Goal: Task Accomplishment & Management: Complete application form

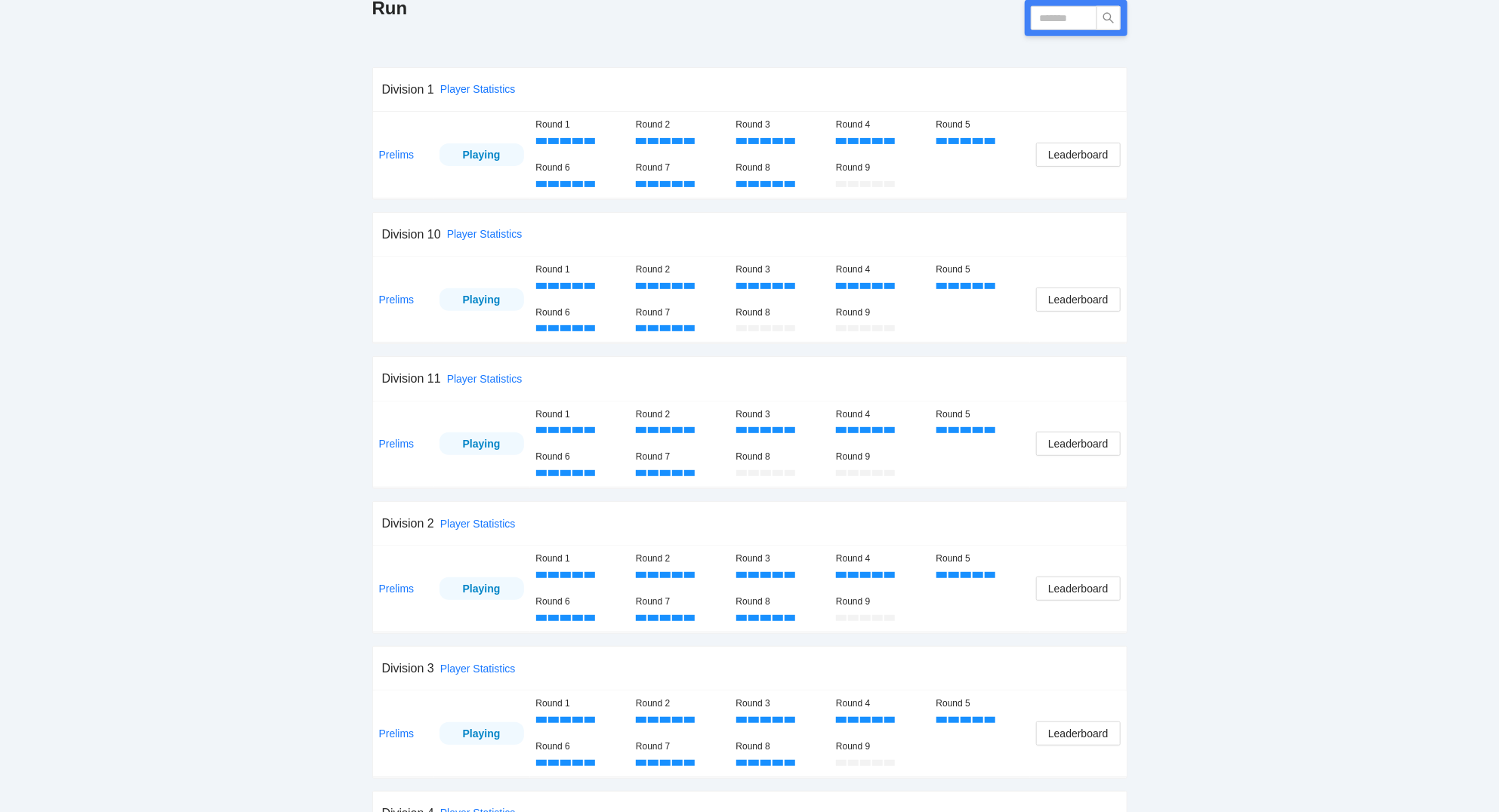
scroll to position [243, 0]
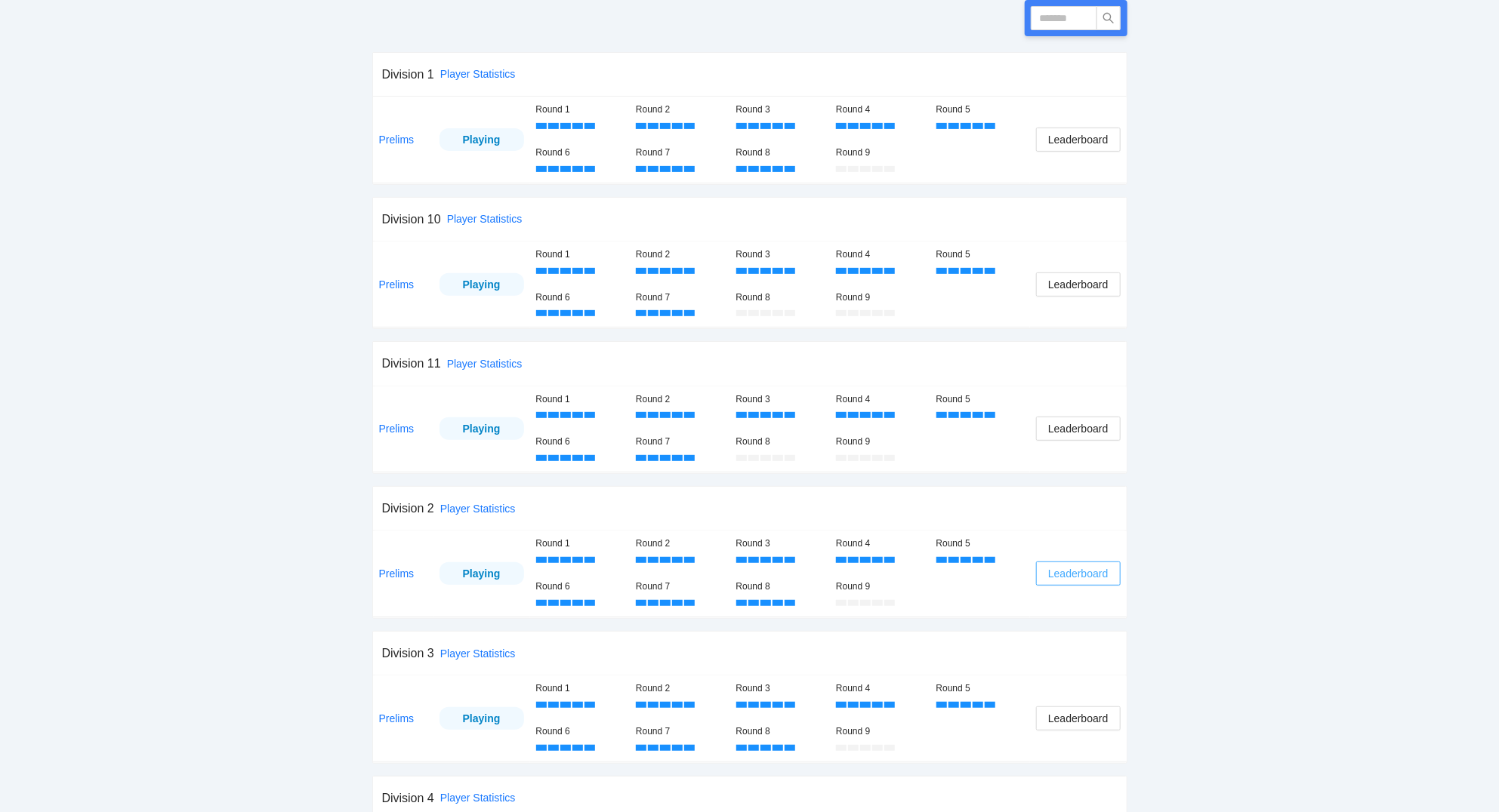
click at [1081, 572] on span "Leaderboard" at bounding box center [1078, 574] width 60 height 17
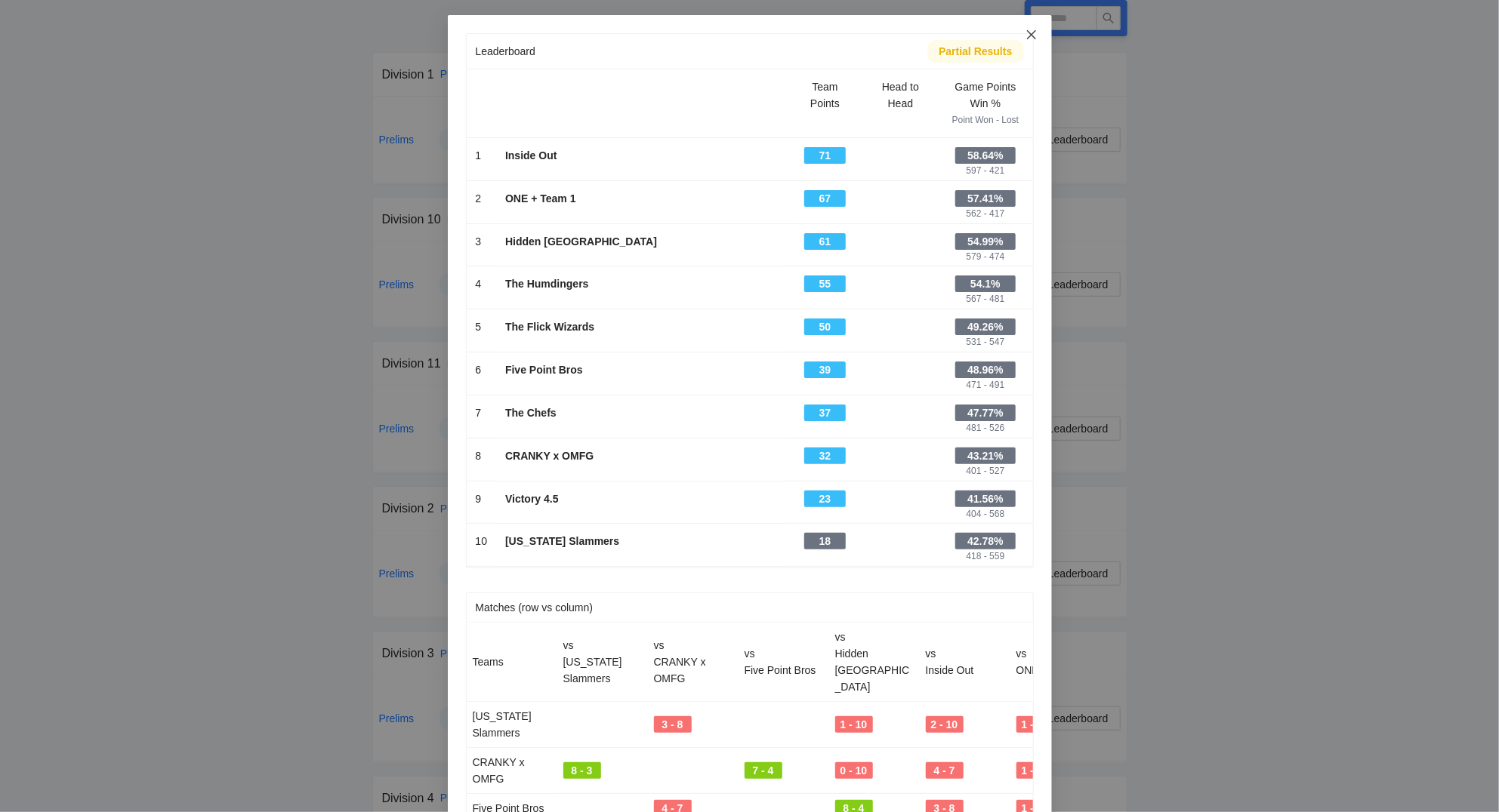
click at [1030, 35] on icon "close" at bounding box center [1032, 35] width 12 height 12
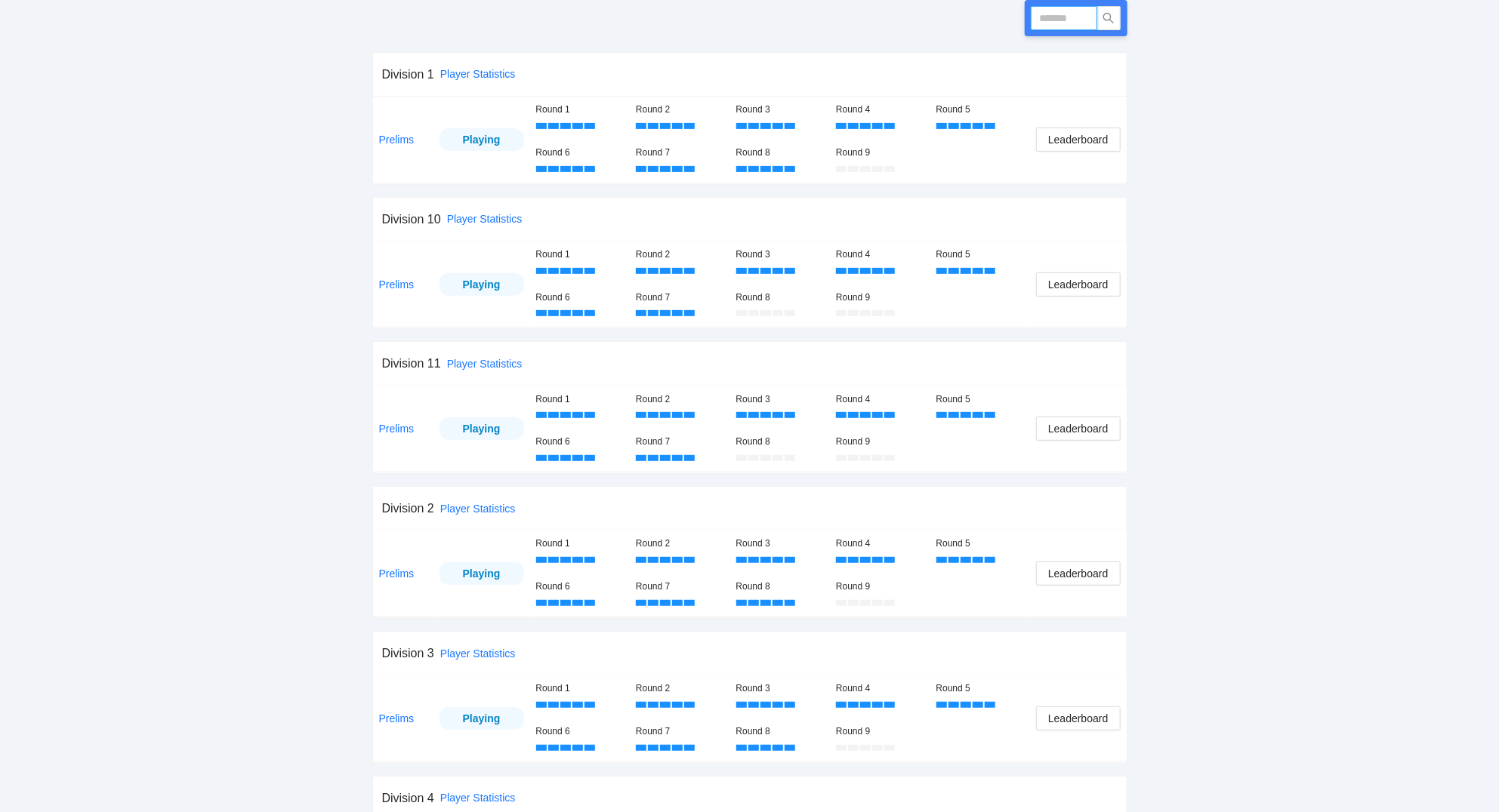
click at [1061, 23] on input "text" at bounding box center [1064, 18] width 67 height 24
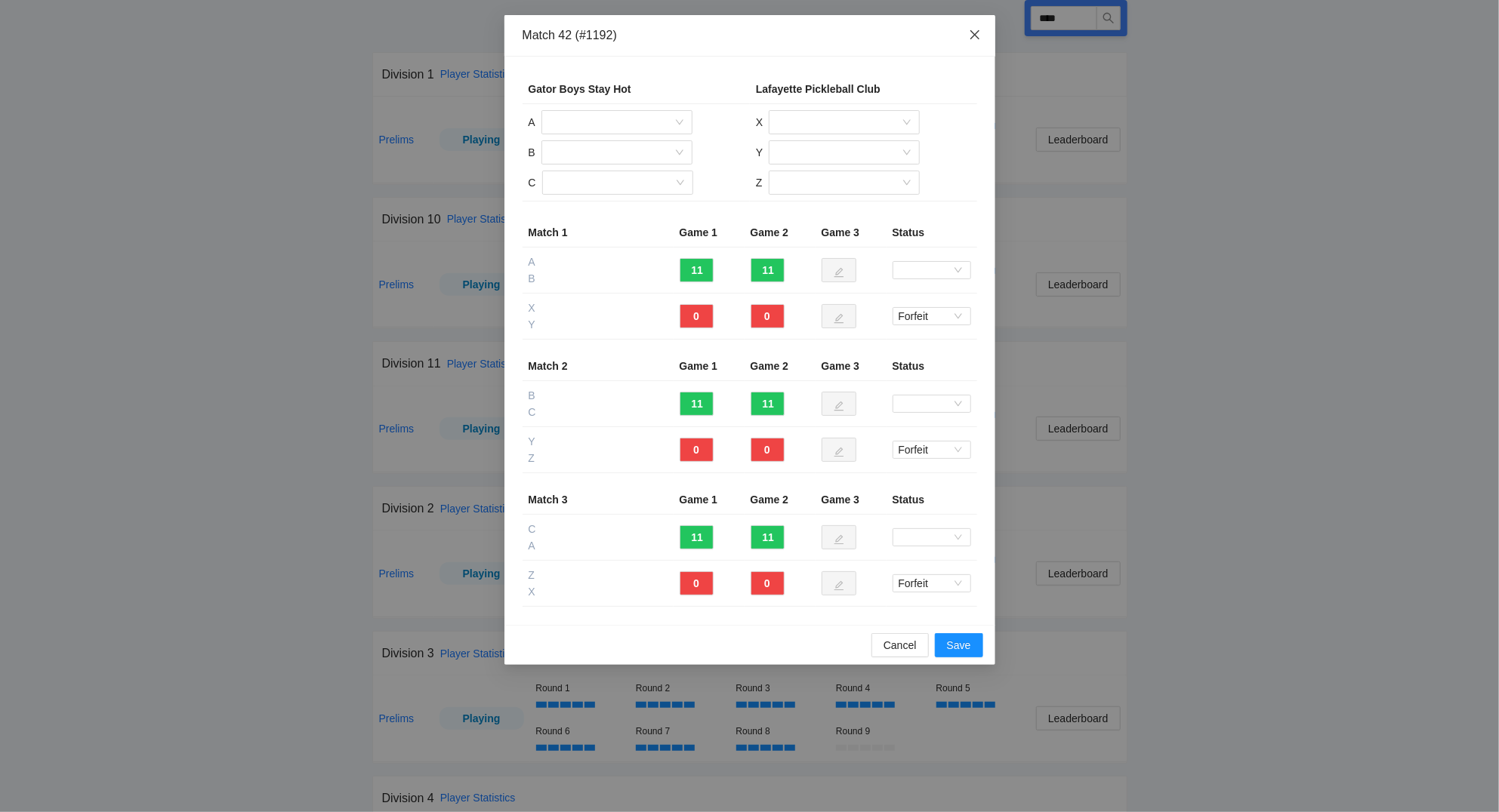
click at [974, 37] on icon "close" at bounding box center [975, 35] width 9 height 9
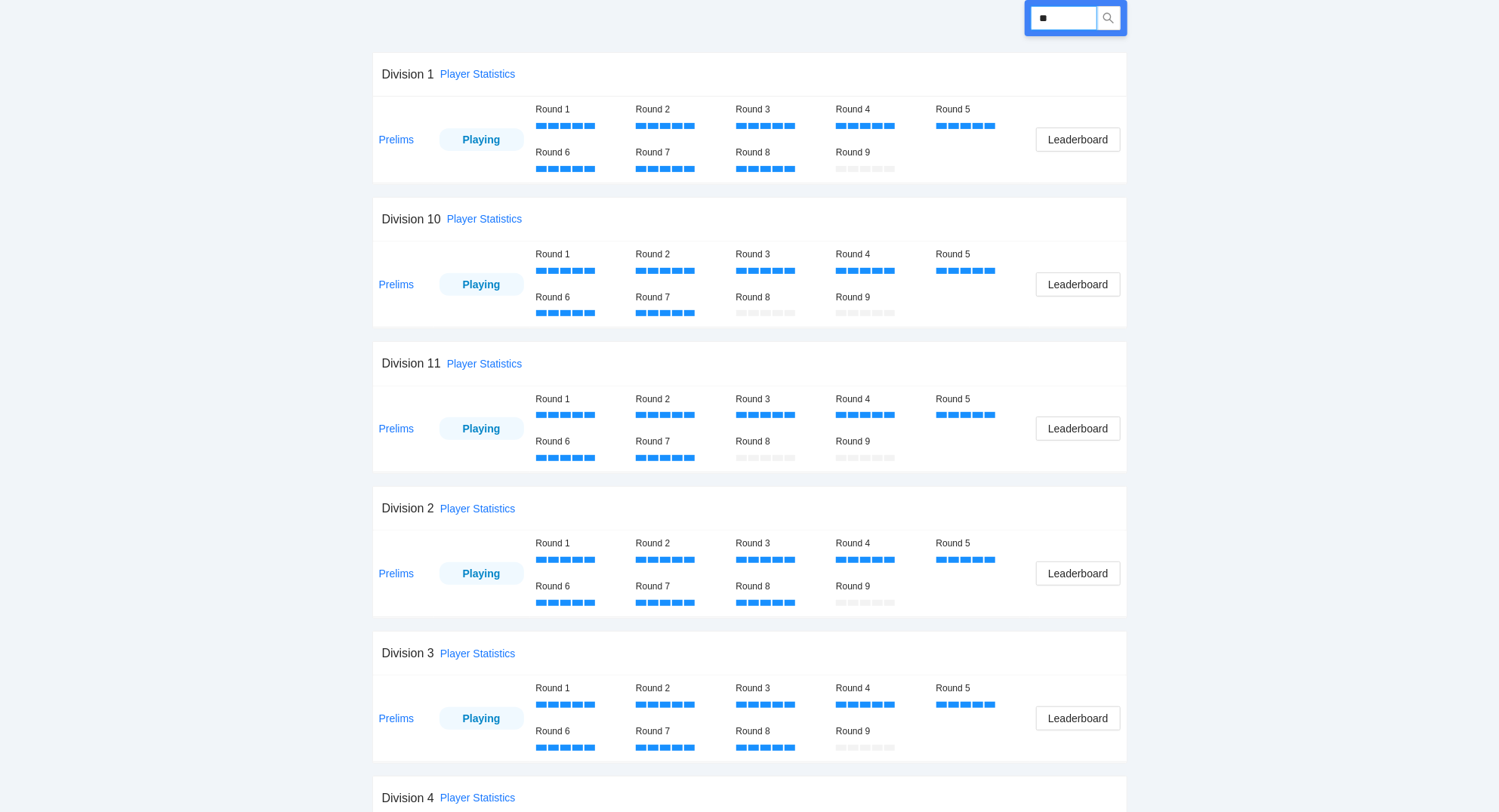
type input "*"
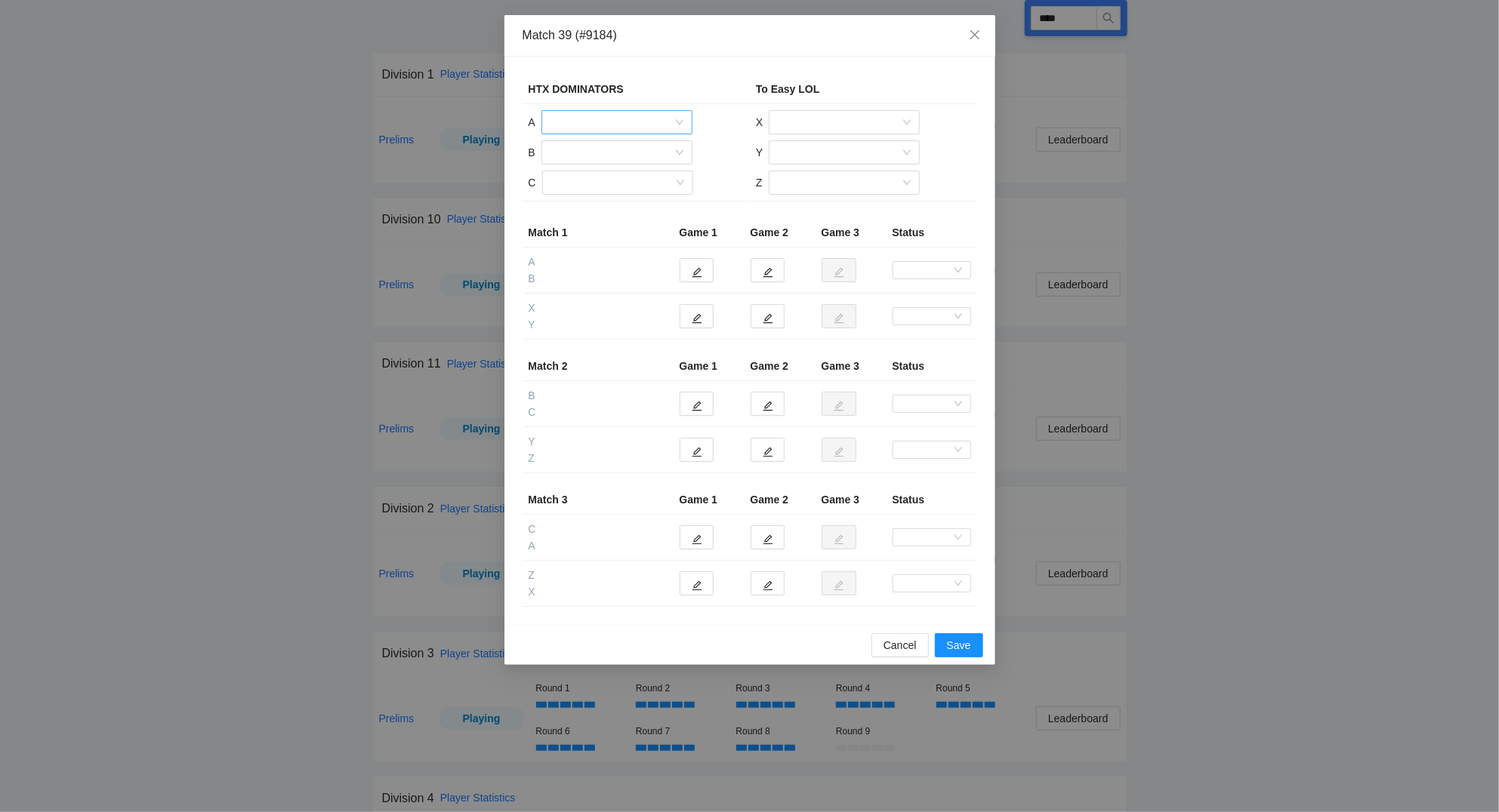
click at [585, 122] on input "search" at bounding box center [611, 123] width 122 height 23
click at [592, 229] on div "[PERSON_NAME]" at bounding box center [617, 226] width 133 height 17
click at [579, 154] on input "search" at bounding box center [611, 153] width 122 height 23
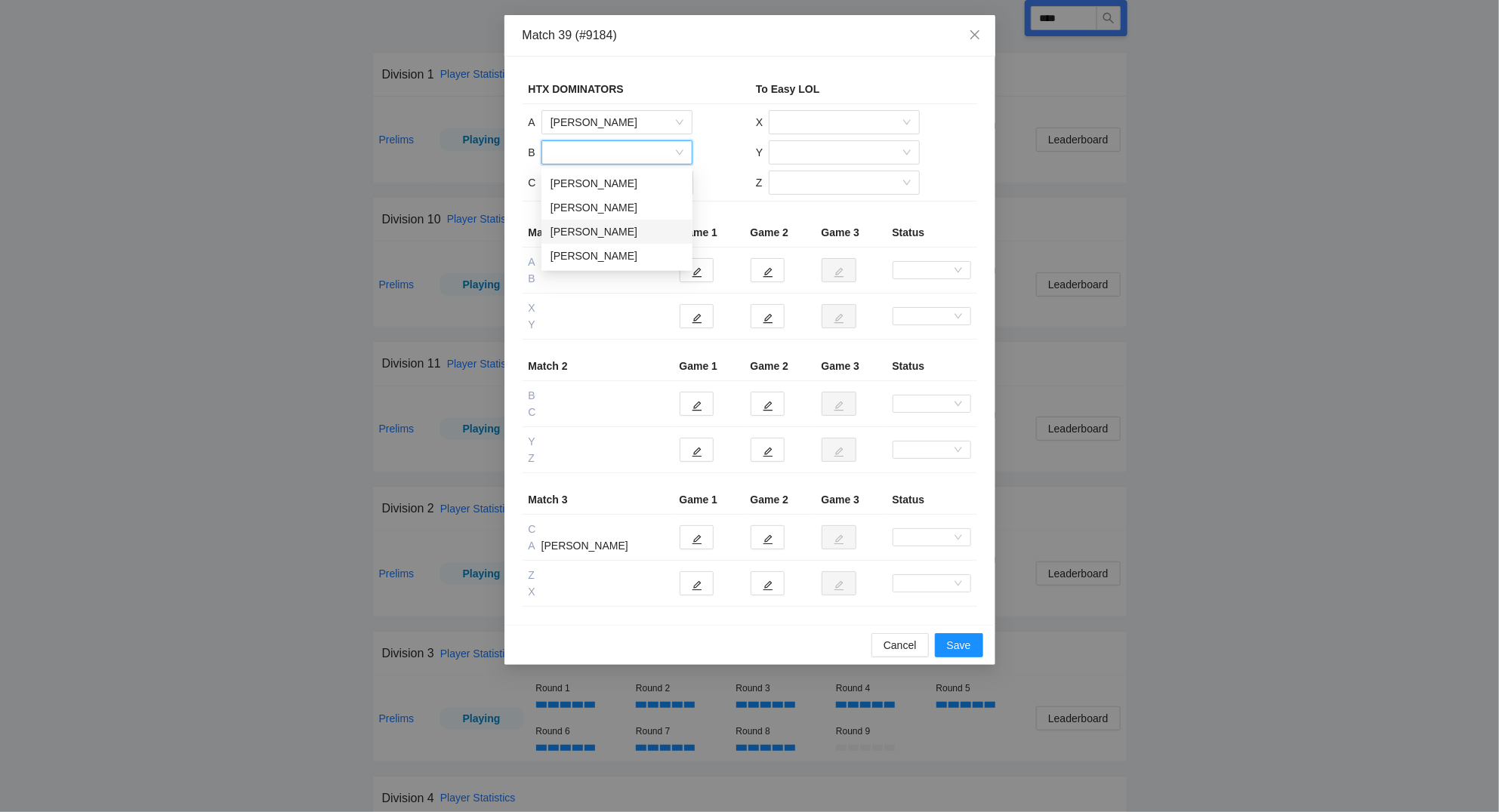
click at [579, 226] on div "[PERSON_NAME]" at bounding box center [617, 232] width 133 height 17
click at [572, 178] on input "search" at bounding box center [612, 183] width 122 height 23
click at [602, 209] on div "[PERSON_NAME]" at bounding box center [617, 214] width 133 height 17
click at [842, 117] on input "search" at bounding box center [839, 123] width 122 height 23
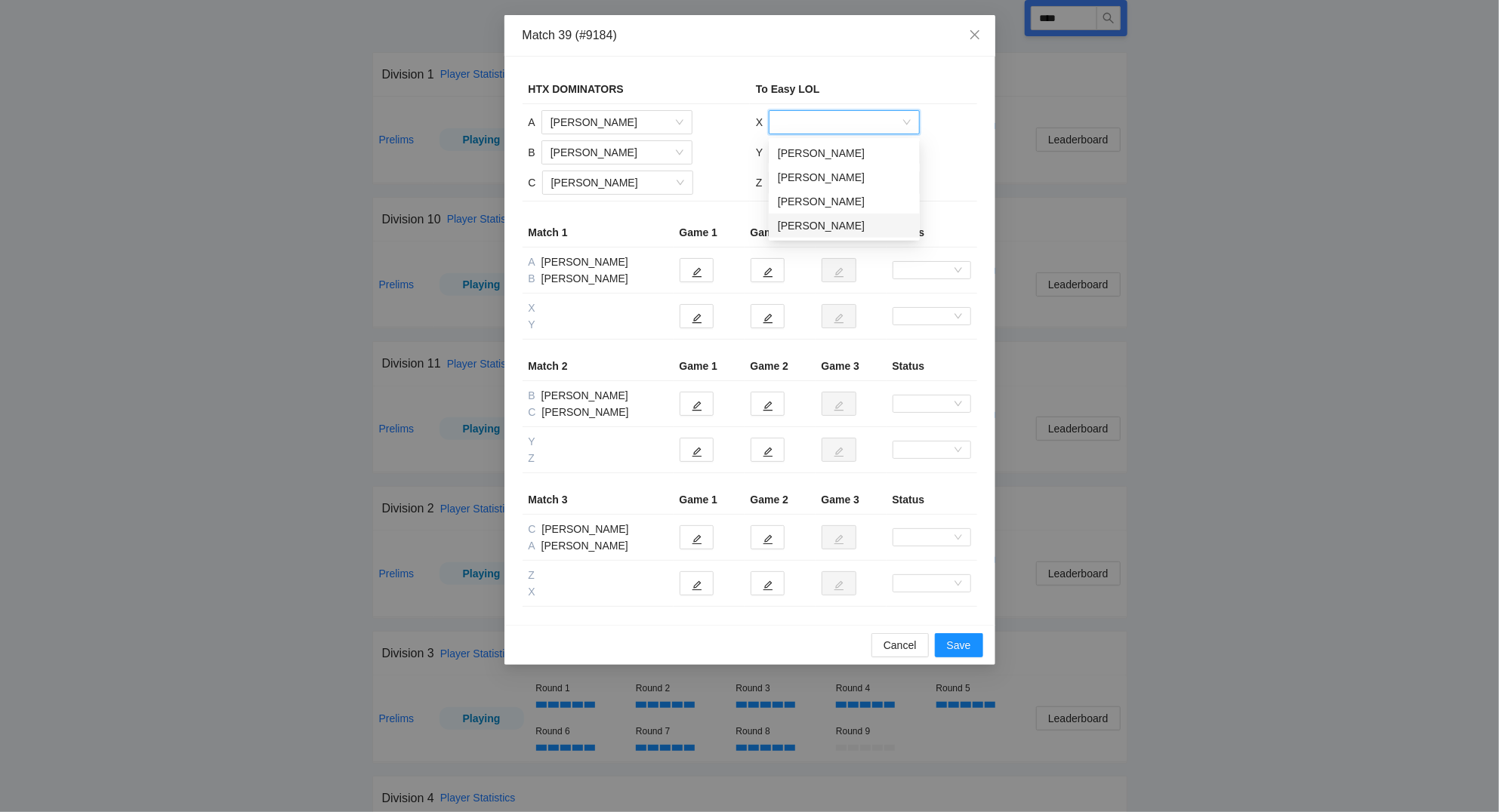
click at [816, 228] on div "[PERSON_NAME]" at bounding box center [844, 226] width 133 height 17
click at [822, 154] on input "search" at bounding box center [839, 153] width 122 height 23
click at [823, 180] on div "[PERSON_NAME]" at bounding box center [844, 183] width 133 height 17
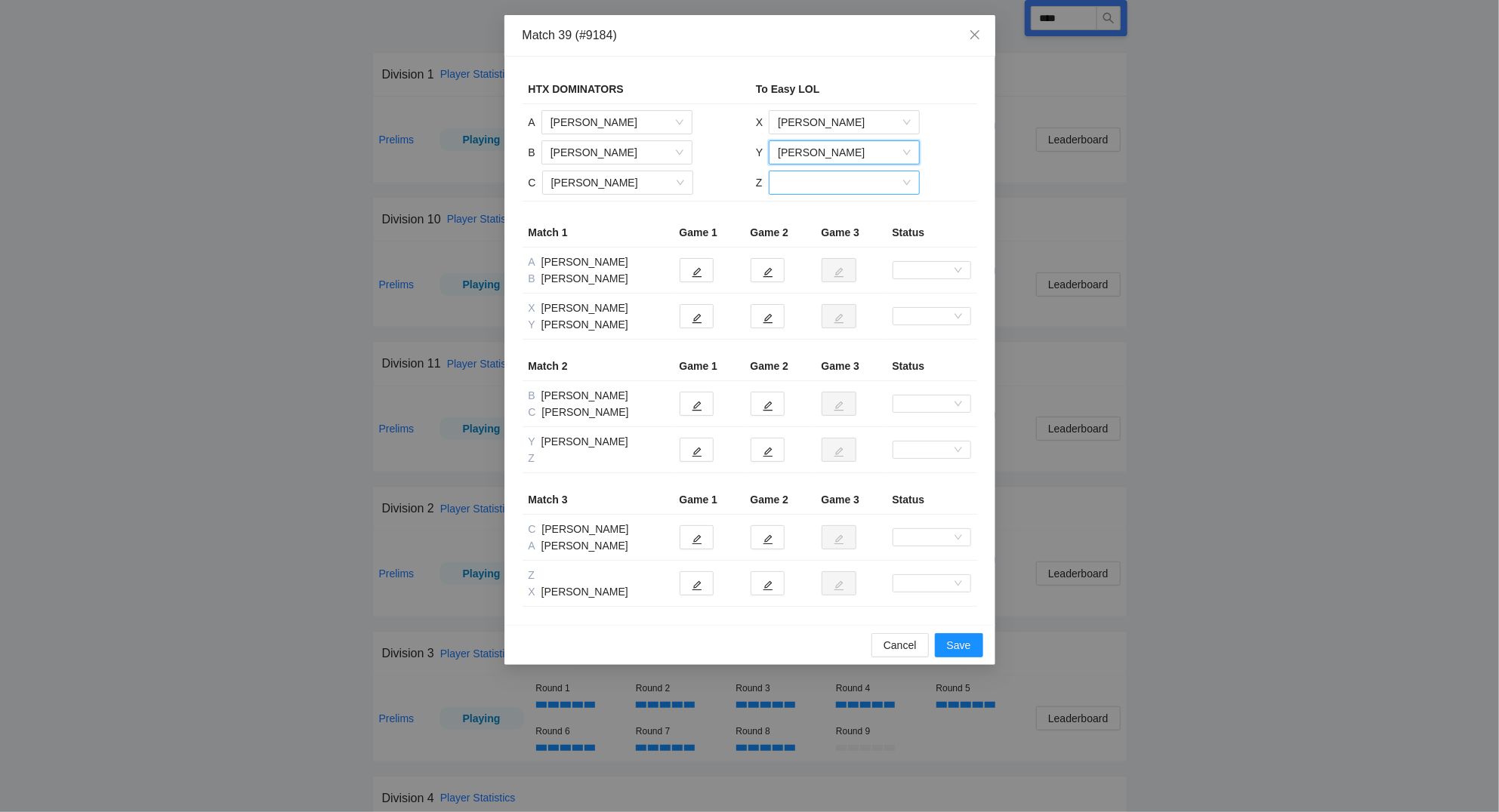
click at [818, 185] on input "search" at bounding box center [839, 183] width 122 height 23
click at [812, 212] on div "[PERSON_NAME]" at bounding box center [843, 214] width 133 height 17
click at [703, 317] on button "button" at bounding box center [697, 315] width 34 height 24
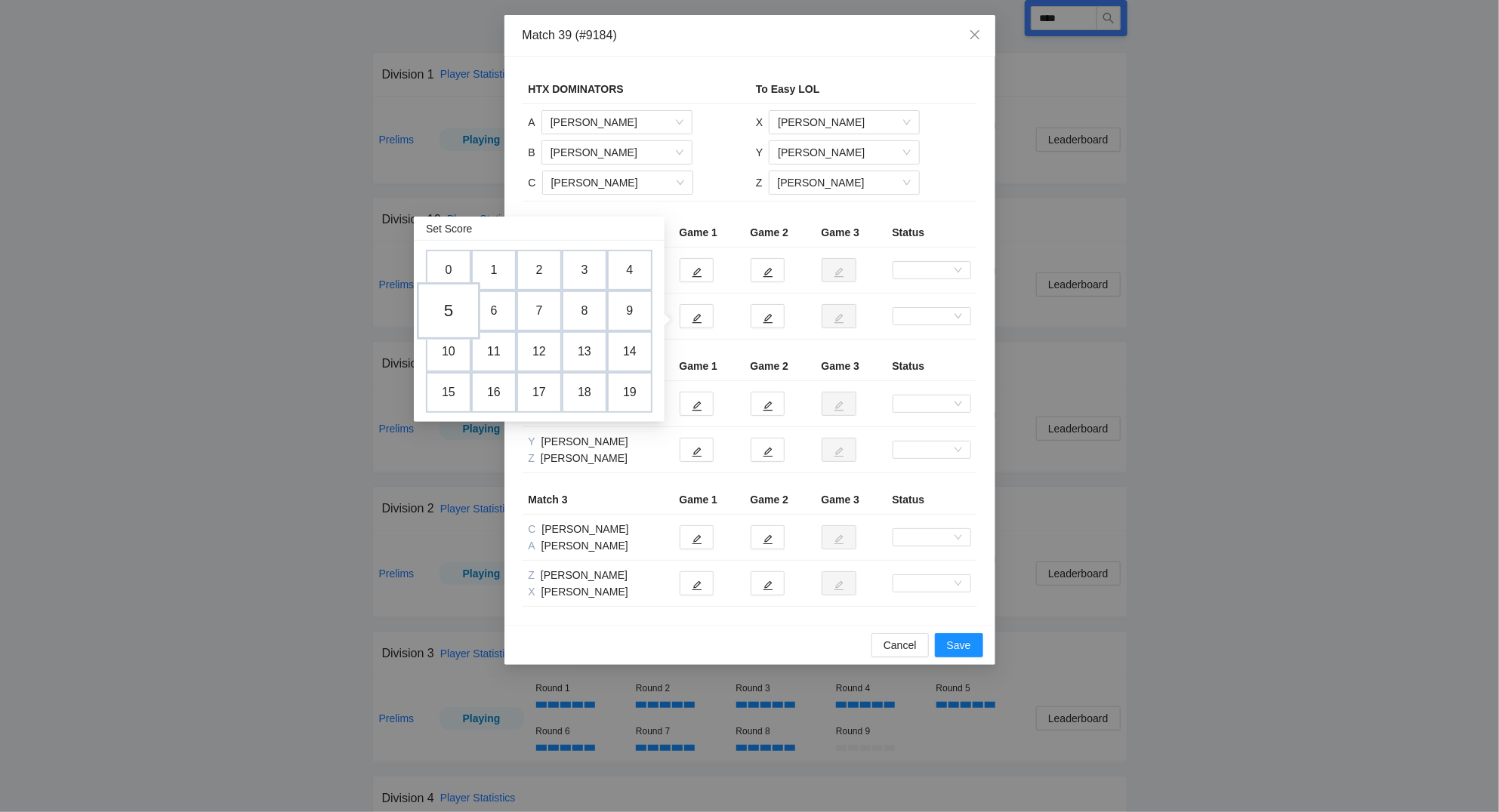
click at [458, 311] on td "5" at bounding box center [448, 312] width 64 height 58
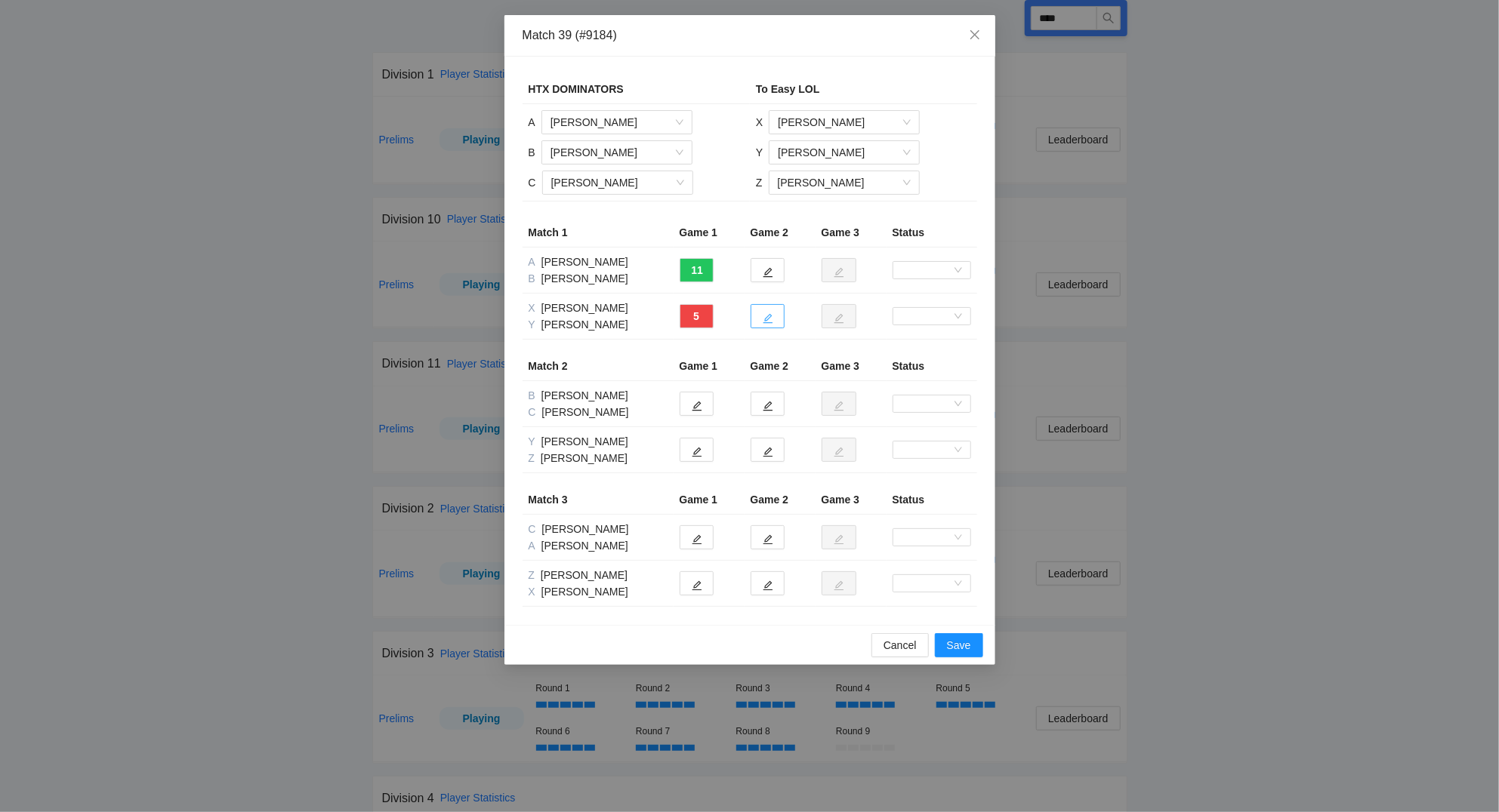
click at [763, 315] on icon "edit" at bounding box center [768, 319] width 11 height 11
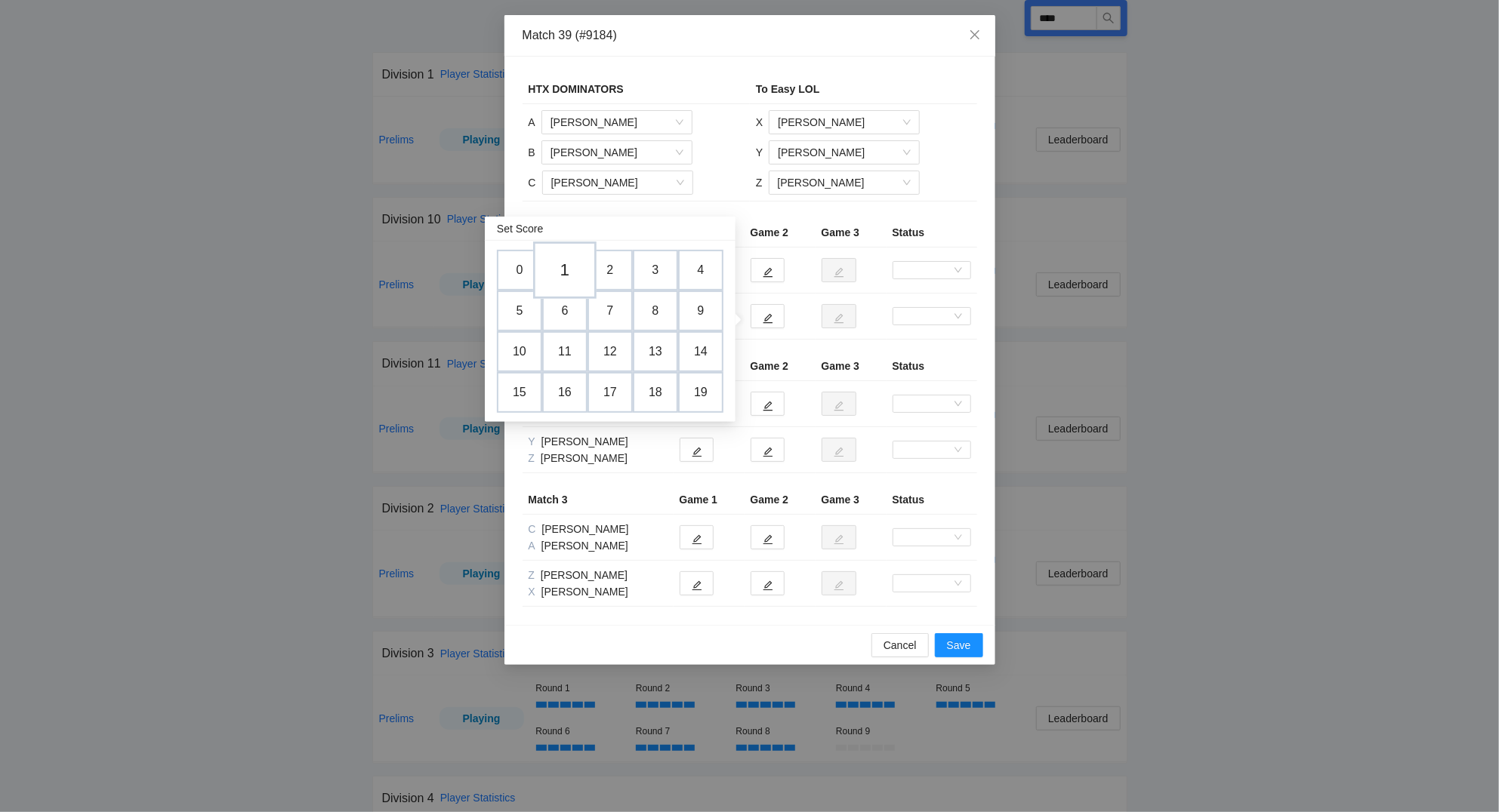
click at [556, 273] on td "1" at bounding box center [564, 271] width 64 height 58
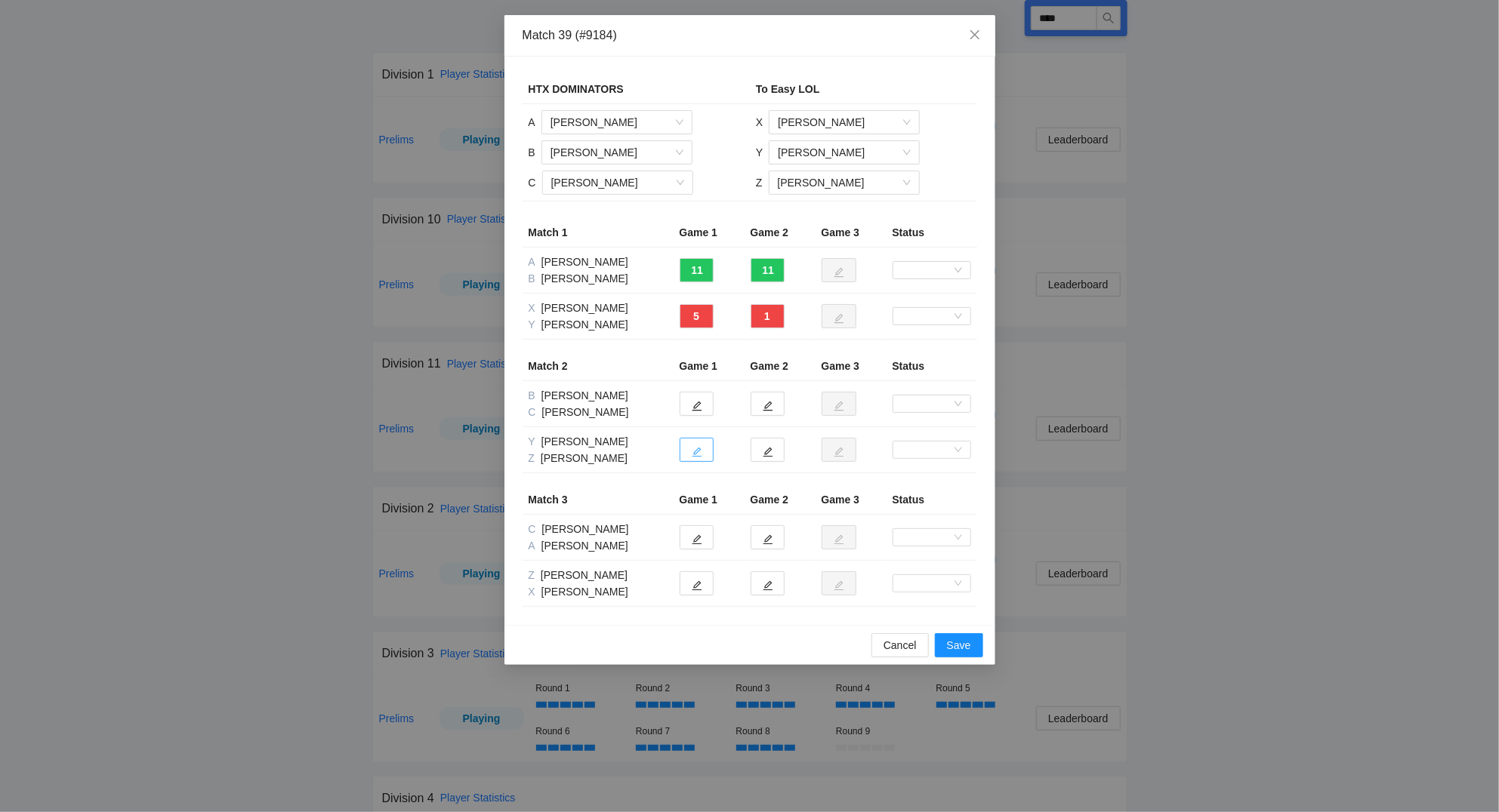
click at [703, 453] on button "button" at bounding box center [697, 449] width 34 height 24
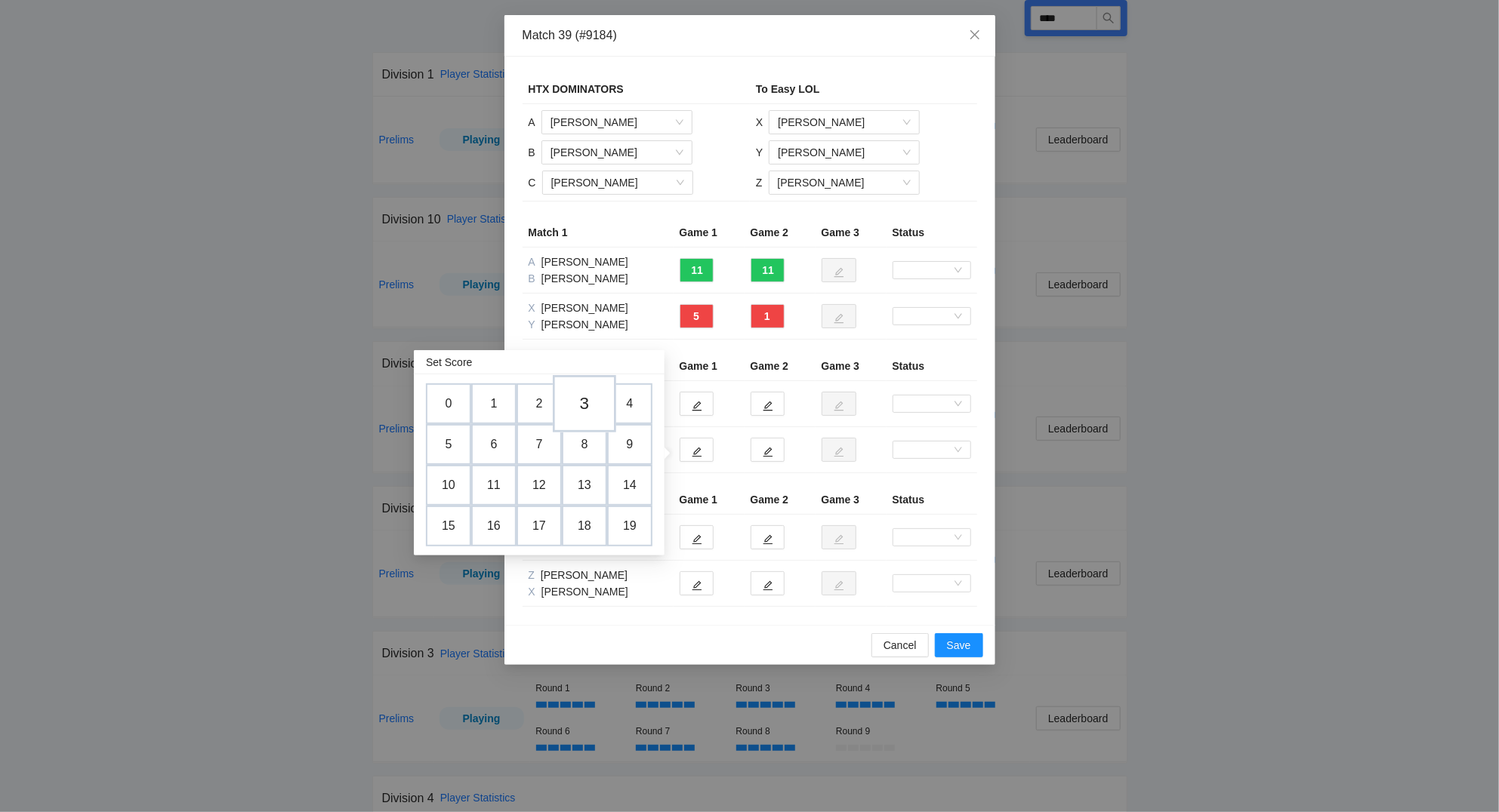
click at [591, 398] on td "3" at bounding box center [584, 404] width 64 height 58
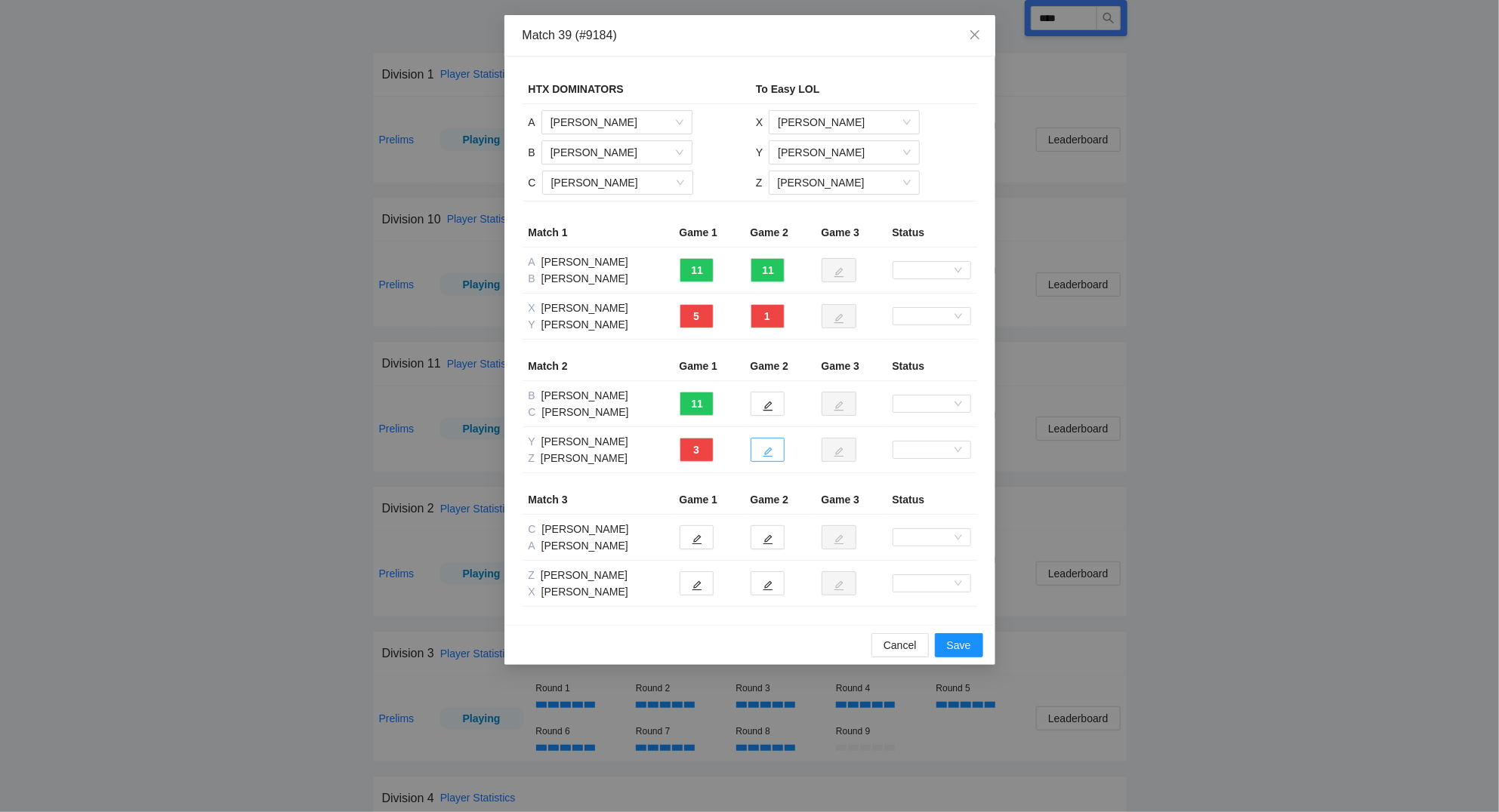
click at [776, 450] on button "button" at bounding box center [768, 449] width 34 height 24
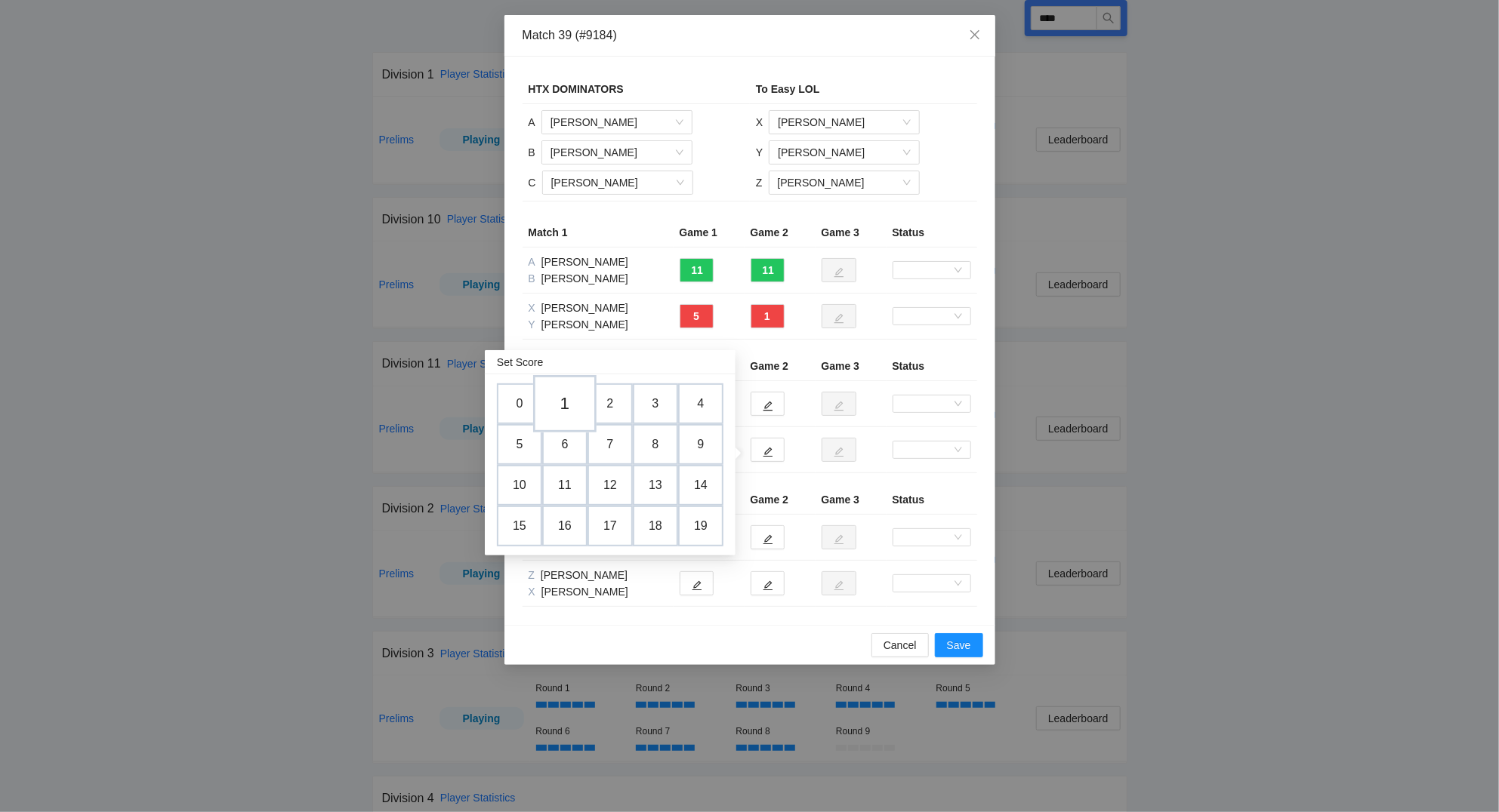
click at [561, 407] on td "1" at bounding box center [564, 404] width 64 height 58
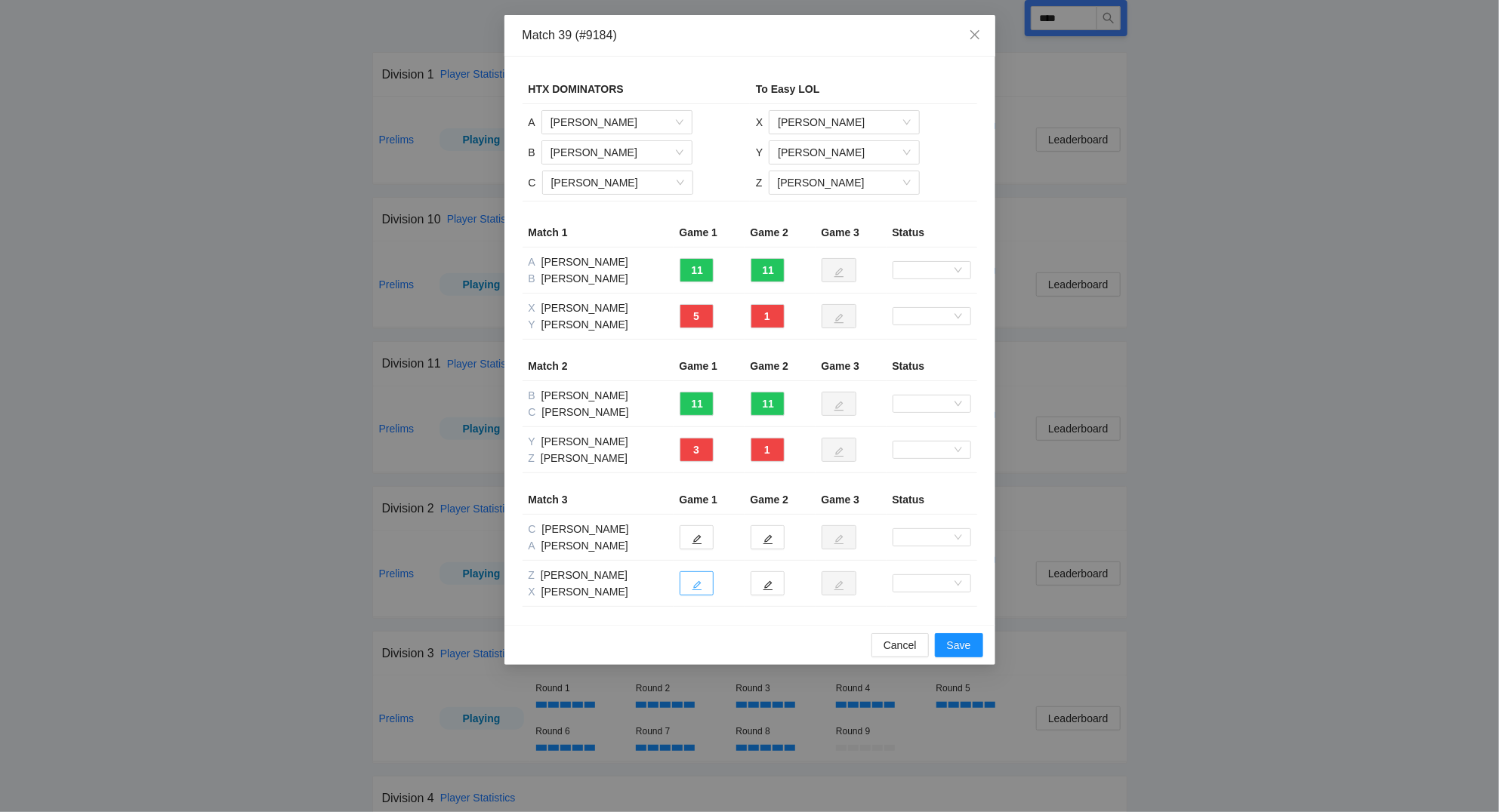
click at [699, 583] on icon "edit" at bounding box center [697, 586] width 10 height 10
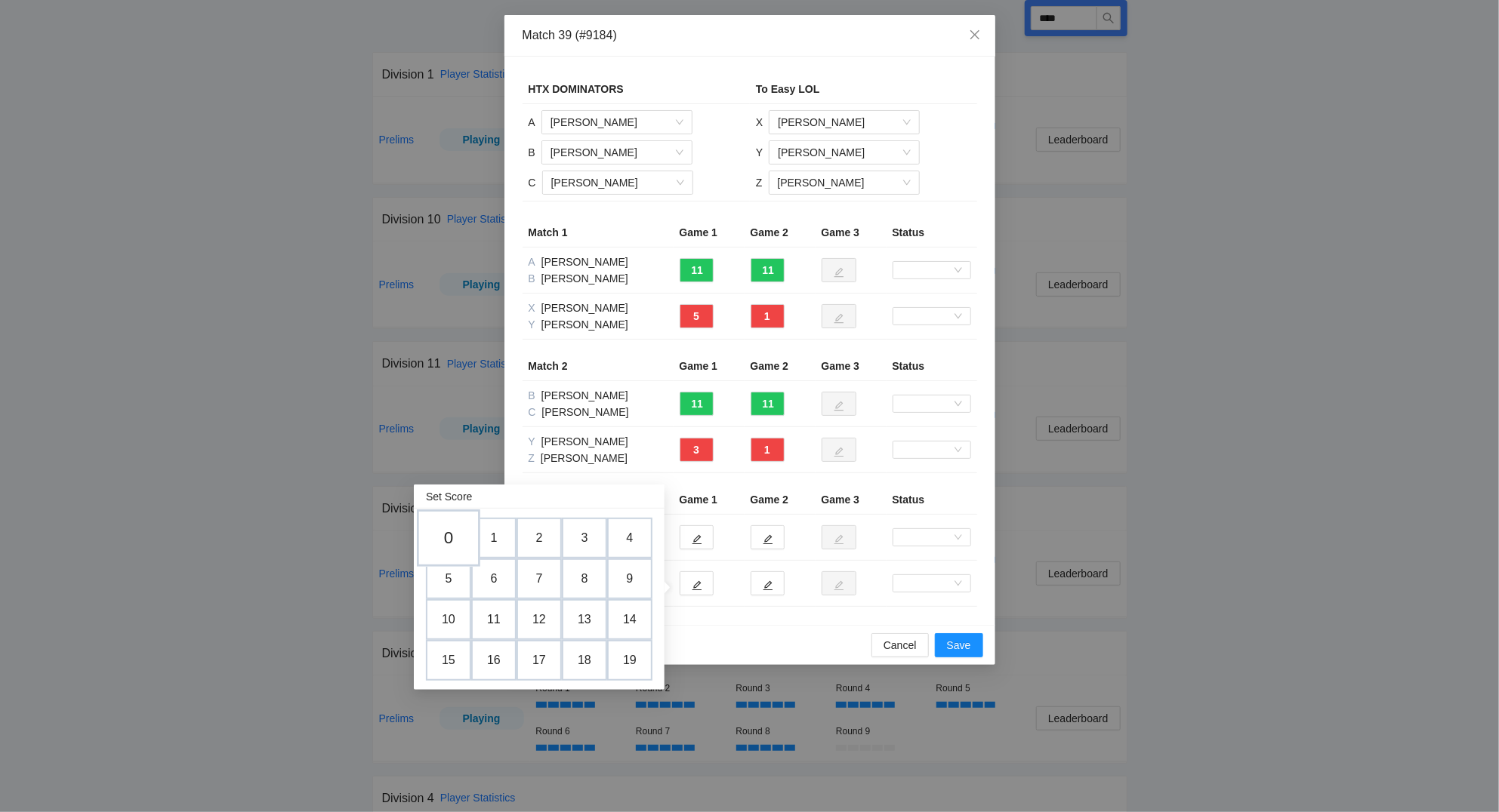
click at [441, 533] on td "0" at bounding box center [448, 539] width 64 height 58
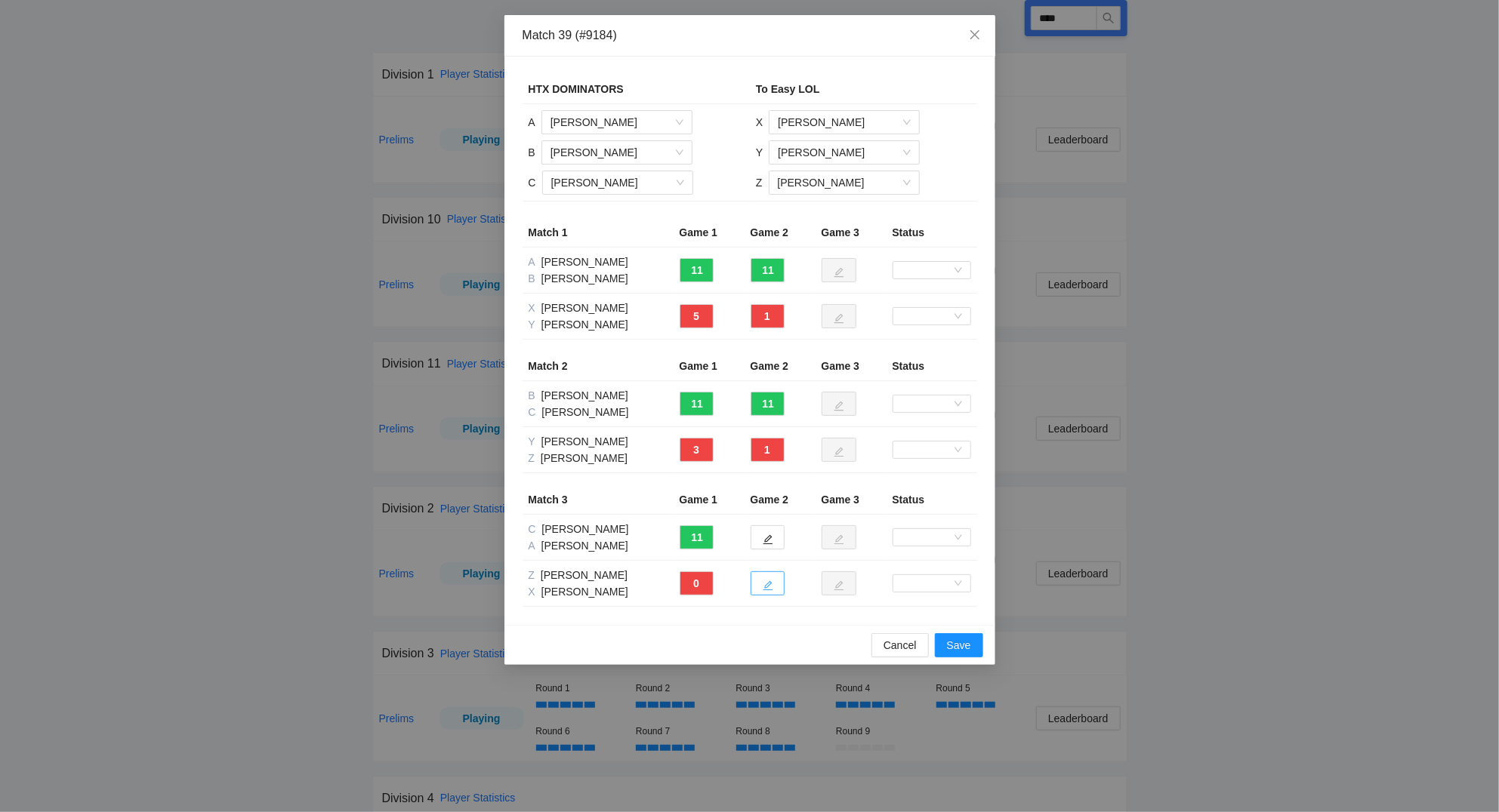
click at [766, 583] on icon "edit" at bounding box center [768, 586] width 11 height 11
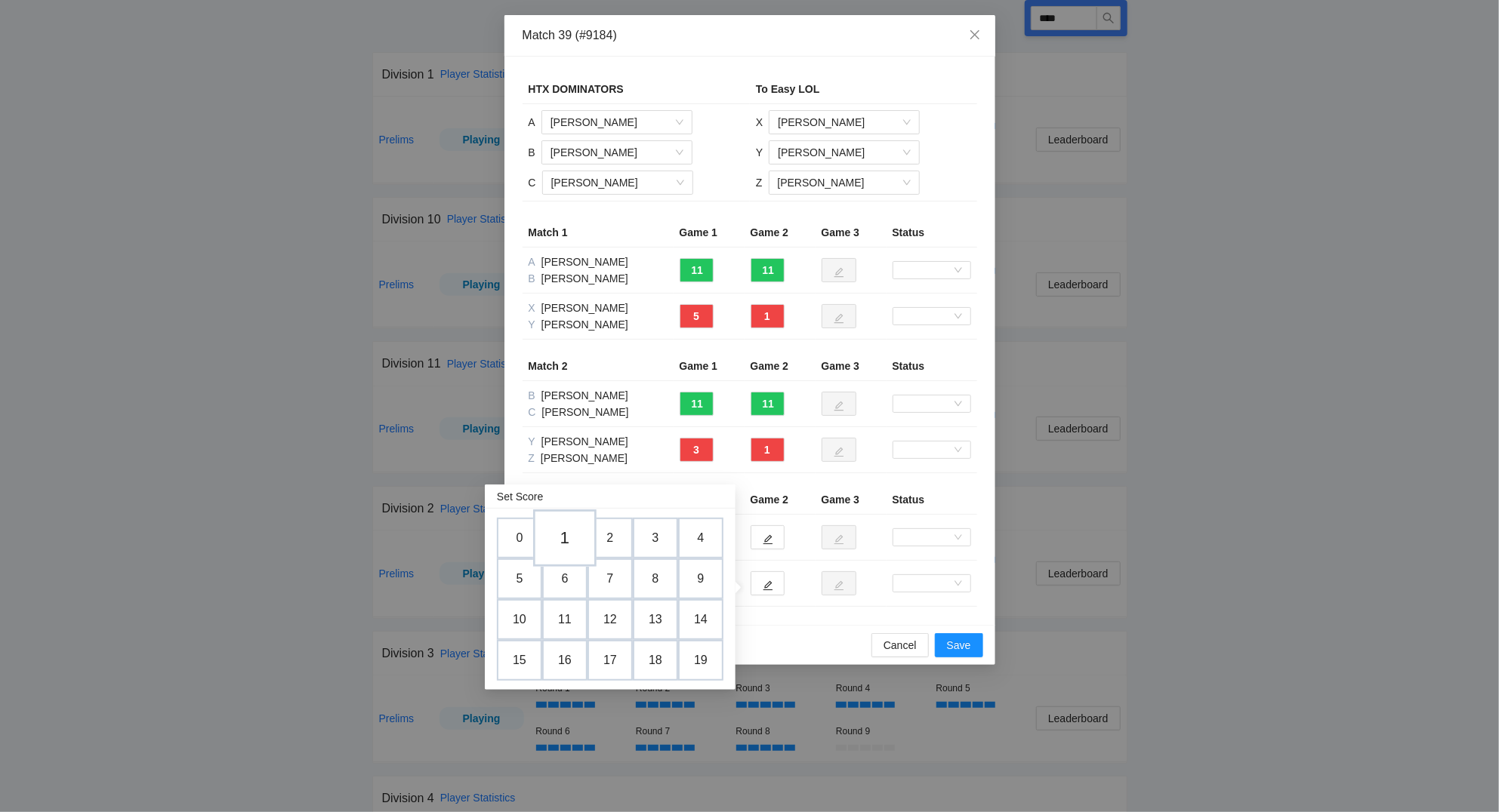
click at [570, 536] on td "1" at bounding box center [564, 539] width 64 height 58
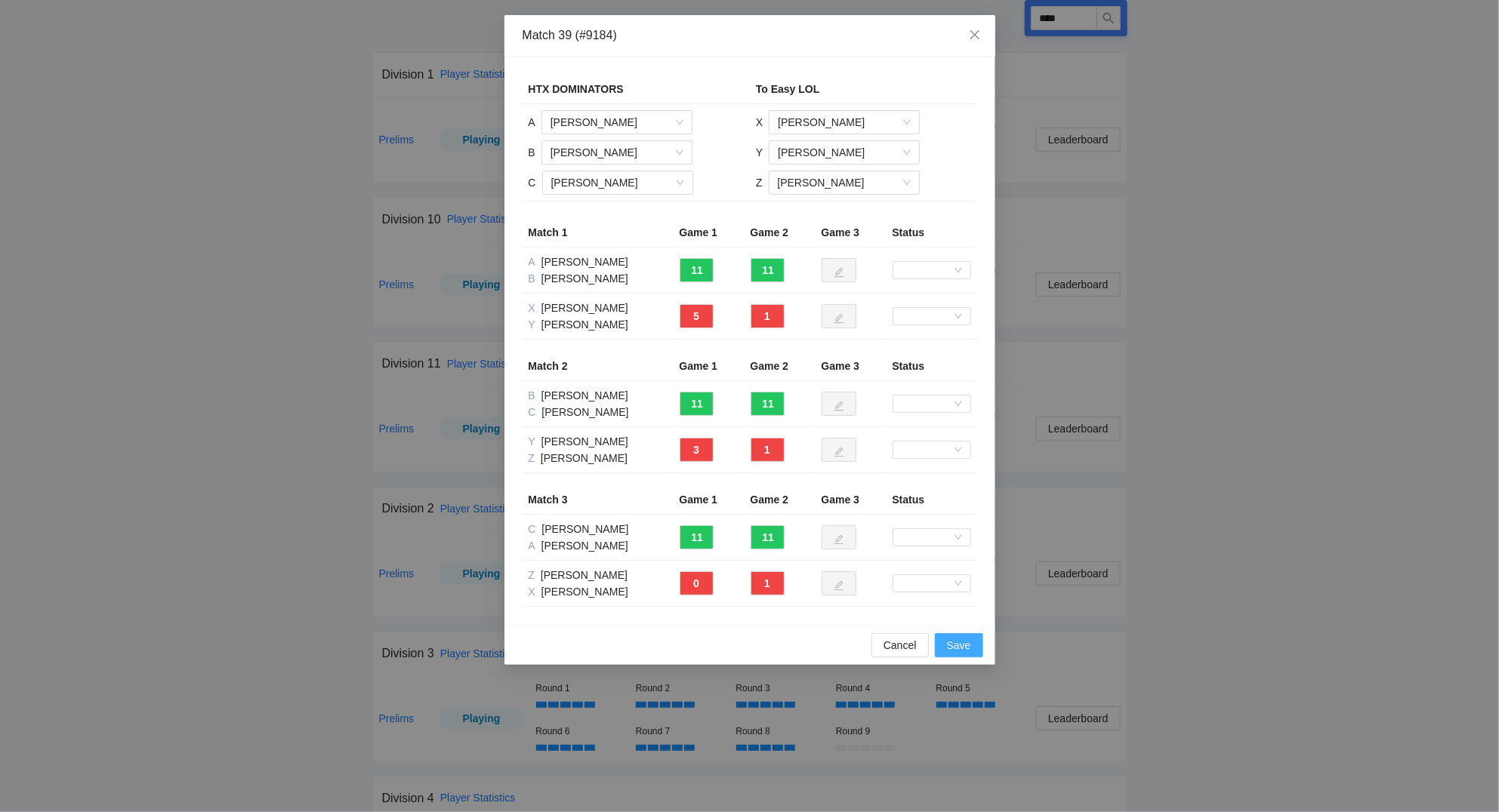
click at [971, 648] on span "Save" at bounding box center [958, 645] width 24 height 17
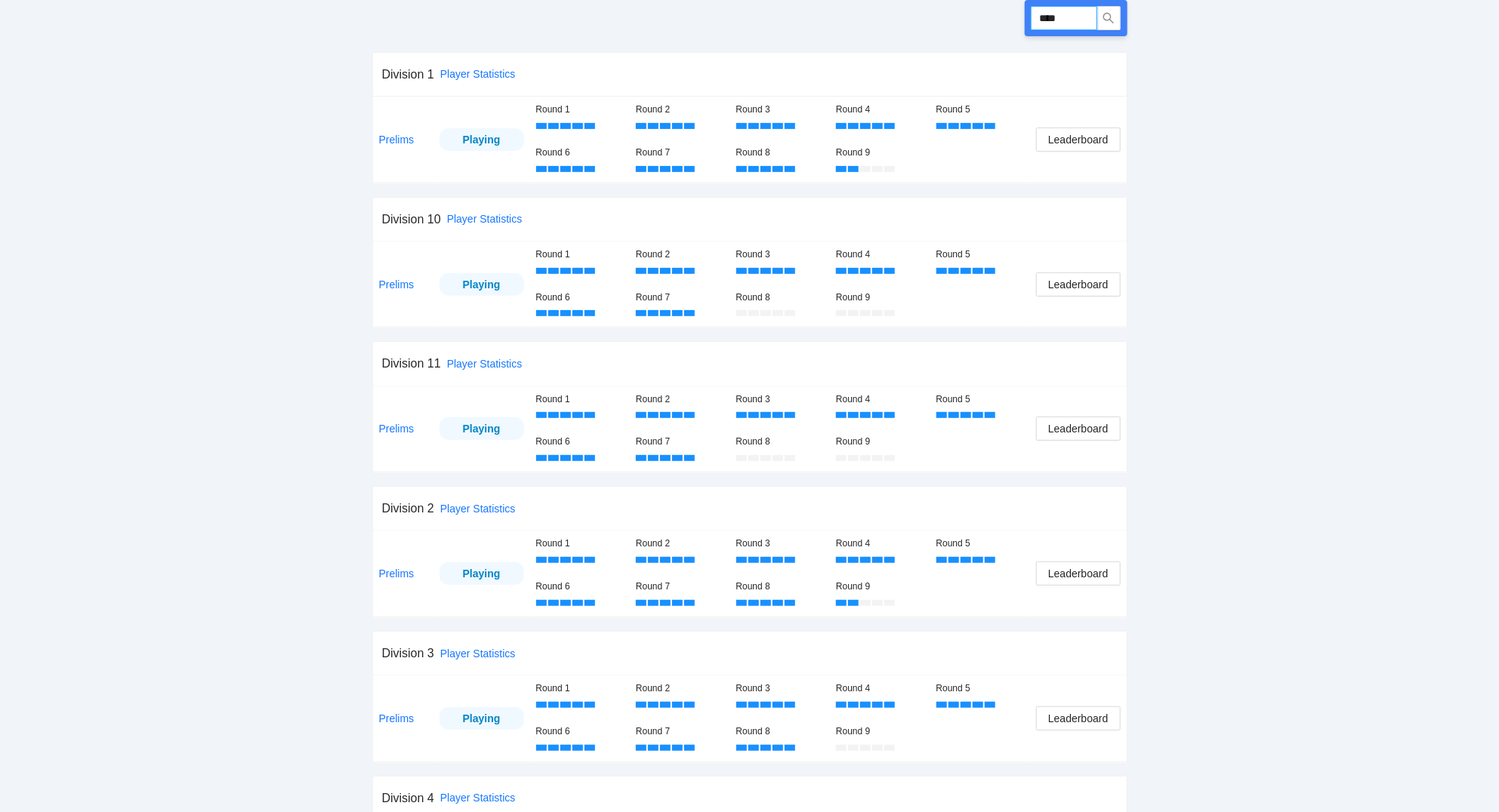
click at [1084, 12] on input "****" at bounding box center [1064, 18] width 67 height 24
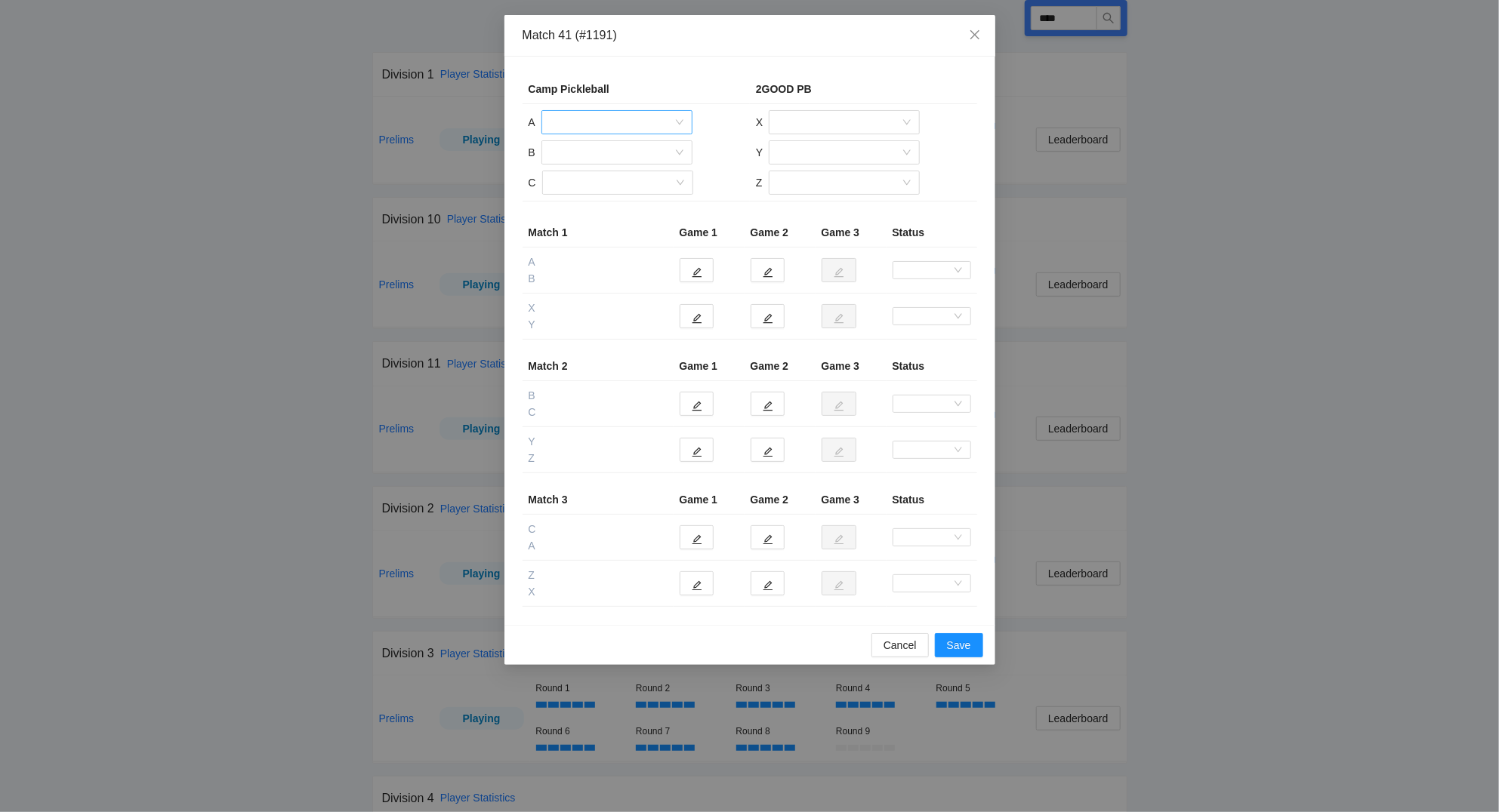
click at [623, 118] on input "search" at bounding box center [611, 123] width 122 height 23
click at [607, 229] on div "[PERSON_NAME]" at bounding box center [617, 226] width 133 height 17
click at [587, 151] on input "search" at bounding box center [611, 153] width 122 height 23
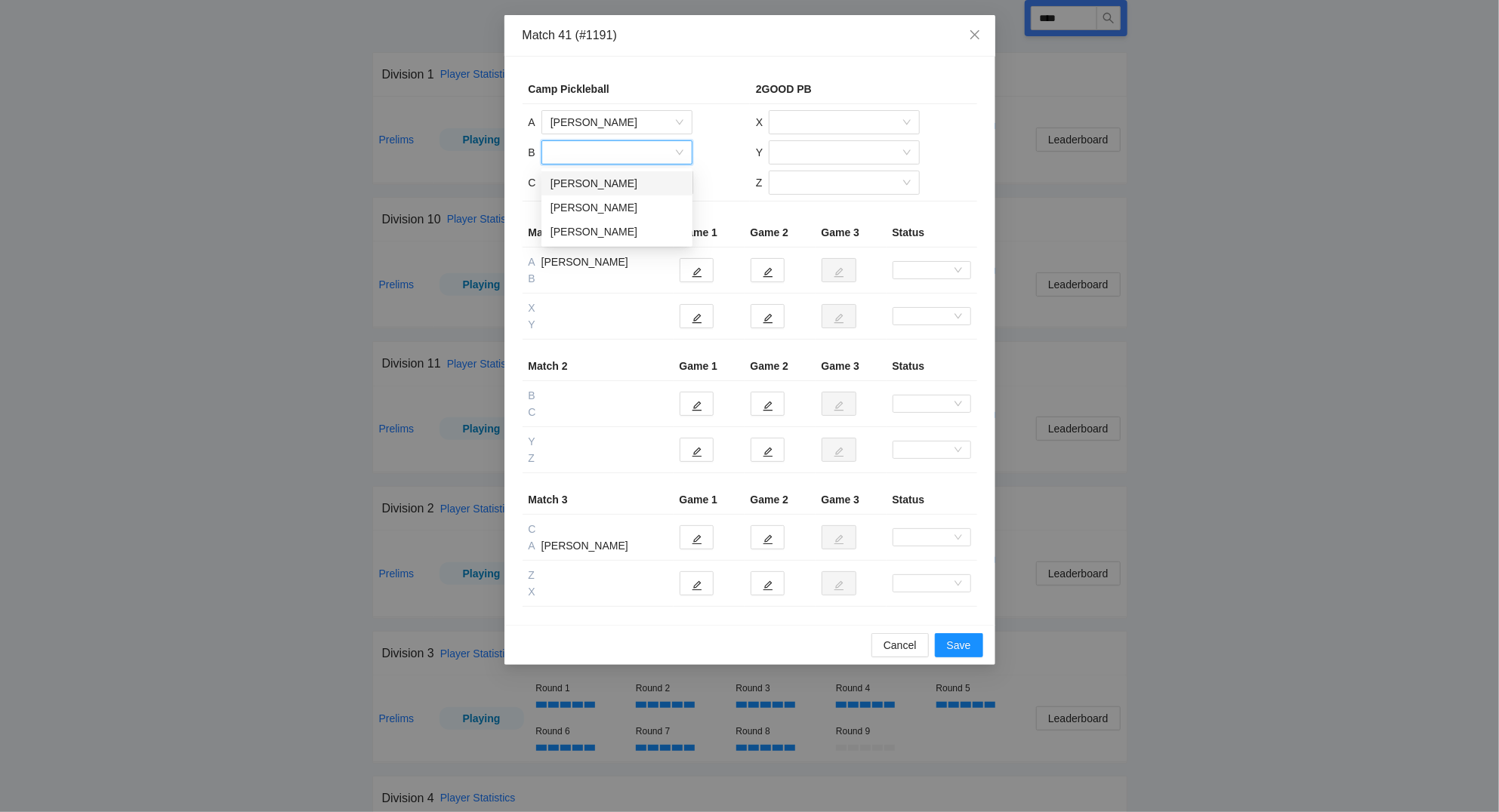
click at [590, 191] on div "[PERSON_NAME]" at bounding box center [617, 183] width 133 height 17
click at [587, 181] on input "search" at bounding box center [612, 183] width 122 height 23
click at [594, 236] on div "[PERSON_NAME]" at bounding box center [617, 238] width 133 height 17
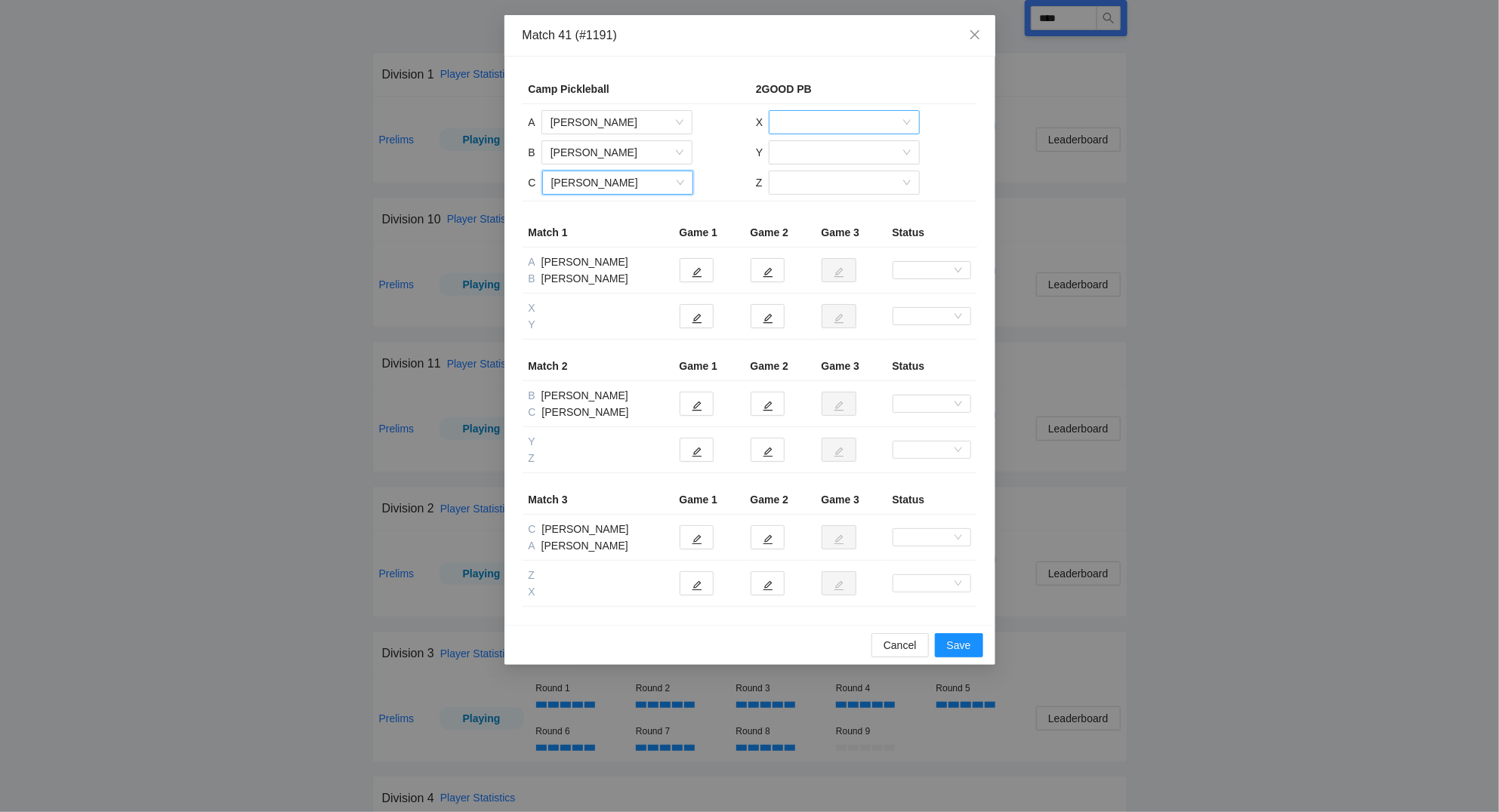
click at [831, 125] on input "search" at bounding box center [839, 123] width 122 height 23
click at [822, 153] on div "[PERSON_NAME]" at bounding box center [844, 153] width 133 height 17
click at [817, 150] on input "search" at bounding box center [839, 153] width 122 height 23
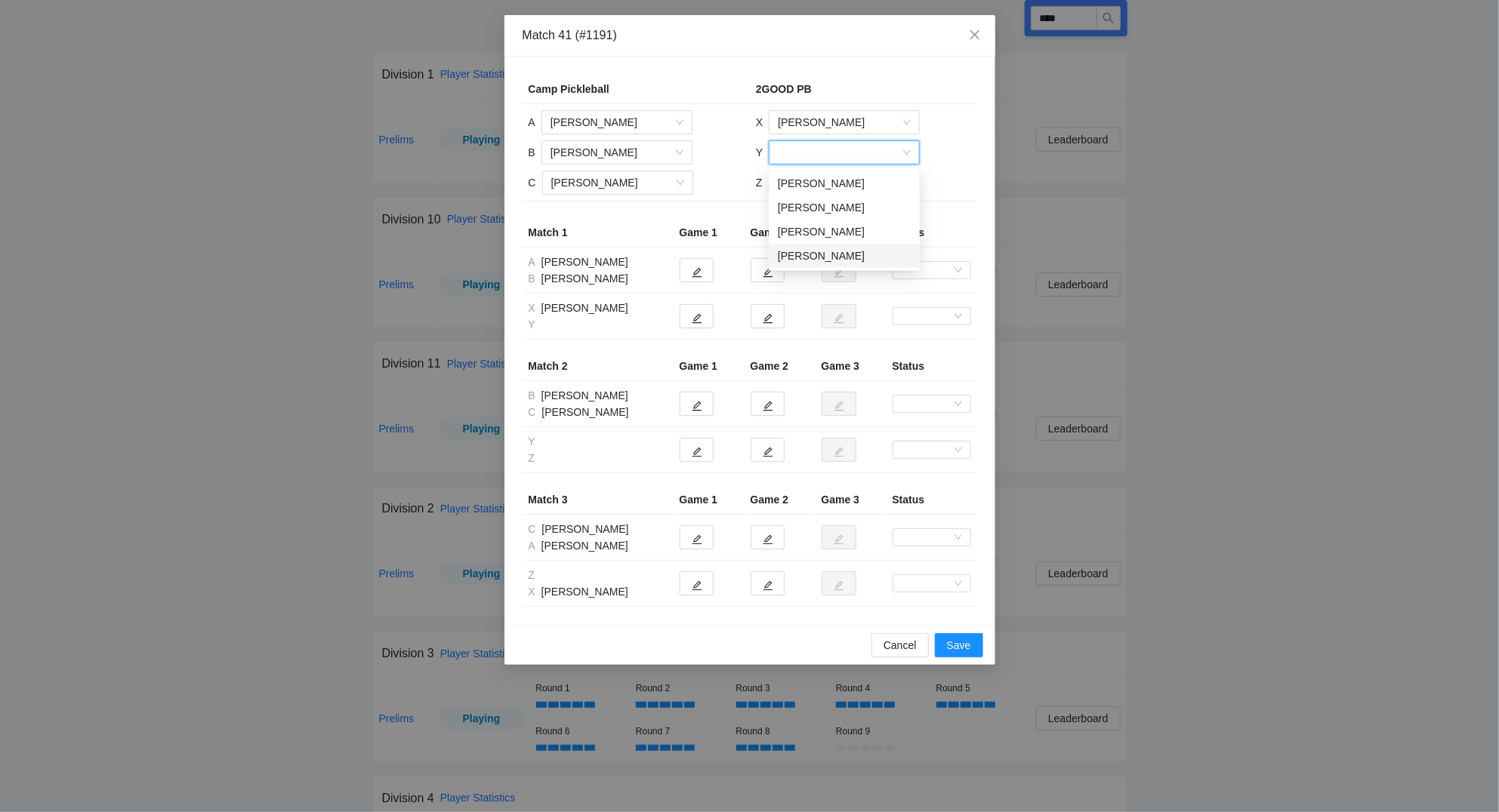
click at [816, 252] on div "[PERSON_NAME]" at bounding box center [844, 256] width 133 height 17
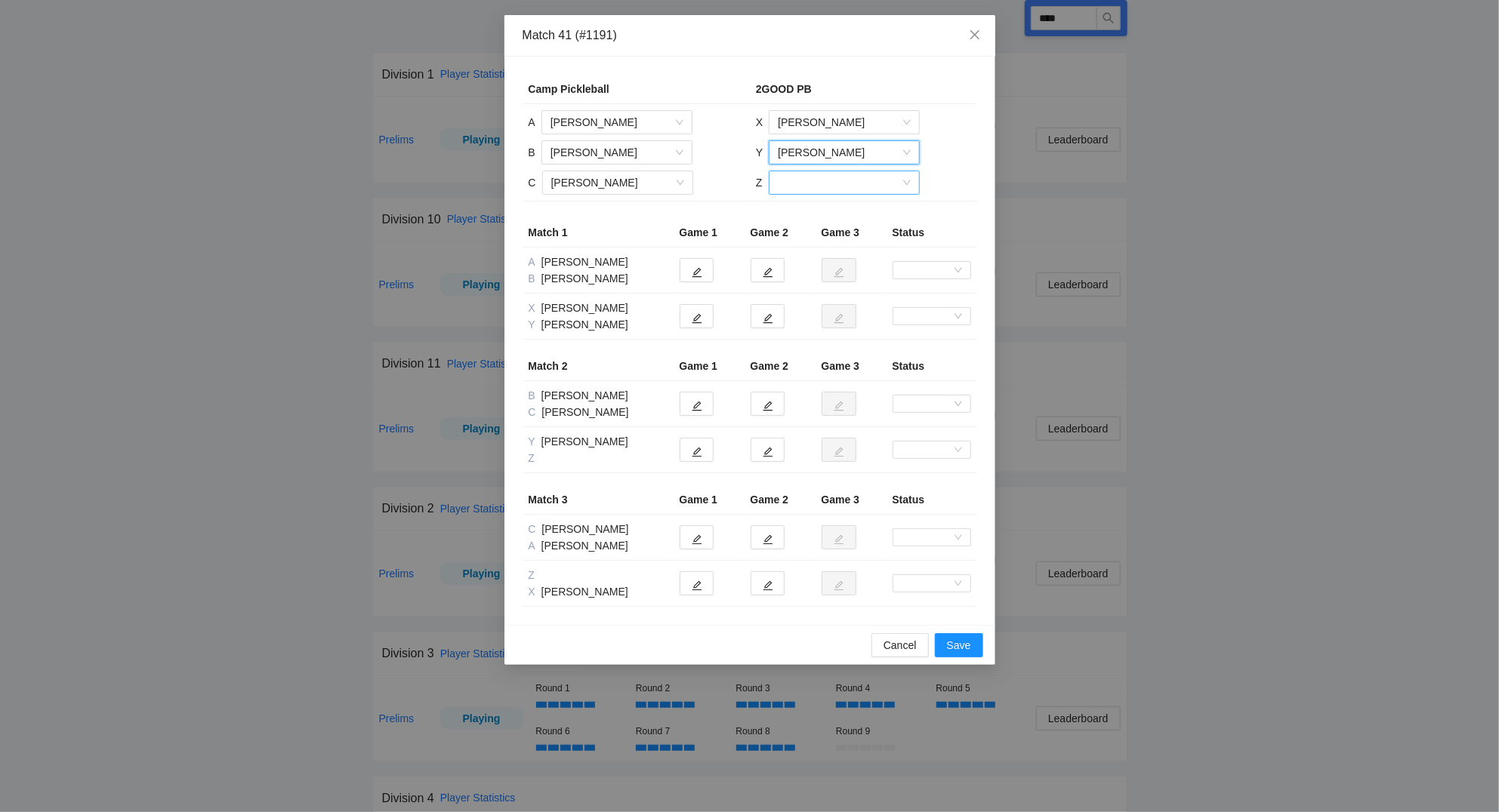
click at [810, 181] on input "search" at bounding box center [839, 183] width 122 height 23
click at [822, 215] on div "[PERSON_NAME]" at bounding box center [843, 214] width 133 height 17
click at [693, 274] on icon "edit" at bounding box center [697, 272] width 11 height 11
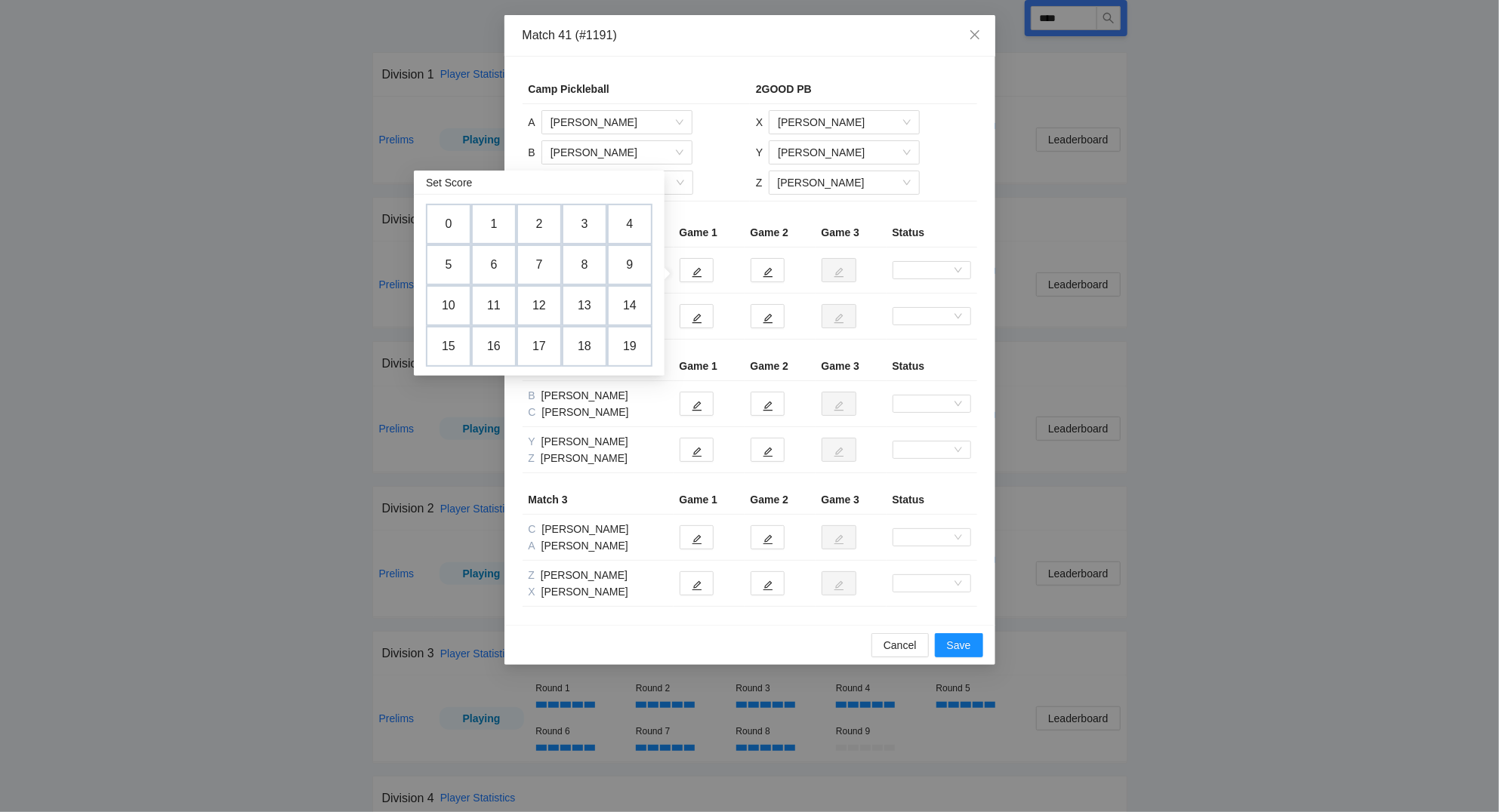
drag, startPoint x: 540, startPoint y: 264, endPoint x: 559, endPoint y: 259, distance: 19.6
click at [540, 262] on td "7" at bounding box center [539, 265] width 45 height 41
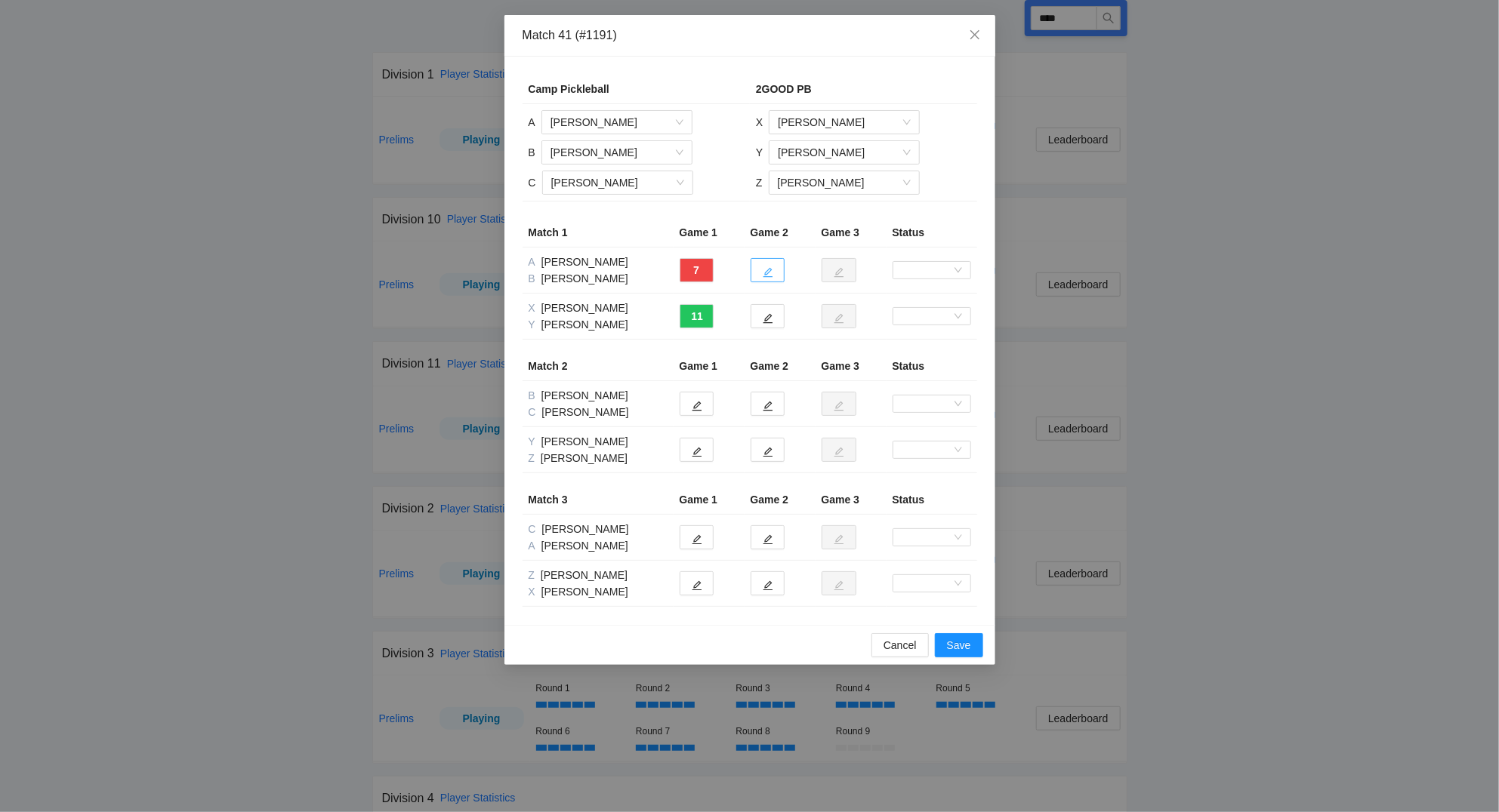
click at [769, 273] on icon "edit" at bounding box center [768, 272] width 11 height 11
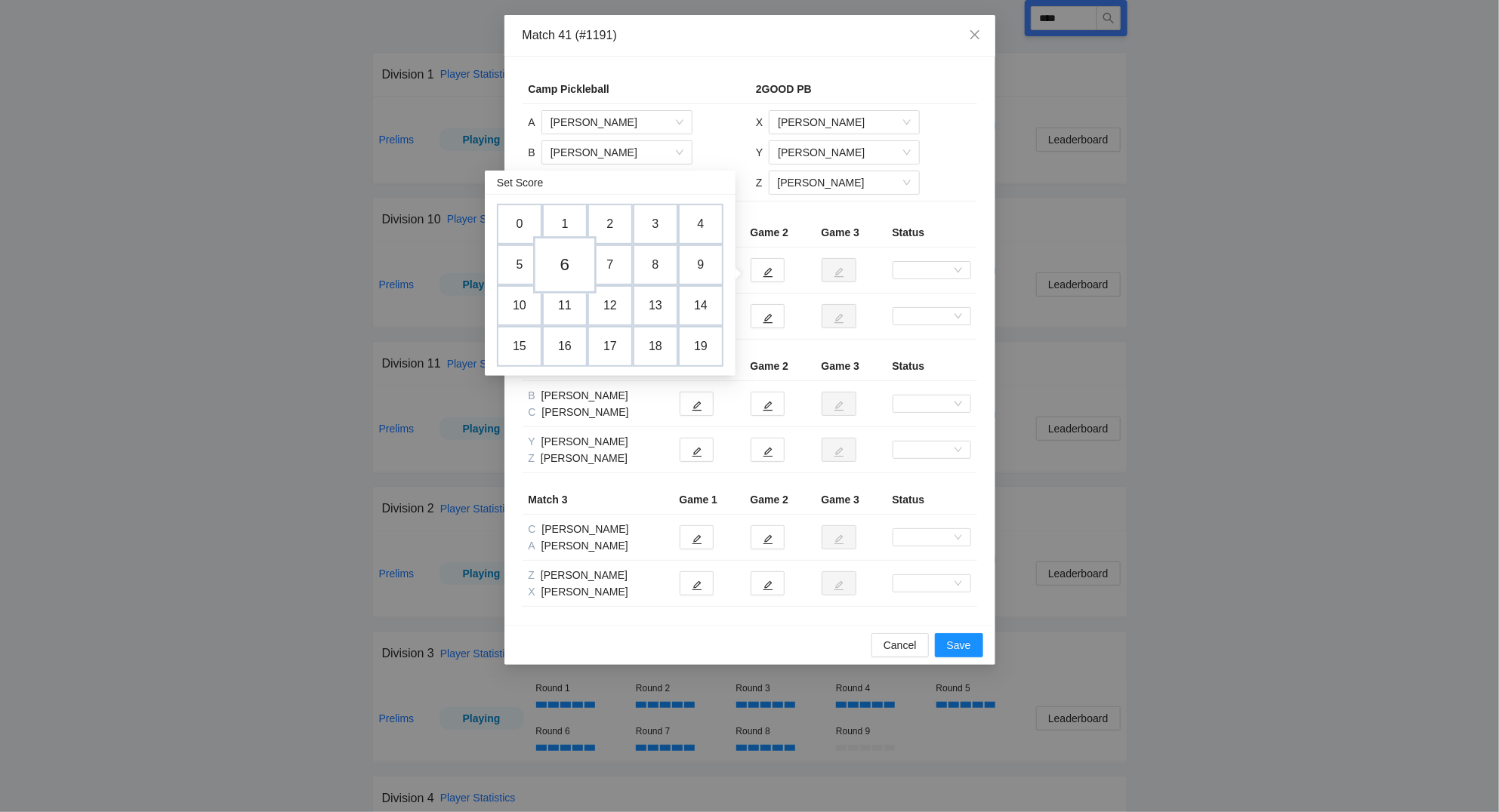
click at [571, 261] on td "6" at bounding box center [564, 266] width 64 height 58
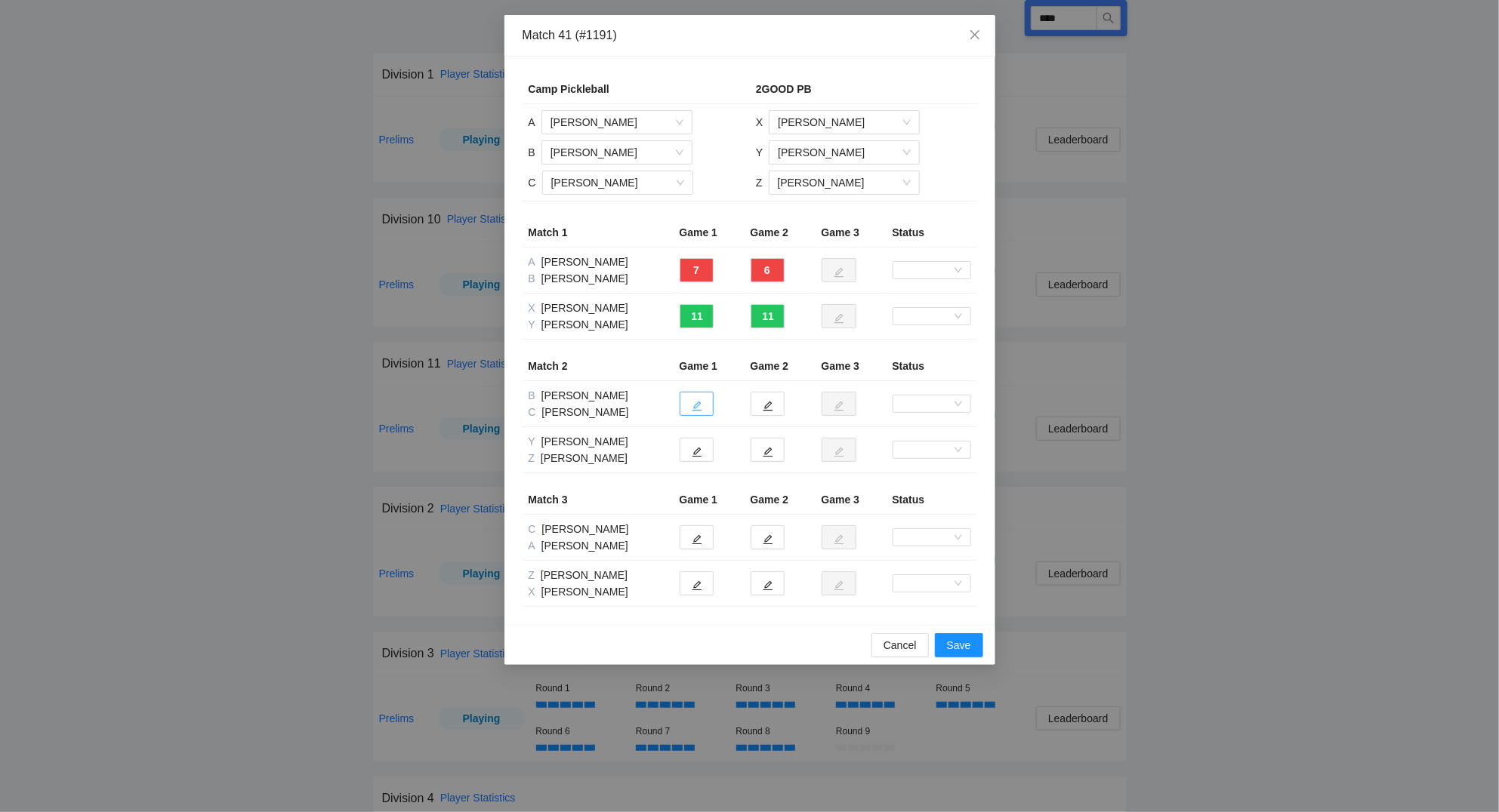
click at [706, 405] on button "button" at bounding box center [697, 403] width 34 height 24
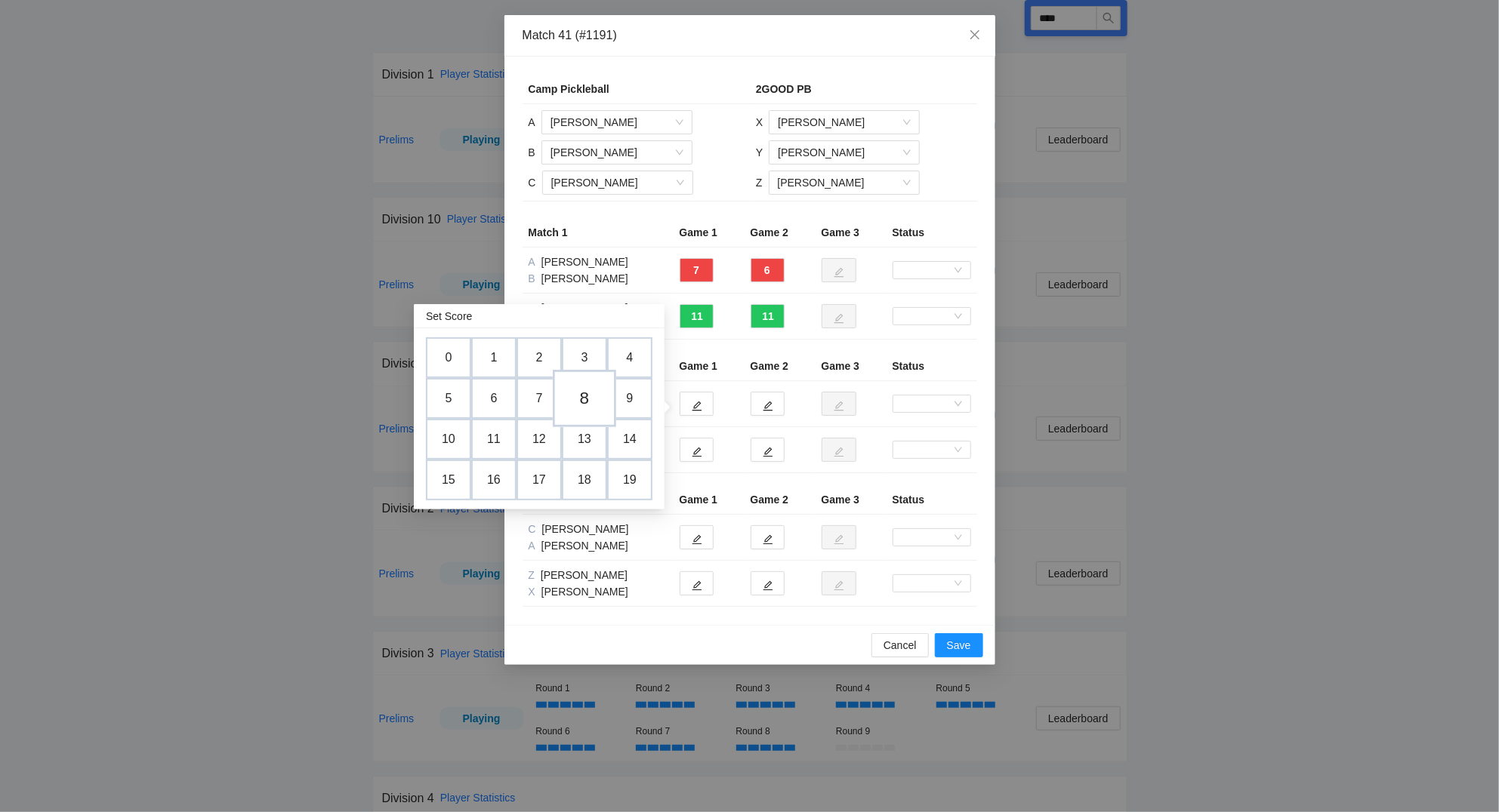
click at [587, 399] on td "8" at bounding box center [584, 399] width 64 height 58
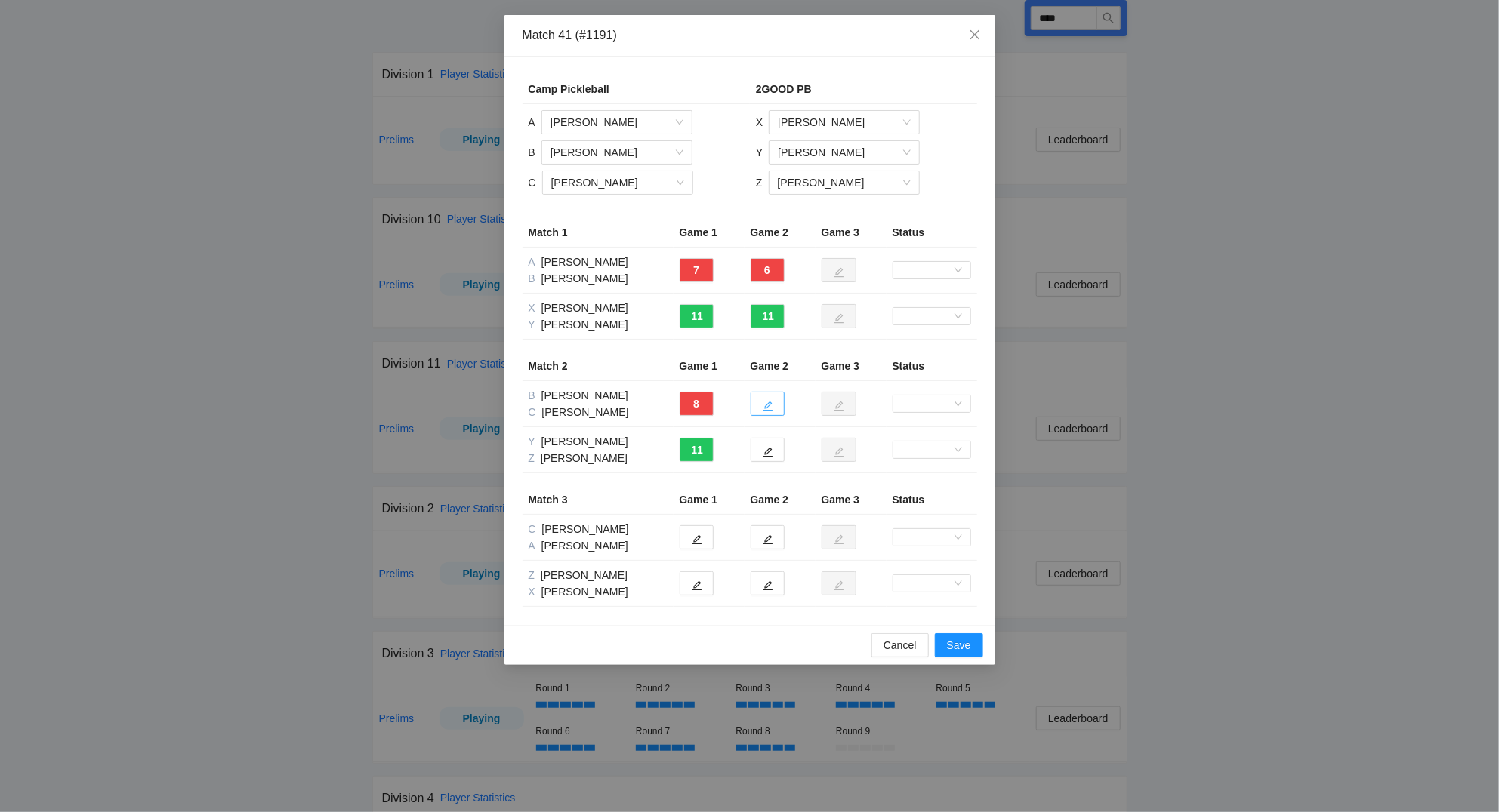
click at [766, 404] on icon "edit" at bounding box center [768, 406] width 11 height 11
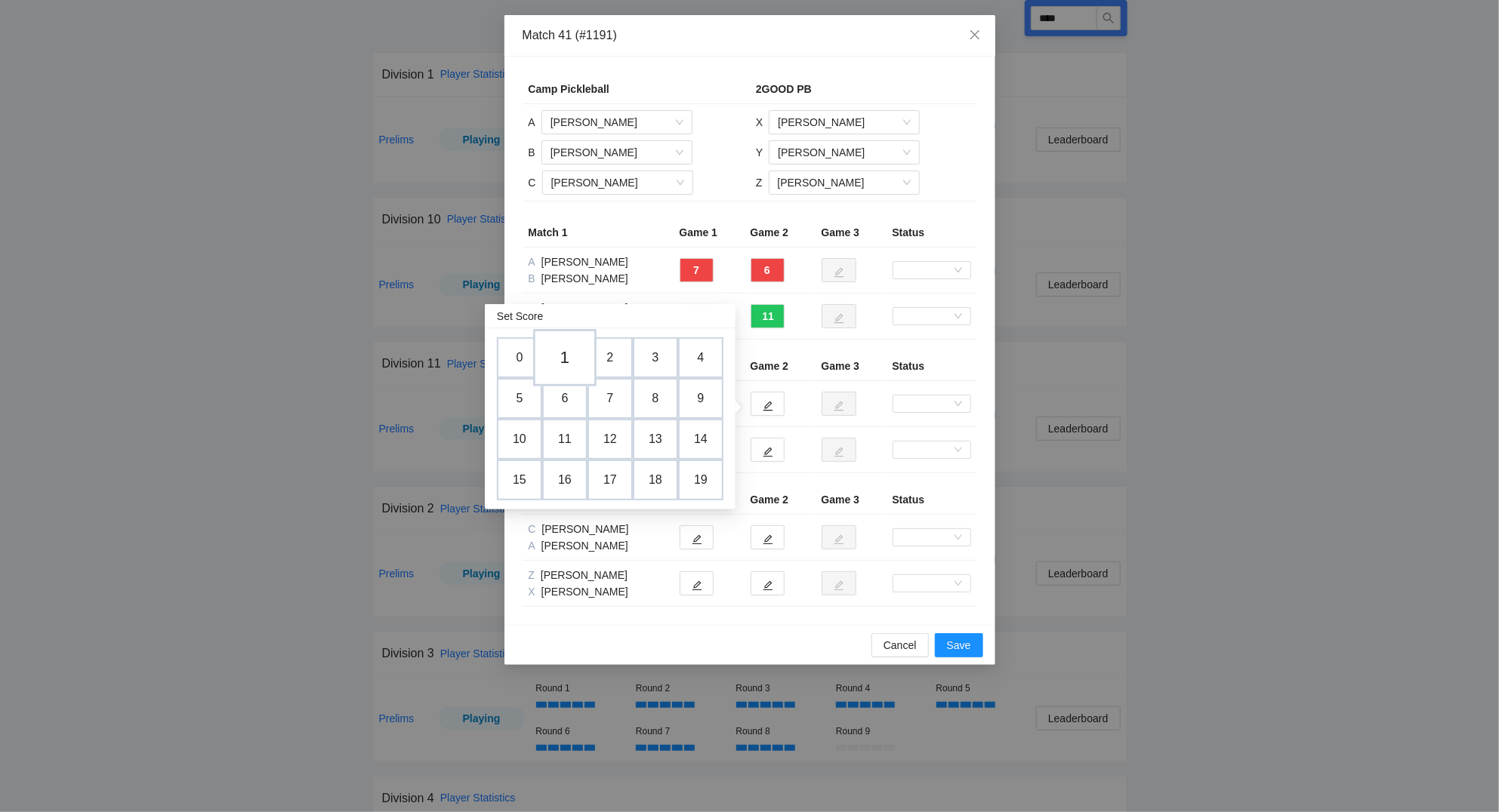
click at [556, 354] on td "1" at bounding box center [564, 358] width 64 height 58
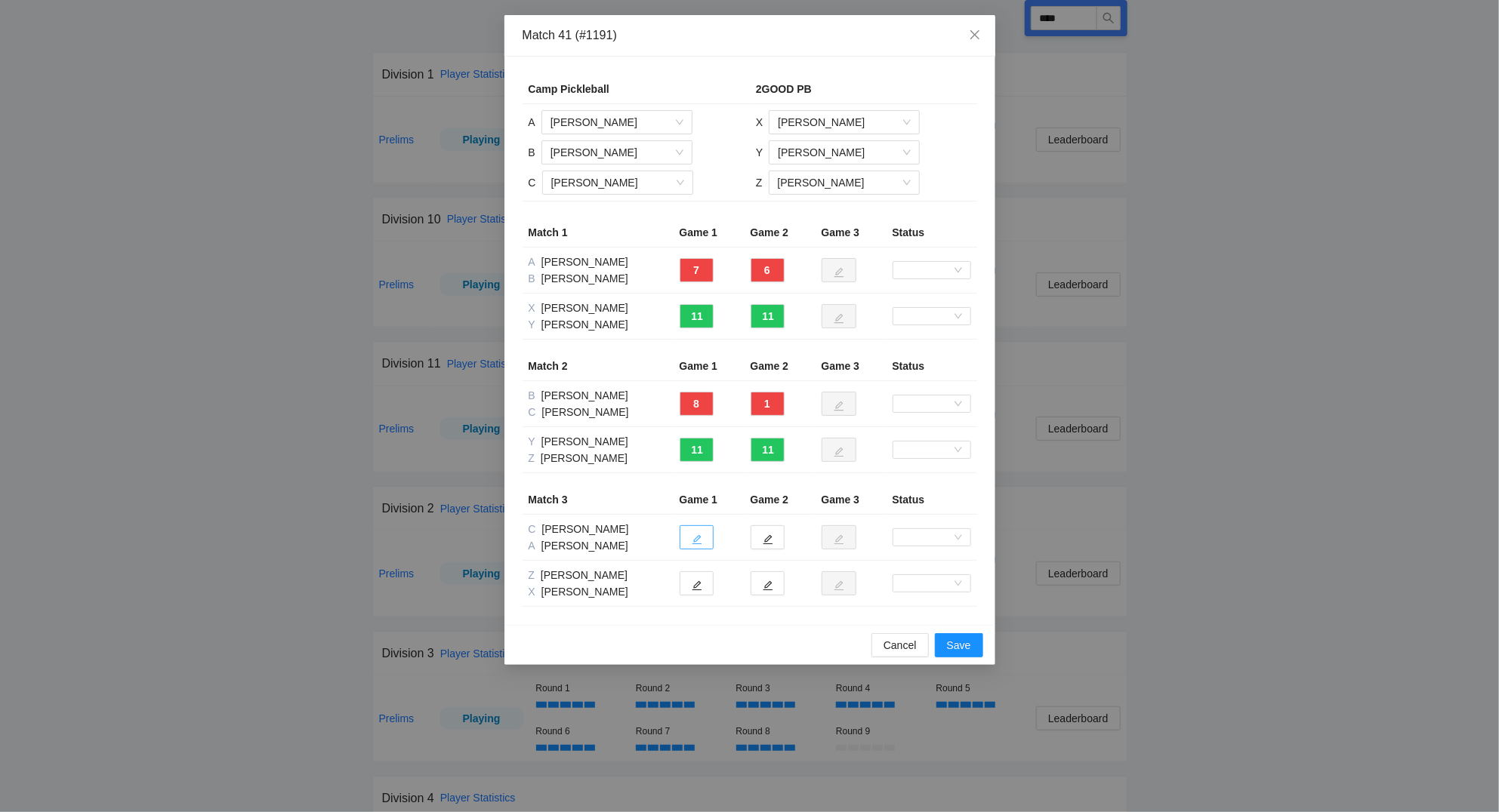
click at [706, 535] on button "button" at bounding box center [697, 537] width 34 height 24
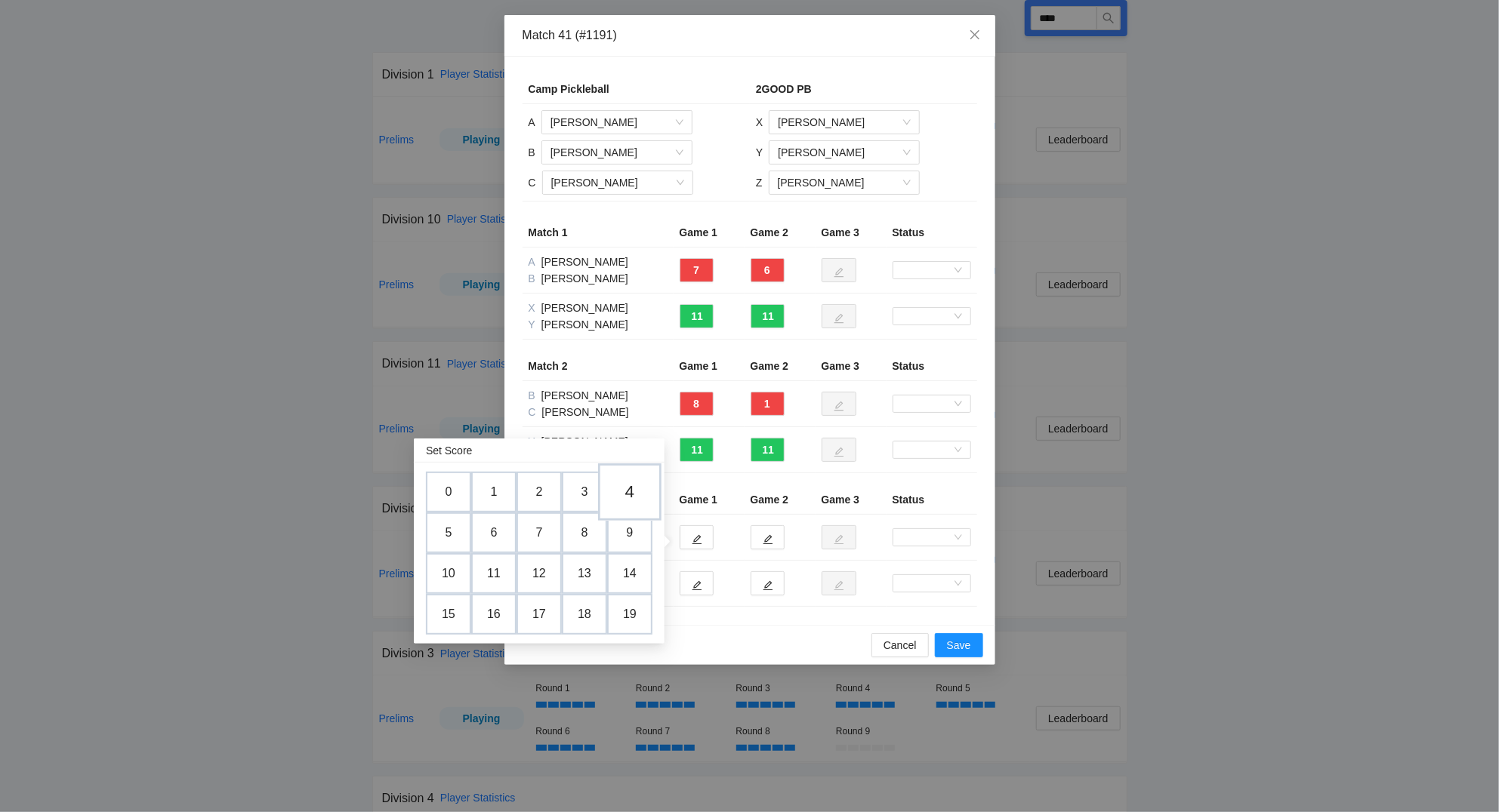
click at [631, 490] on td "4" at bounding box center [630, 493] width 64 height 58
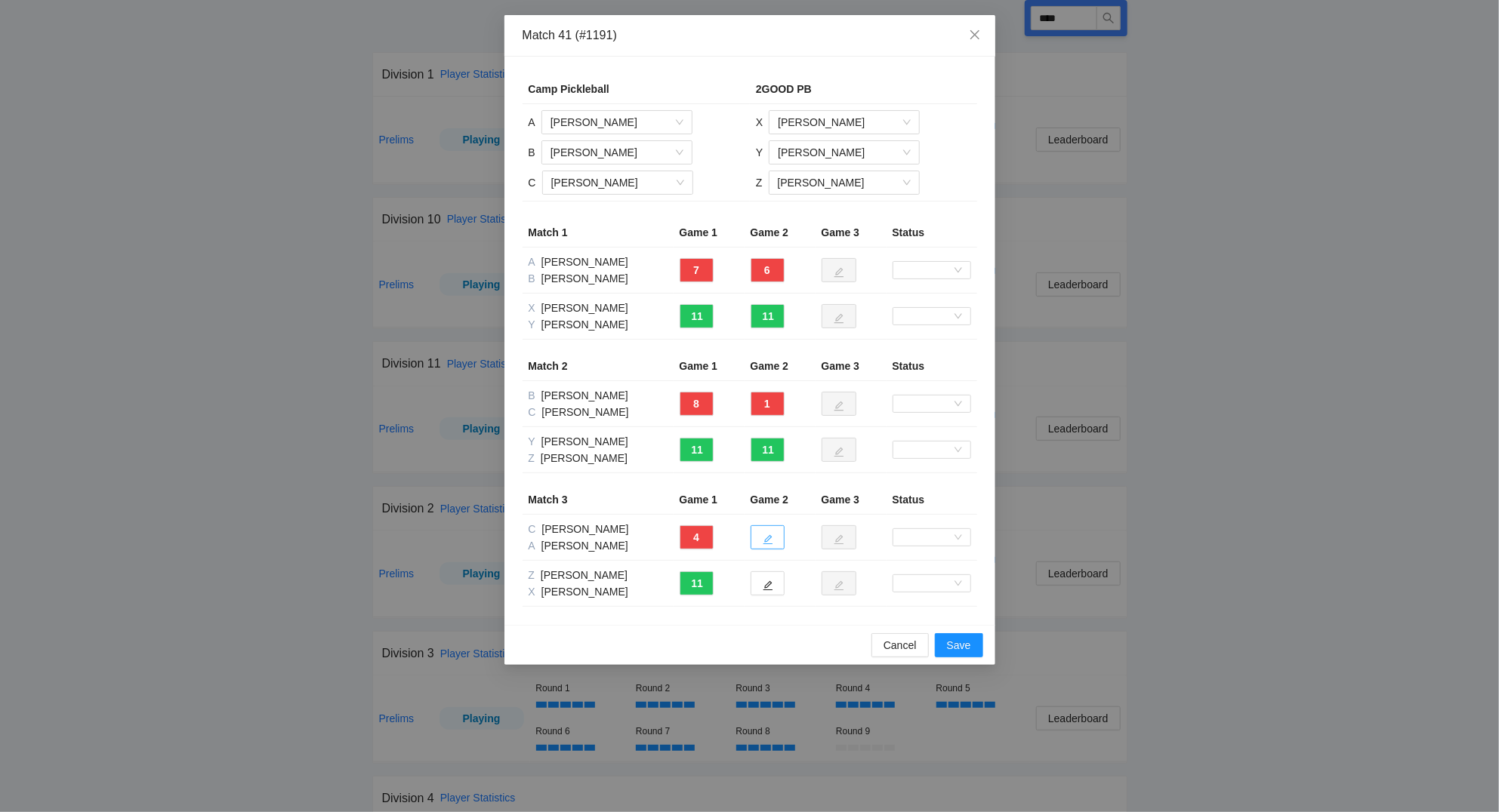
click at [769, 534] on button "button" at bounding box center [768, 537] width 34 height 24
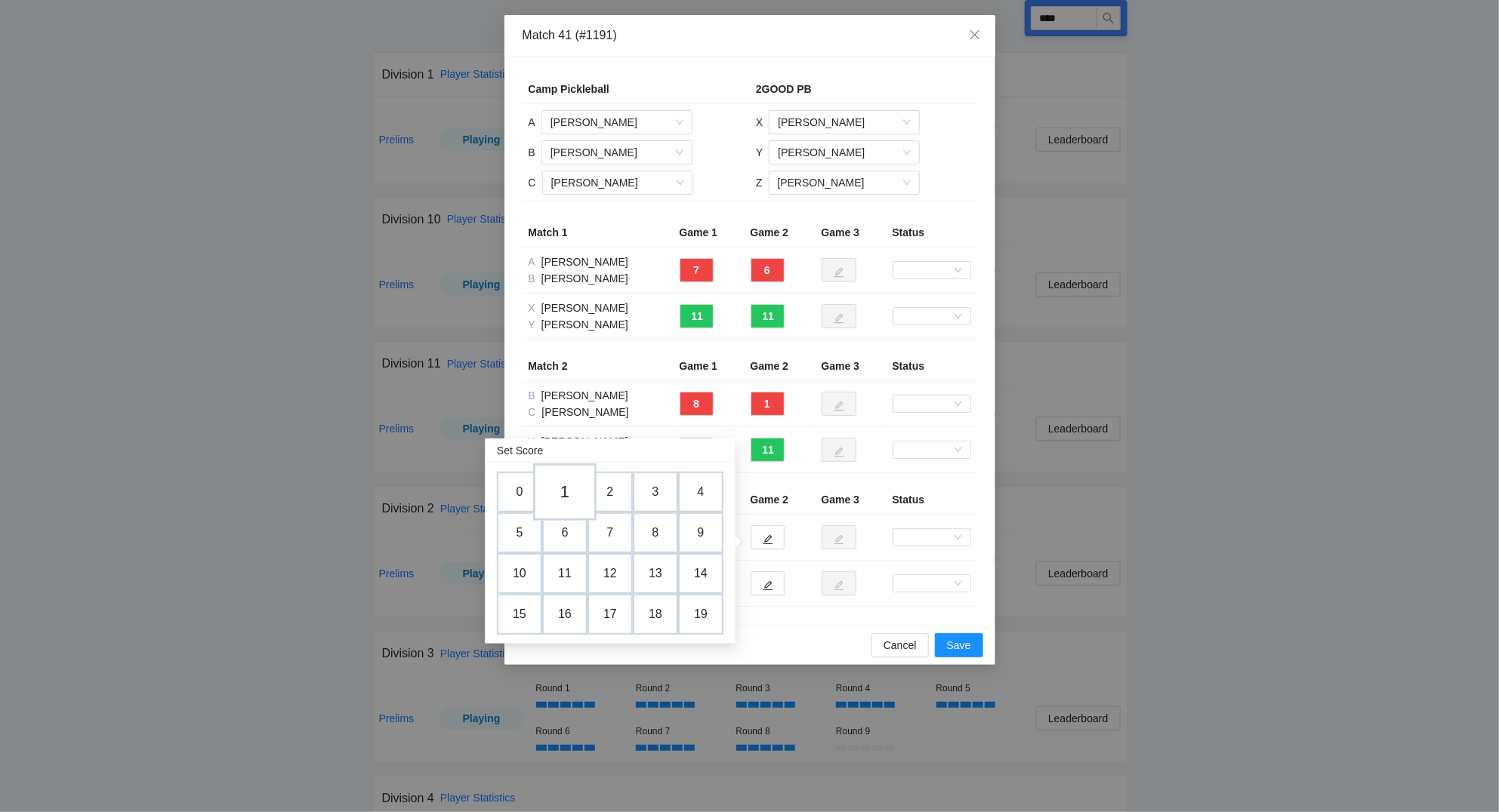
click at [574, 493] on td "1" at bounding box center [564, 493] width 64 height 58
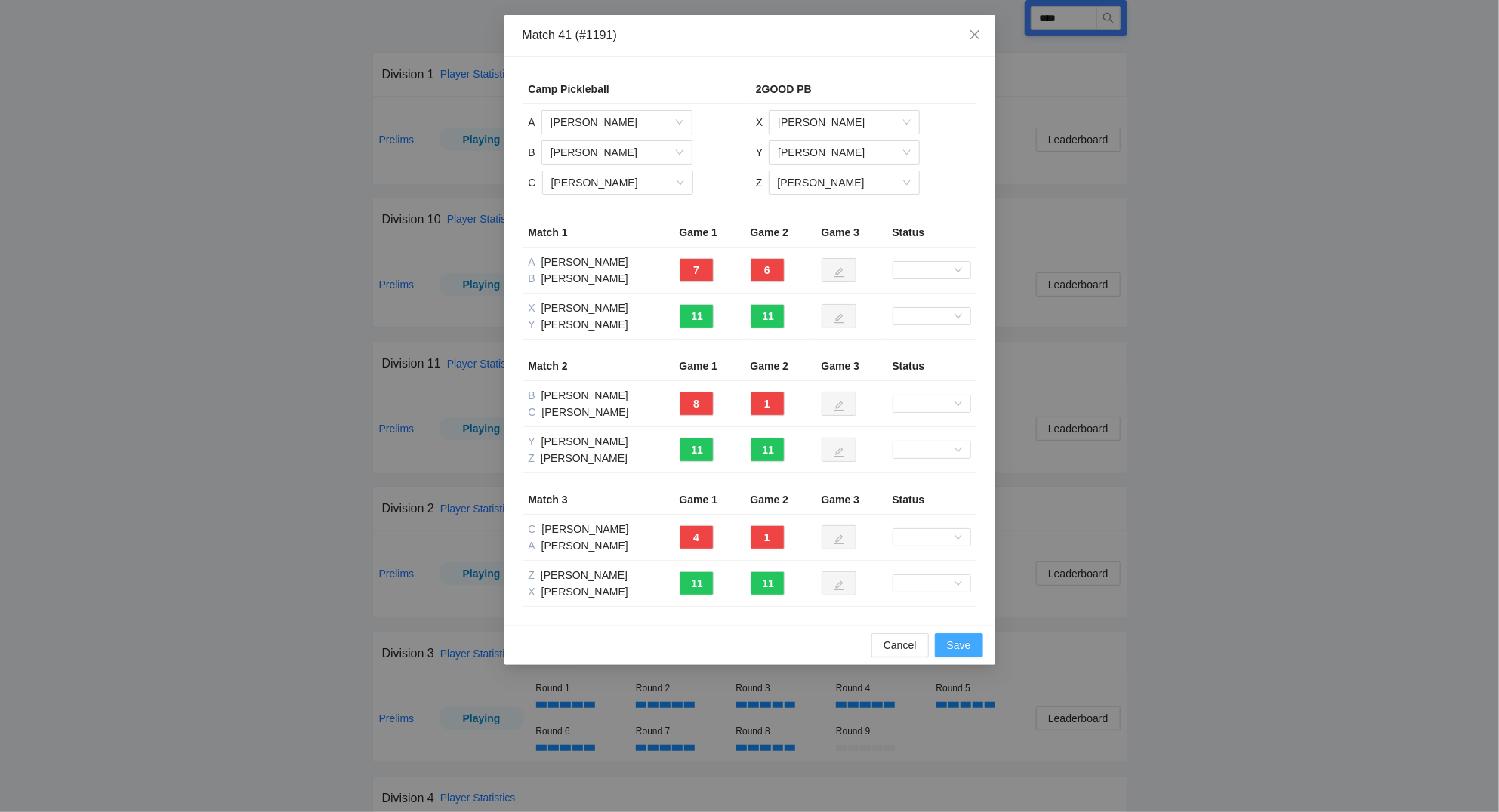
click at [963, 645] on span "Save" at bounding box center [958, 645] width 24 height 17
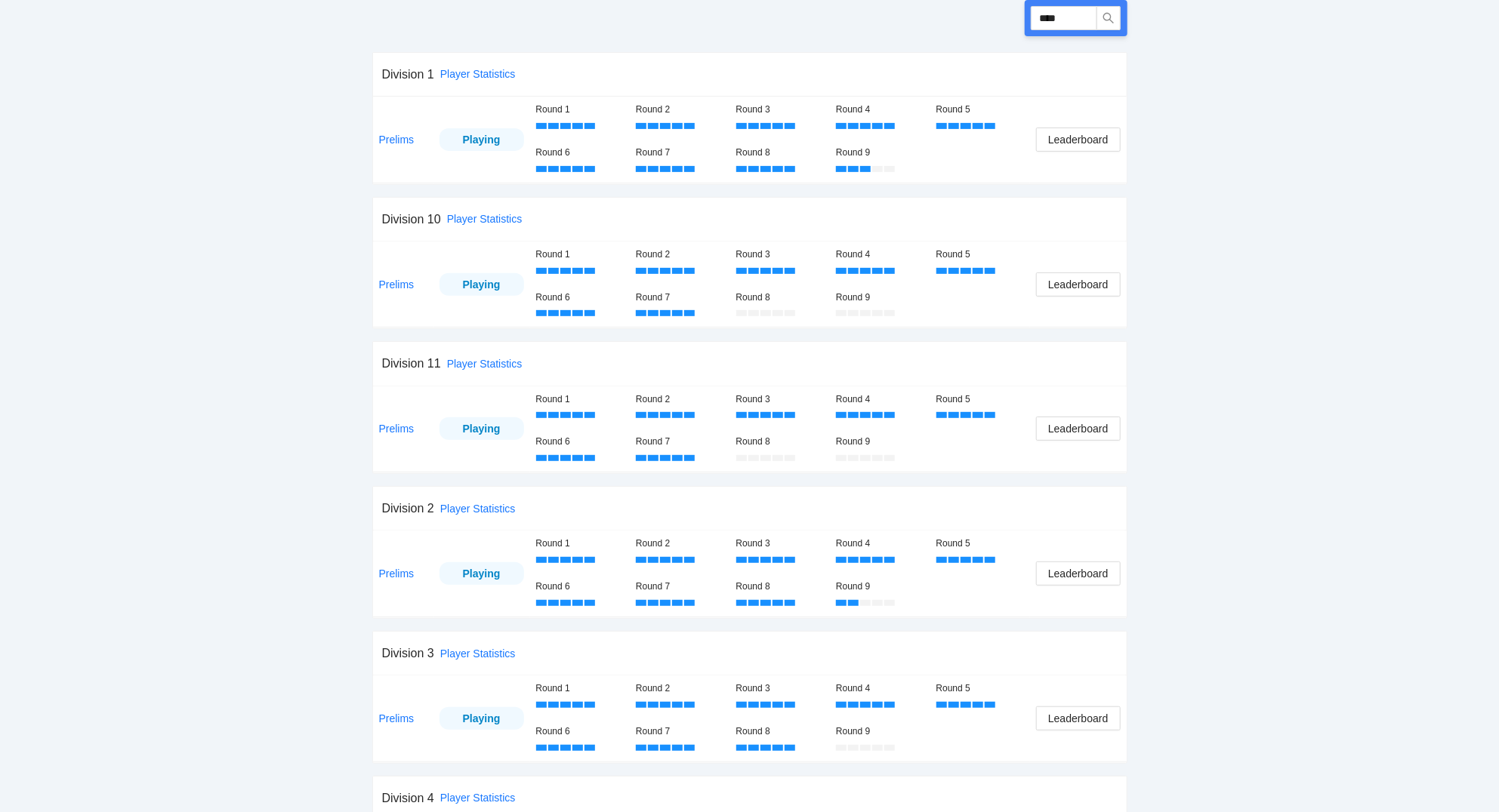
click at [1303, 419] on div "pb rally [PERSON_NAME] 2025 [PERSON_NAME] Celebration 8/29-9/1, 2025 527 Player…" at bounding box center [750, 707] width 1499 height 1900
click at [1409, 422] on div "pb rally [PERSON_NAME] 2025 [PERSON_NAME] Celebration 8/29-9/1, 2025 527 Player…" at bounding box center [750, 707] width 1499 height 1900
click at [1071, 22] on input "****" at bounding box center [1064, 18] width 67 height 24
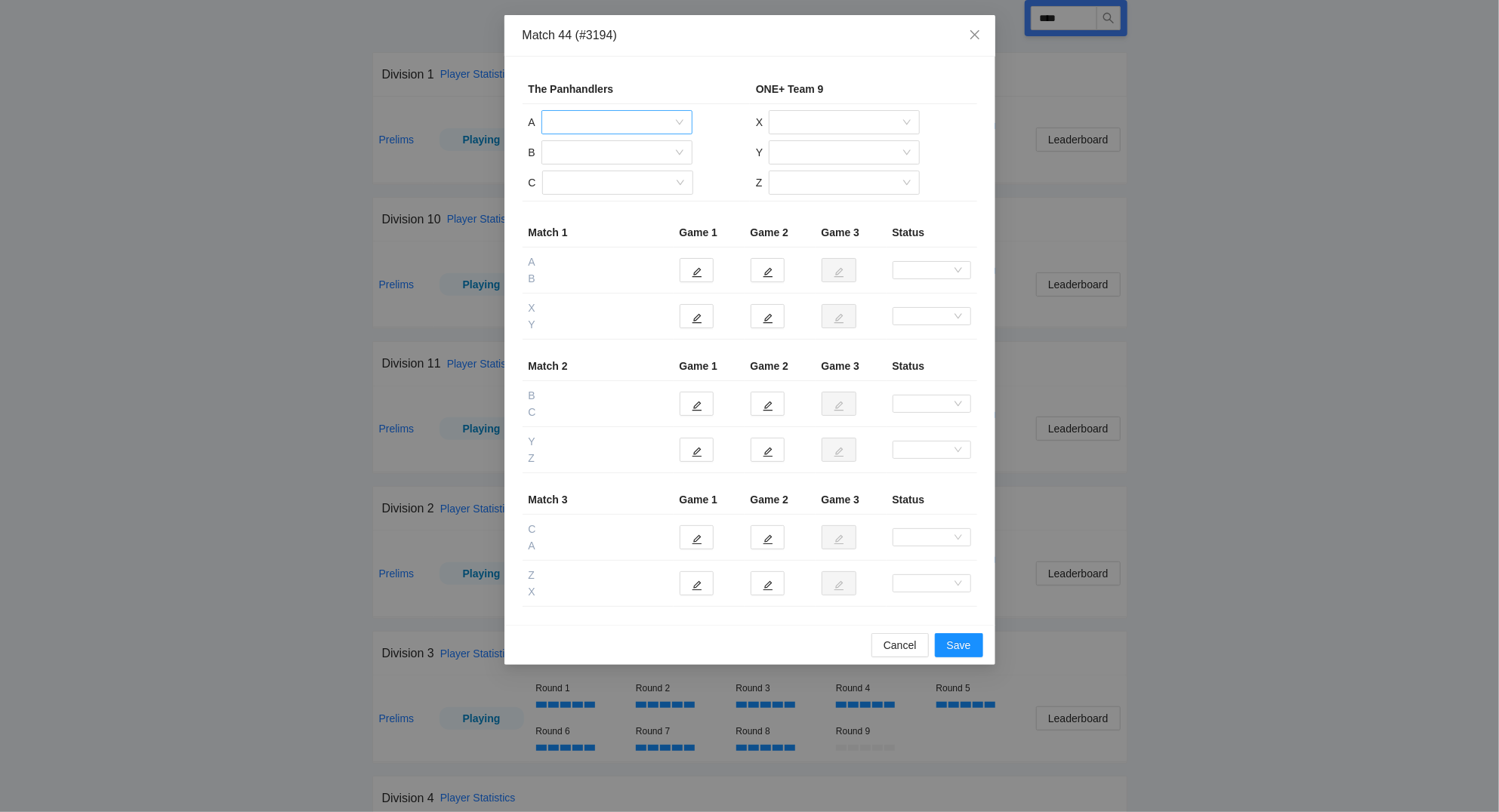
click at [627, 118] on input "search" at bounding box center [611, 123] width 122 height 23
click at [619, 246] on div "[PERSON_NAME]" at bounding box center [617, 250] width 133 height 17
click at [596, 152] on input "search" at bounding box center [611, 153] width 122 height 23
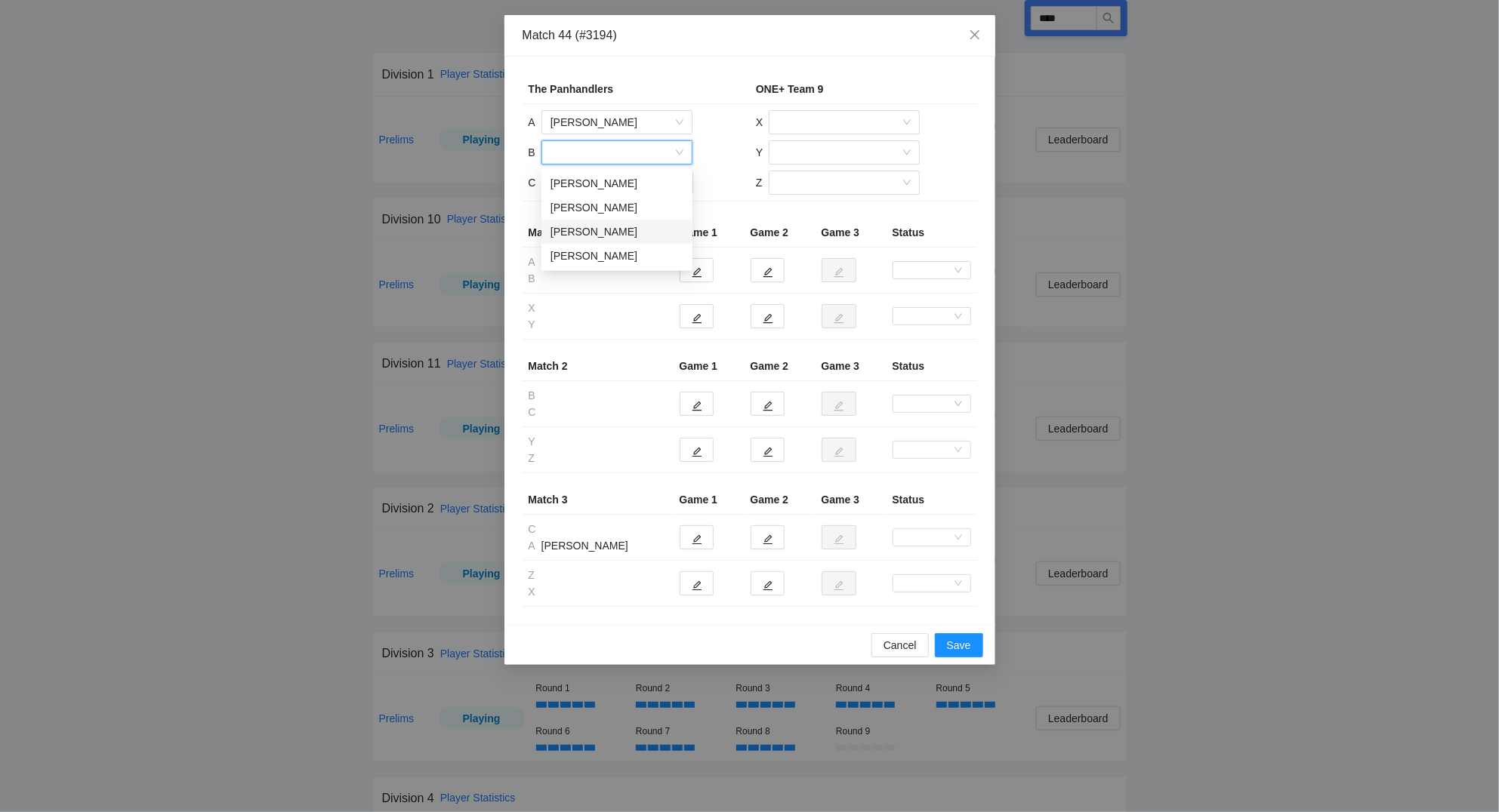
click at [609, 228] on div "[PERSON_NAME]" at bounding box center [617, 232] width 133 height 17
click at [610, 186] on input "search" at bounding box center [612, 183] width 122 height 23
click at [614, 210] on div "[PERSON_NAME]" at bounding box center [617, 214] width 133 height 17
click at [809, 125] on input "search" at bounding box center [839, 123] width 122 height 23
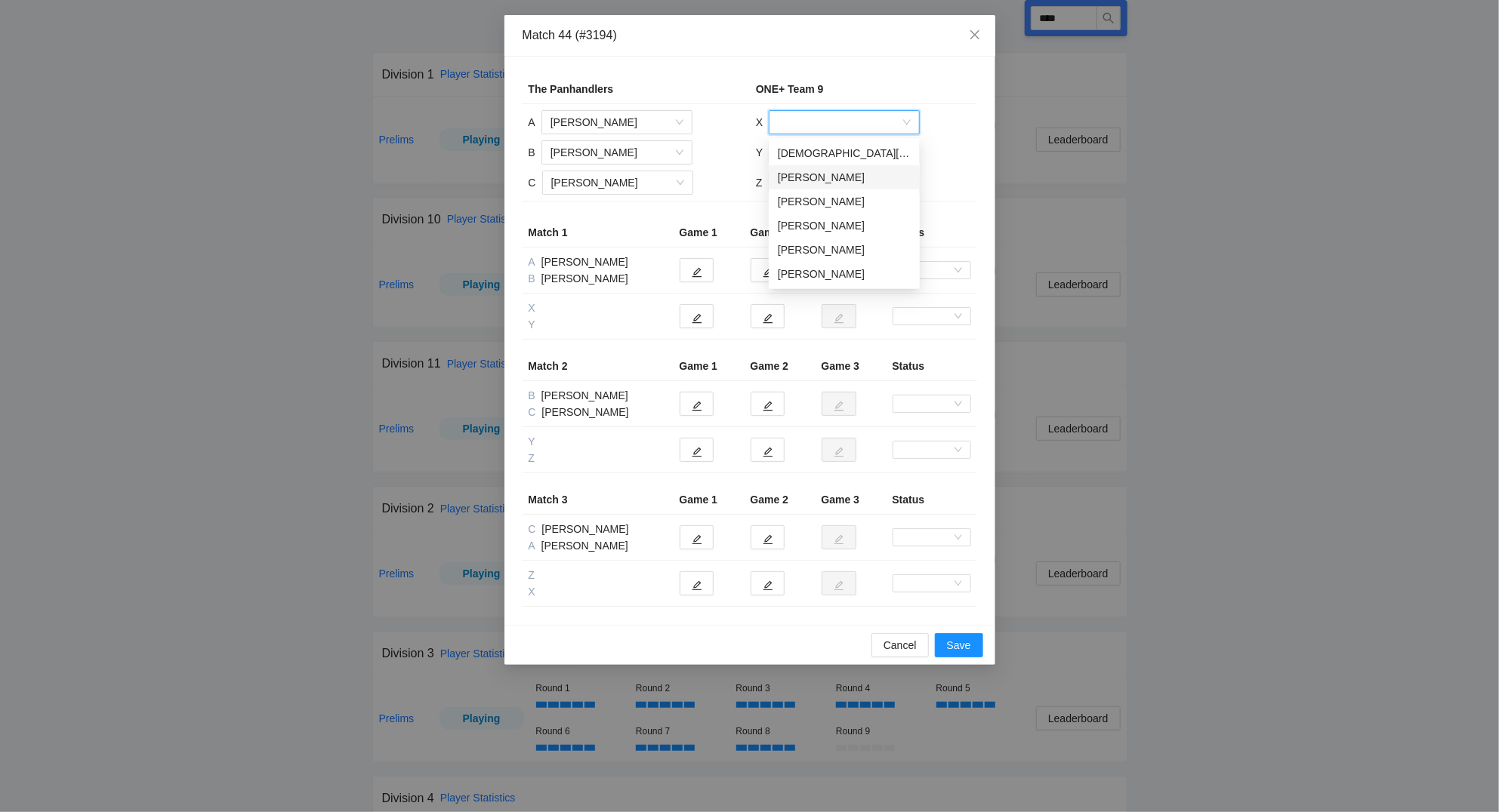
click at [825, 177] on div "[PERSON_NAME]" at bounding box center [844, 177] width 133 height 17
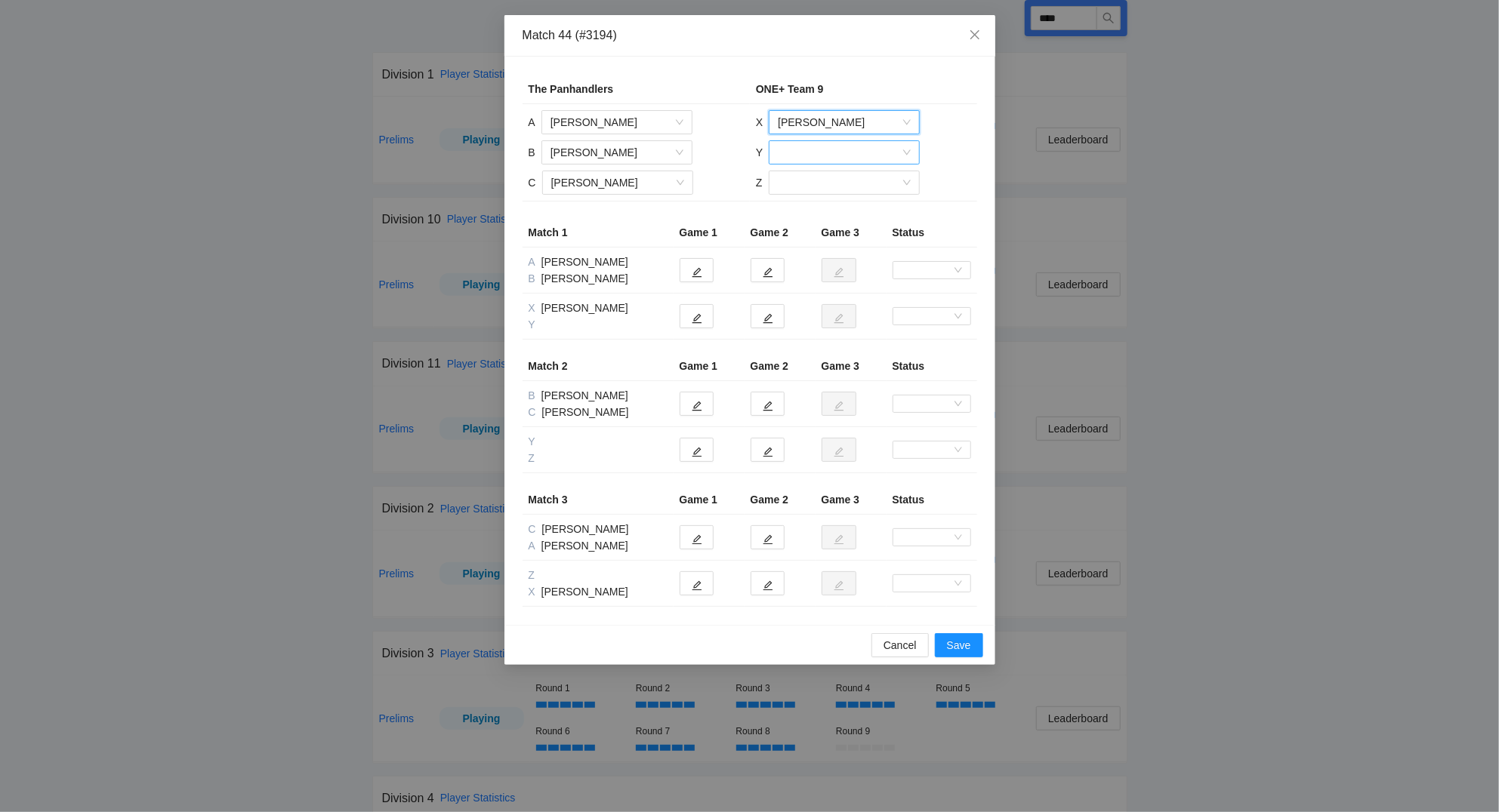
click at [824, 150] on input "search" at bounding box center [839, 153] width 122 height 23
click at [829, 281] on div "[PERSON_NAME]" at bounding box center [844, 280] width 133 height 17
click at [800, 183] on input "search" at bounding box center [839, 183] width 122 height 23
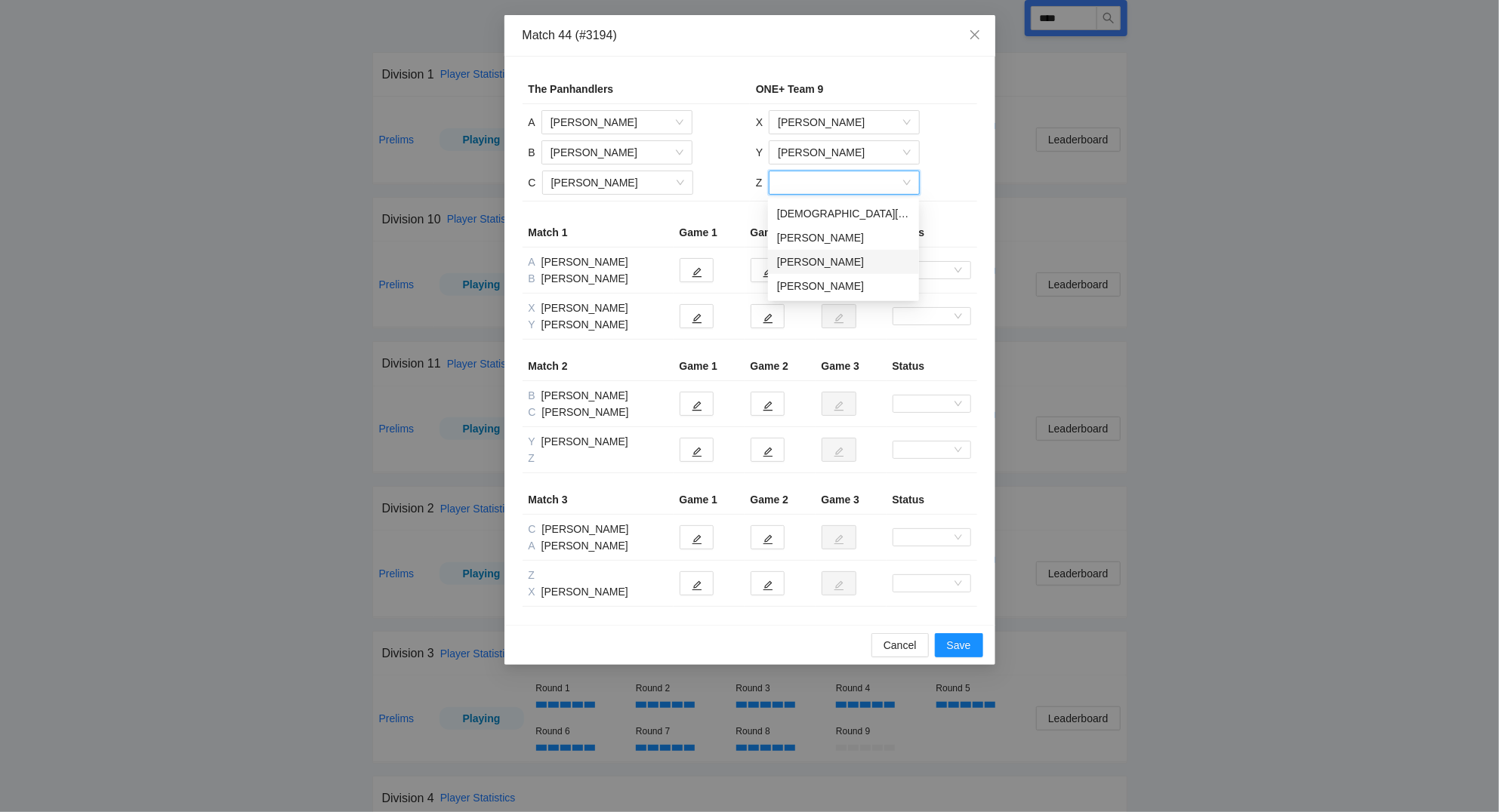
click at [829, 259] on div "[PERSON_NAME]" at bounding box center [843, 262] width 133 height 17
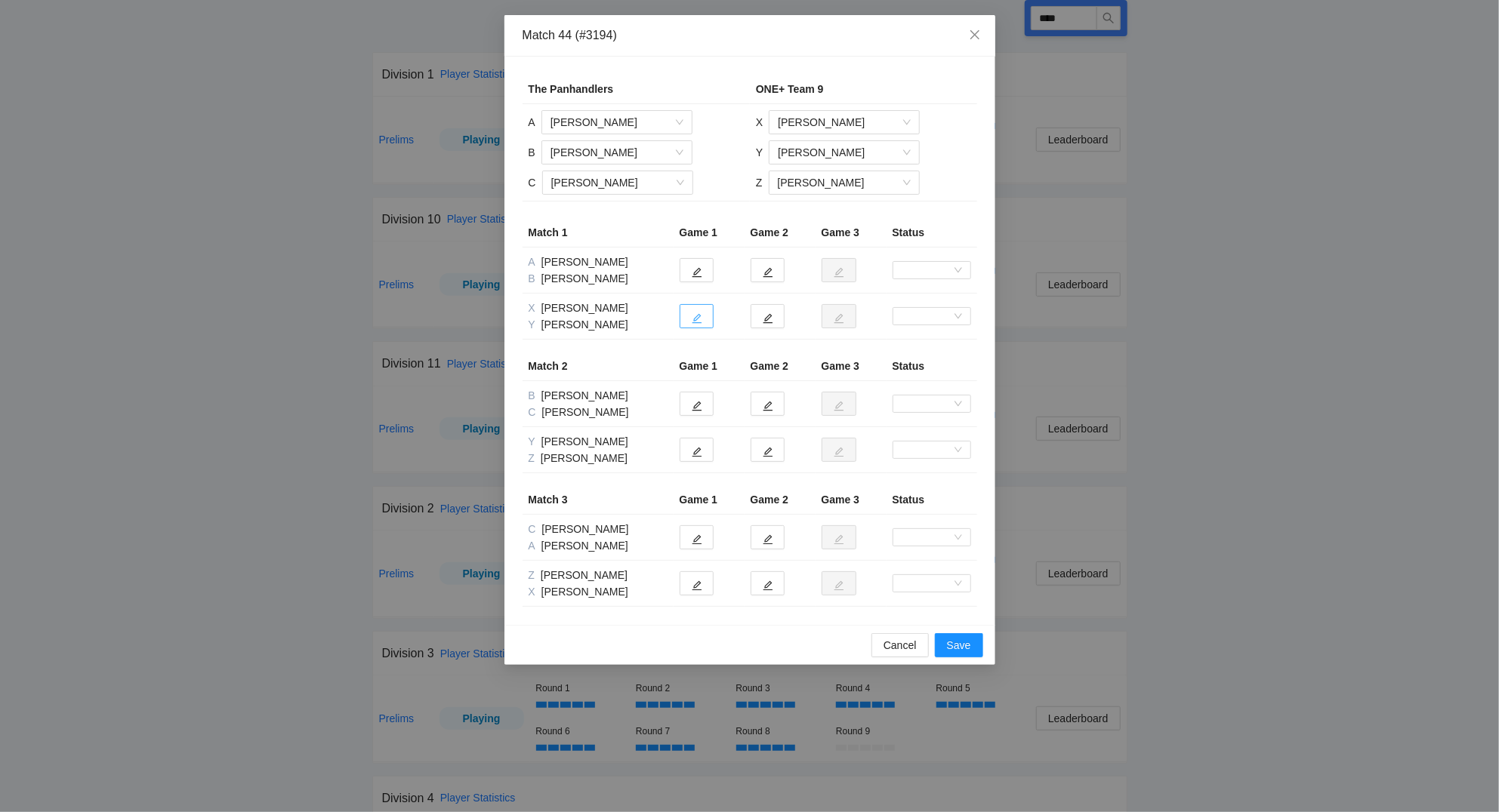
click at [695, 316] on icon "edit" at bounding box center [697, 319] width 11 height 11
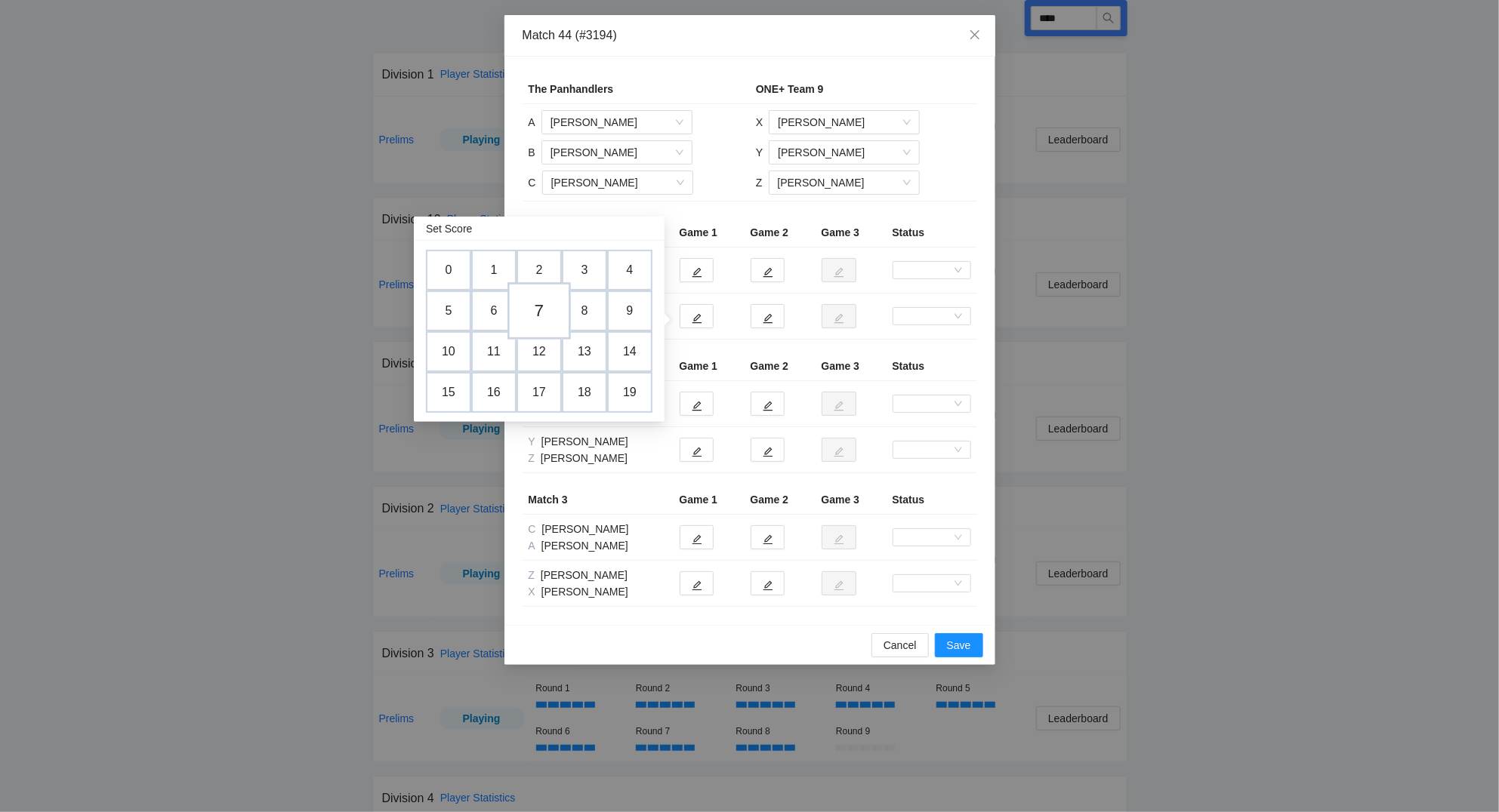
click at [548, 310] on td "7" at bounding box center [539, 312] width 64 height 58
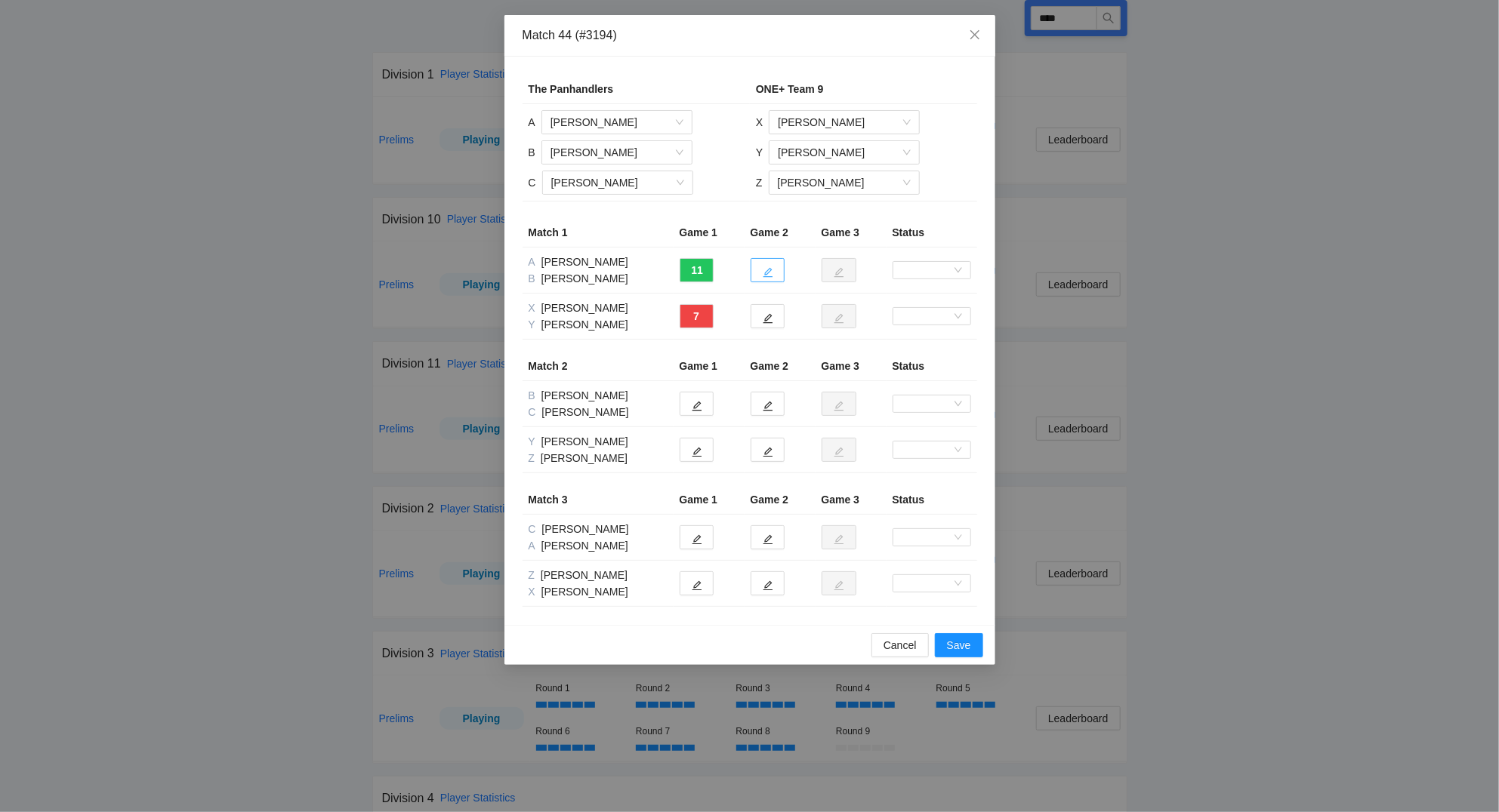
click at [764, 269] on icon "edit" at bounding box center [768, 272] width 11 height 11
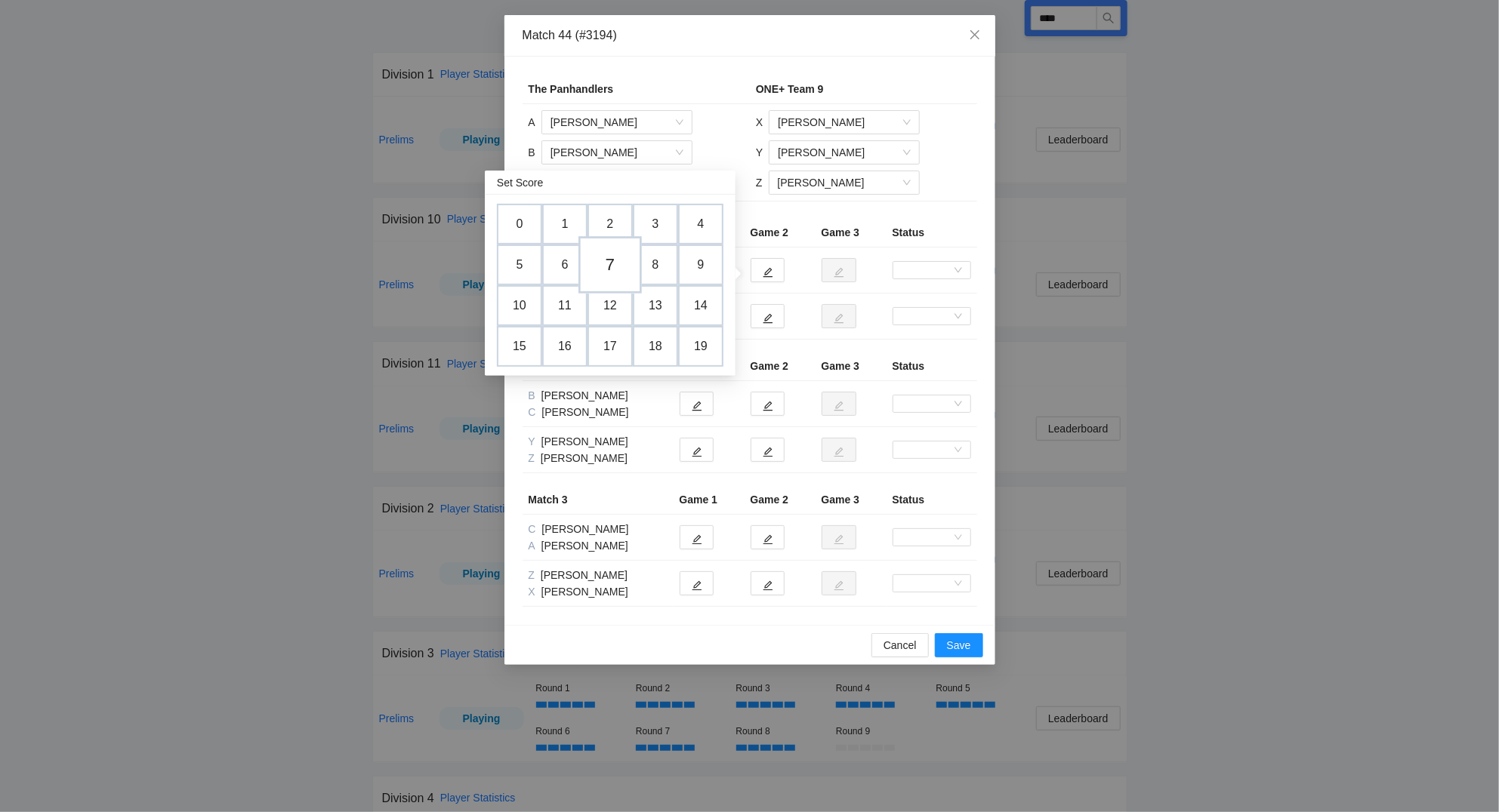
click at [621, 268] on td "7" at bounding box center [610, 266] width 64 height 58
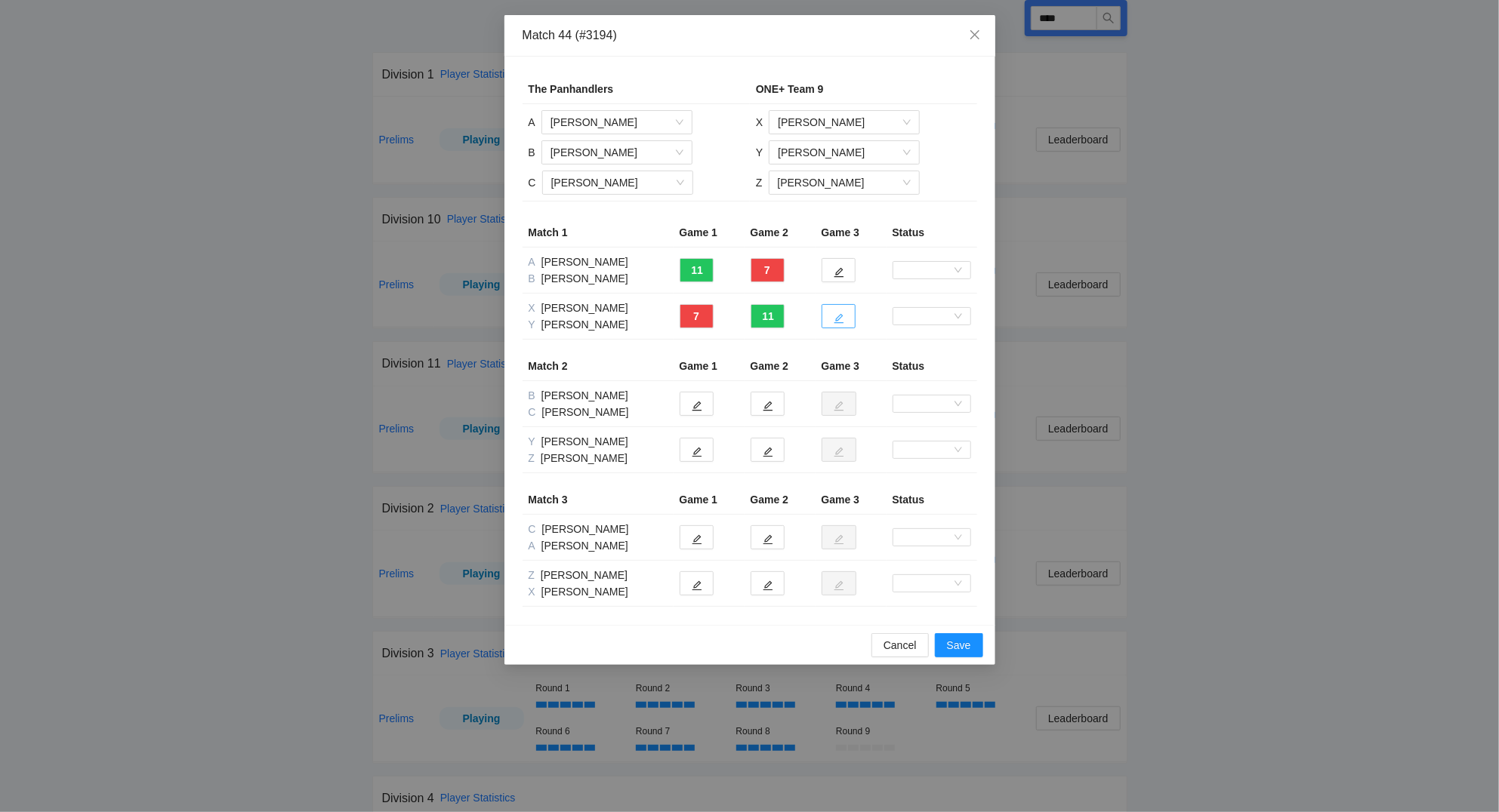
click at [845, 322] on icon "edit" at bounding box center [839, 319] width 11 height 11
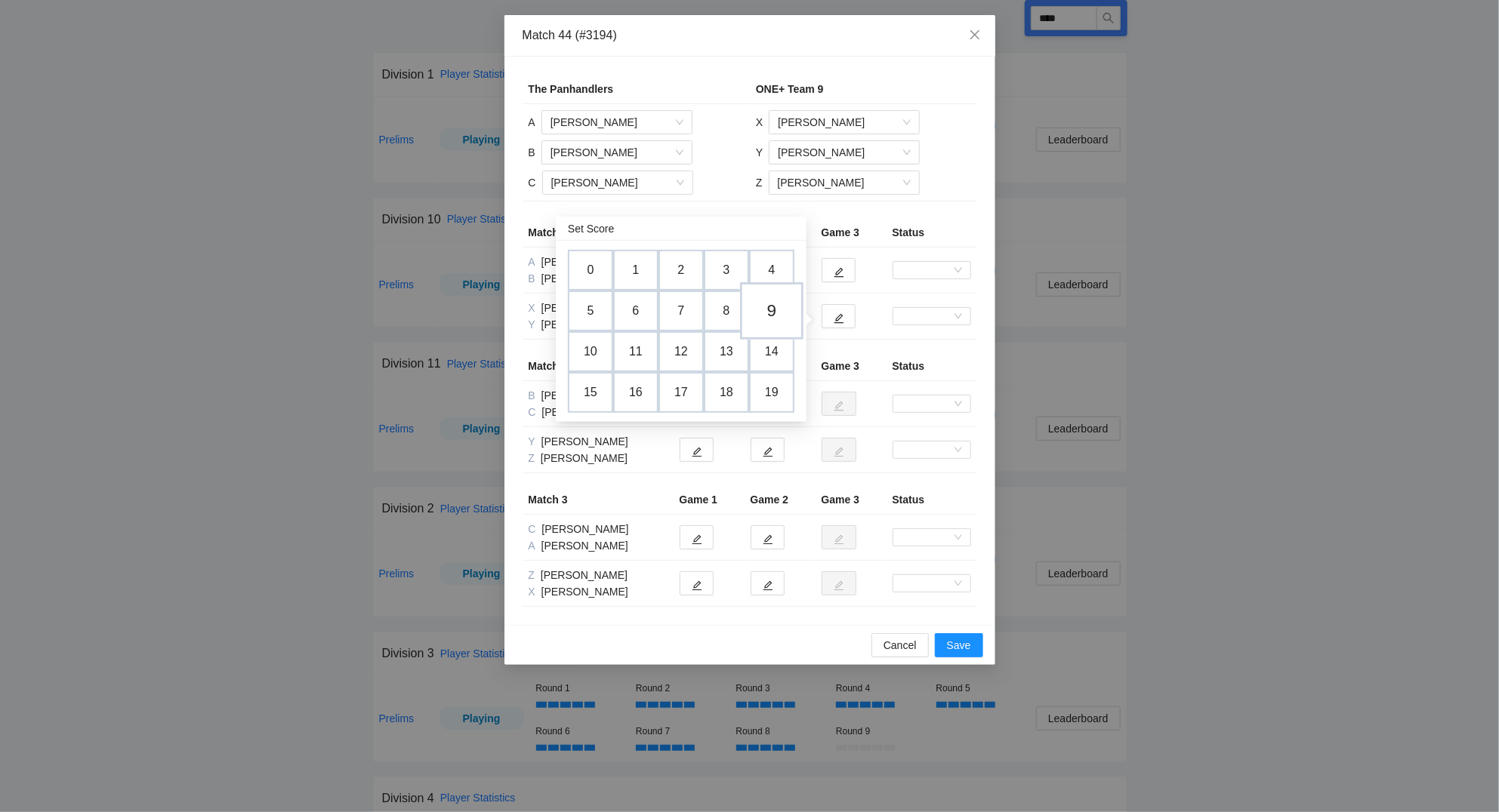
click at [775, 309] on td "9" at bounding box center [772, 312] width 64 height 58
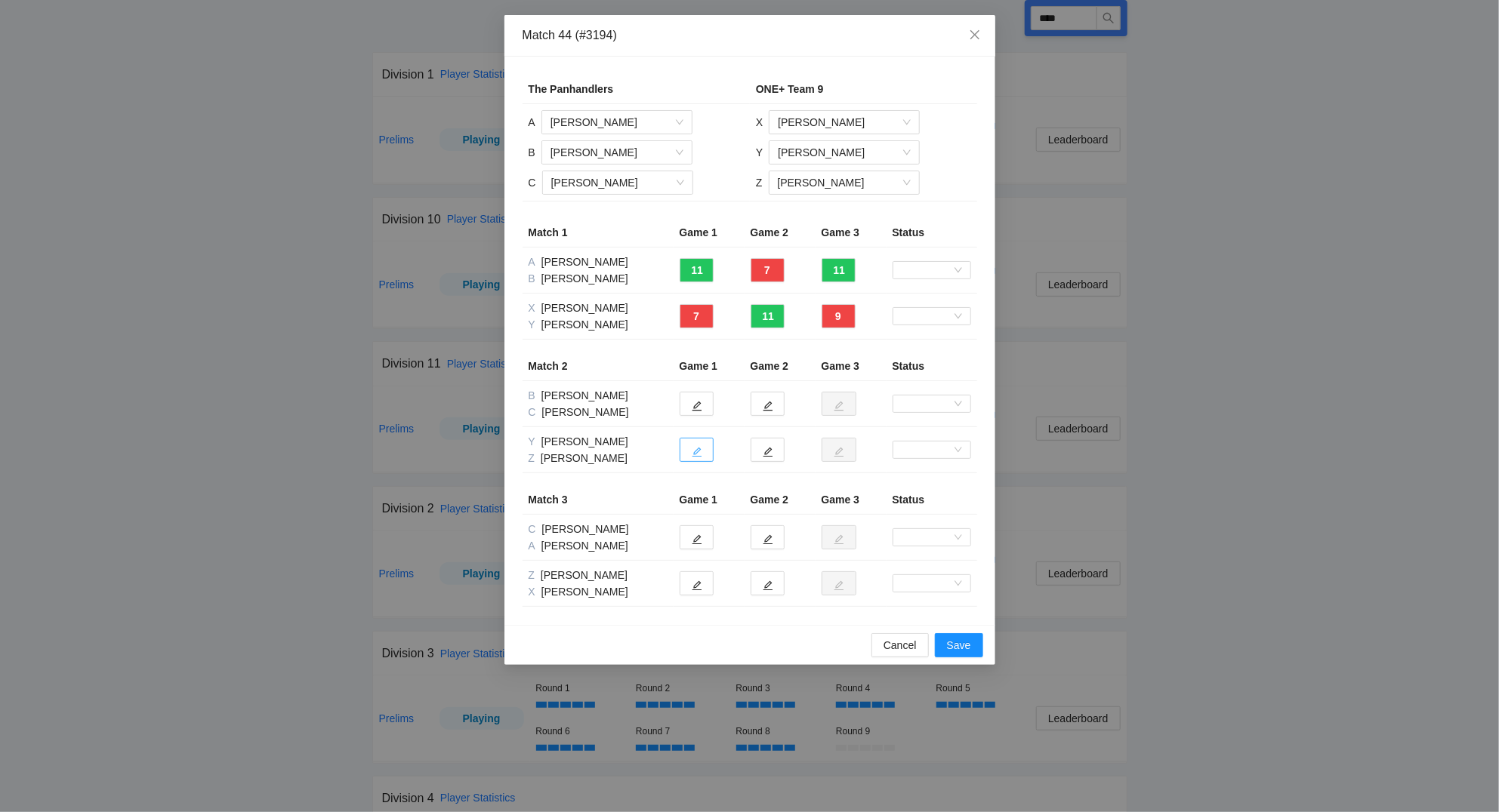
click at [699, 455] on icon "edit" at bounding box center [697, 452] width 11 height 11
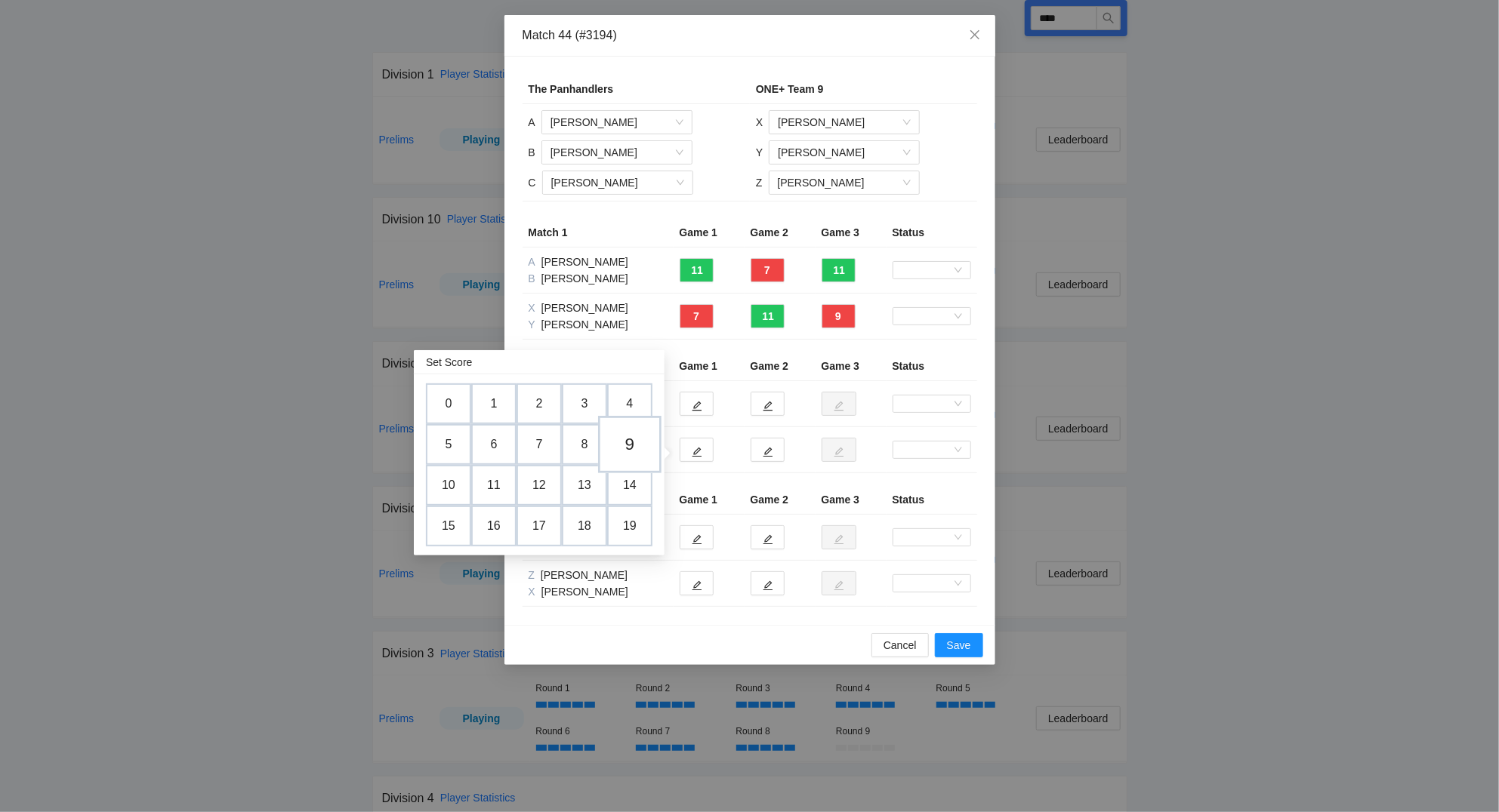
click at [639, 441] on td "9" at bounding box center [630, 445] width 64 height 58
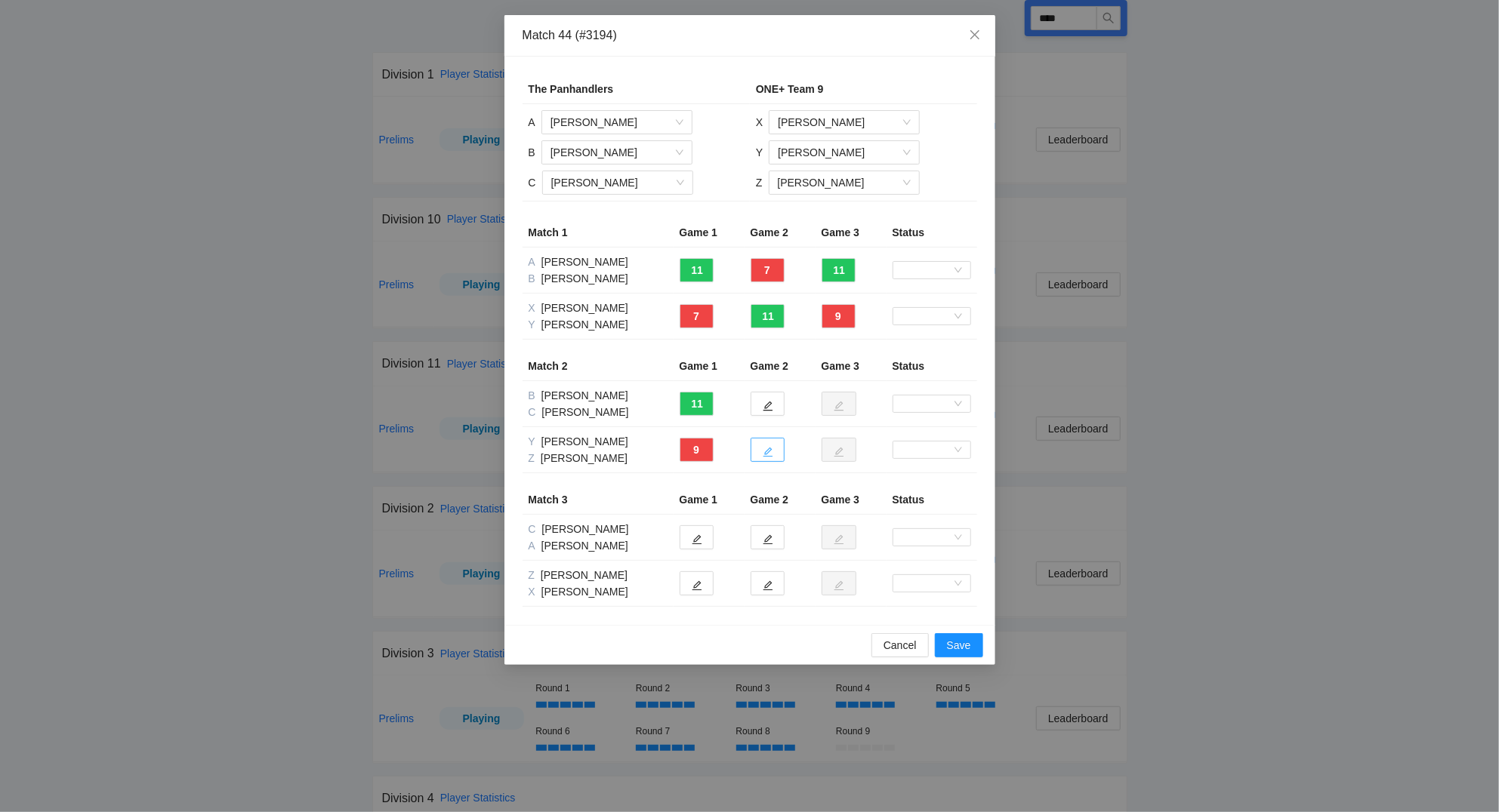
click at [772, 453] on icon "edit" at bounding box center [768, 452] width 11 height 11
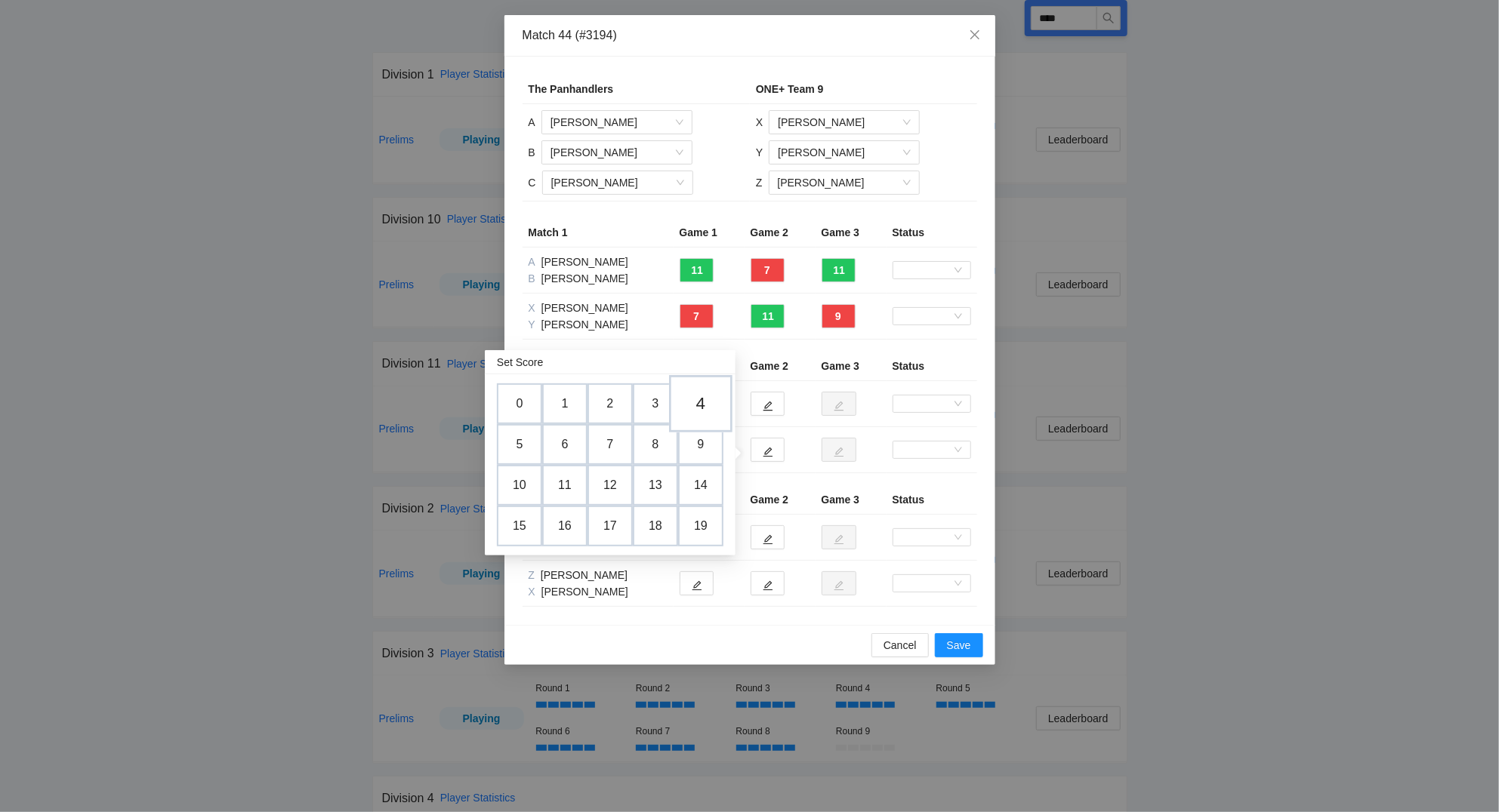
click at [711, 402] on td "4" at bounding box center [700, 404] width 64 height 58
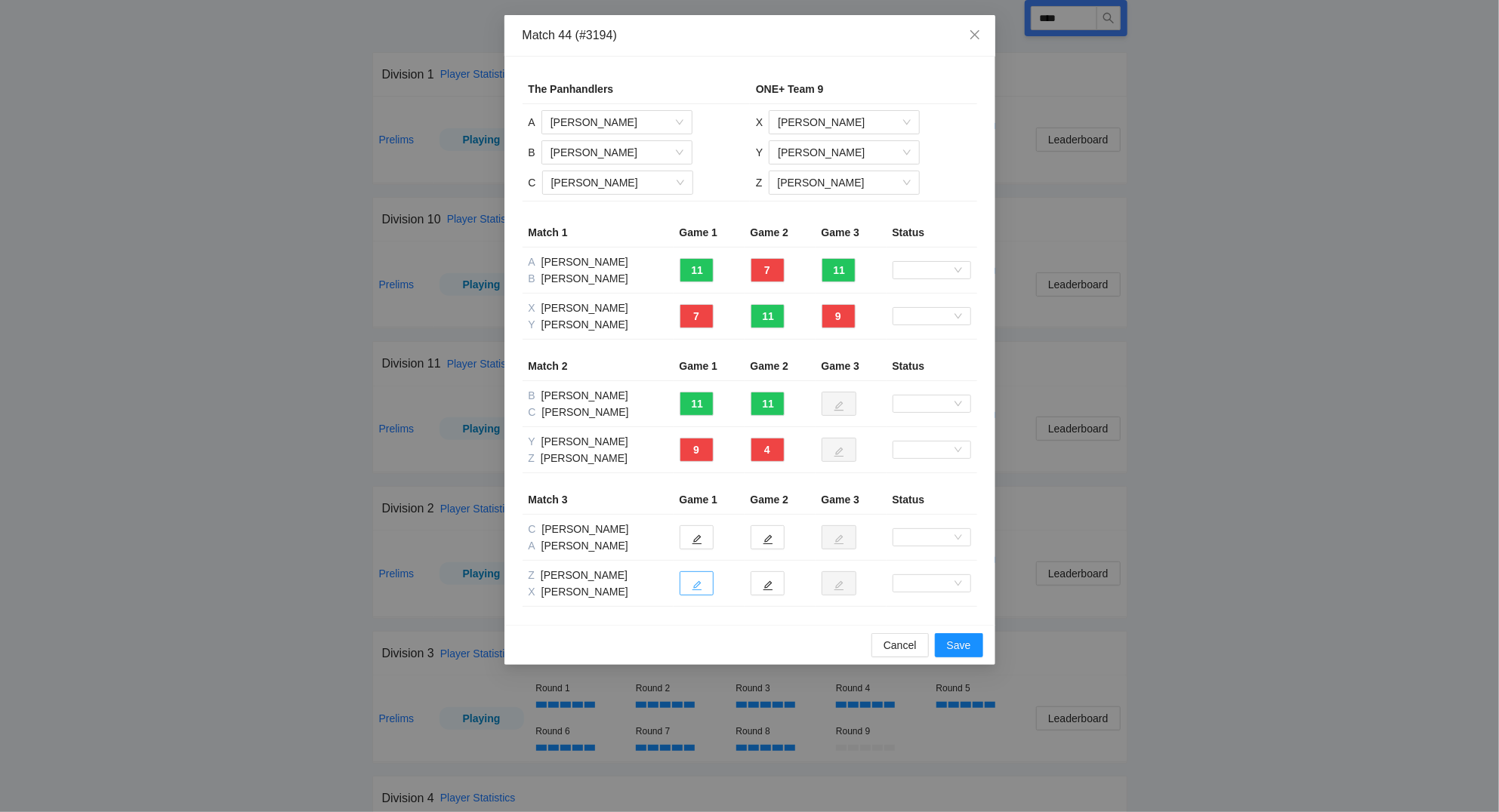
click at [701, 583] on icon "edit" at bounding box center [697, 586] width 11 height 11
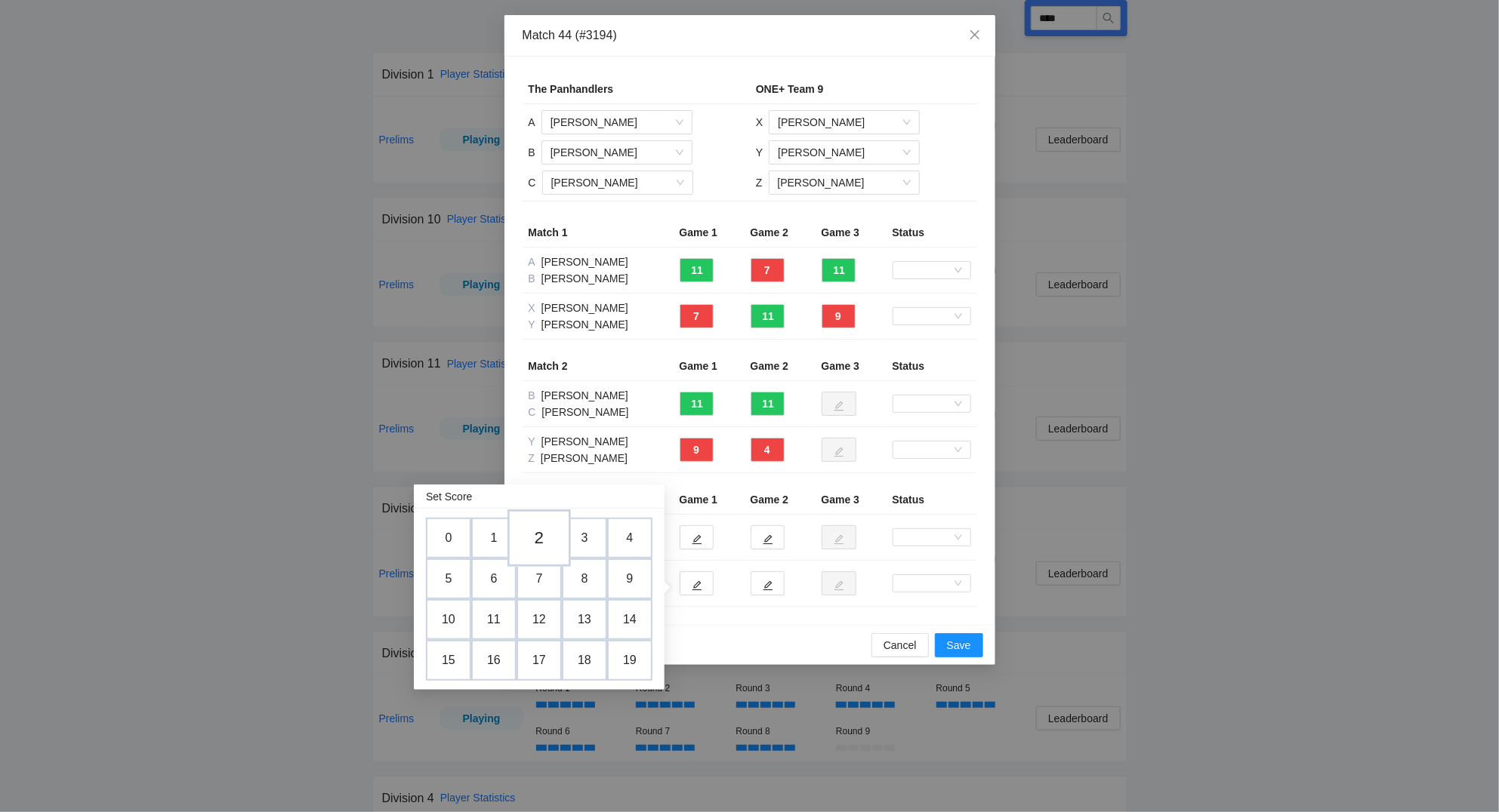
click at [548, 545] on td "2" at bounding box center [539, 539] width 64 height 58
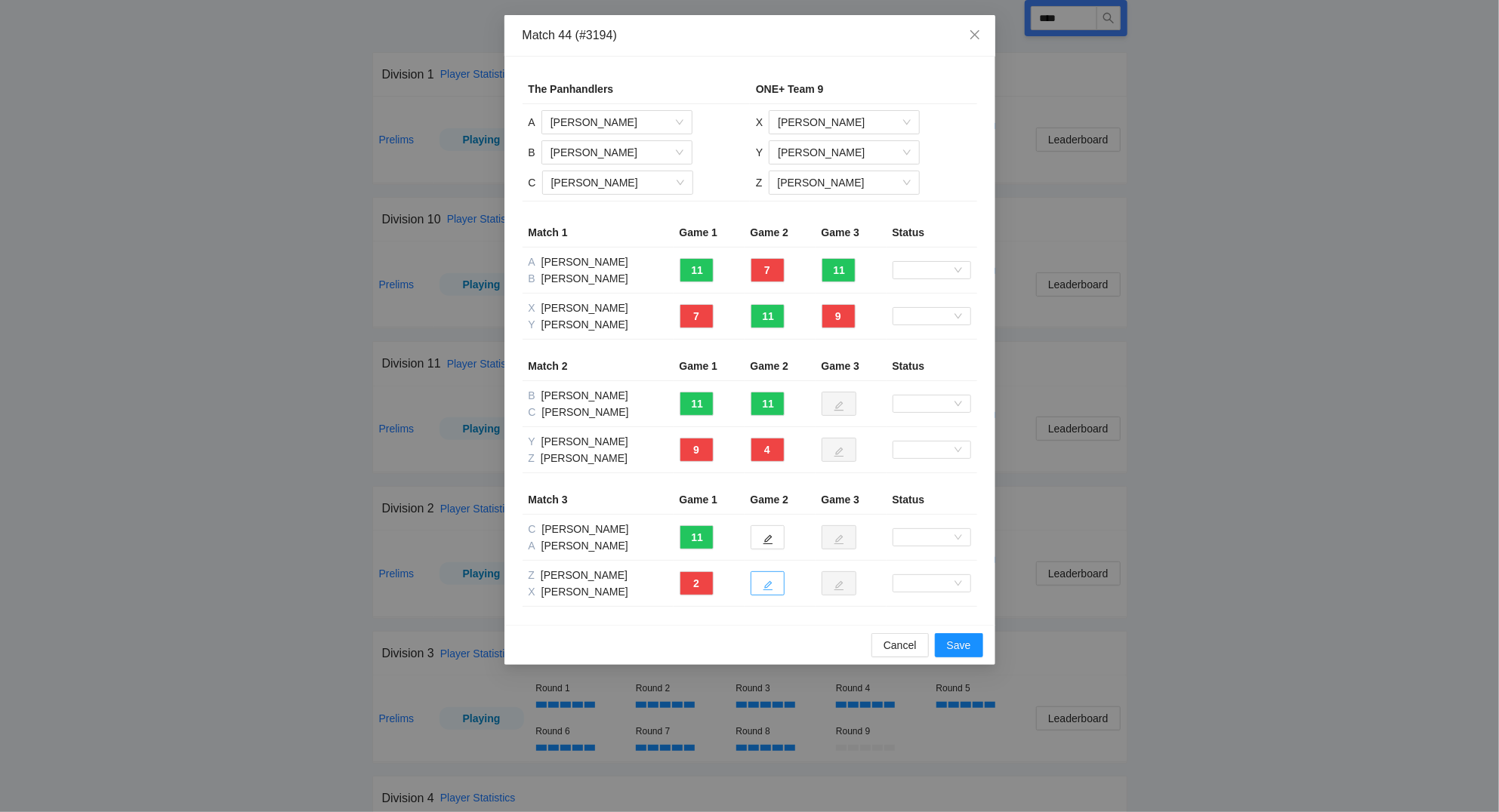
click at [761, 586] on button "button" at bounding box center [768, 583] width 34 height 24
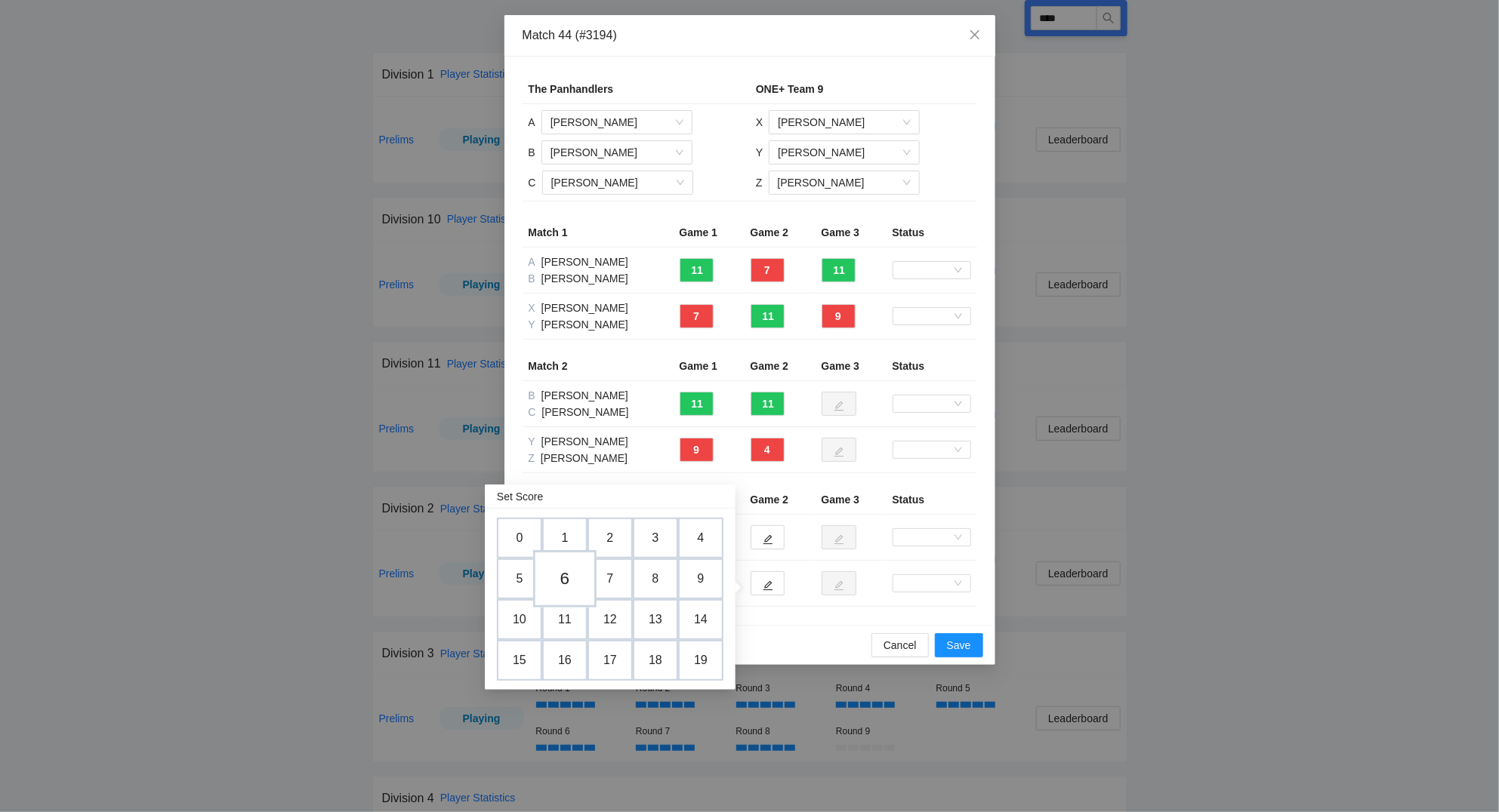
click at [576, 583] on td "6" at bounding box center [564, 579] width 64 height 58
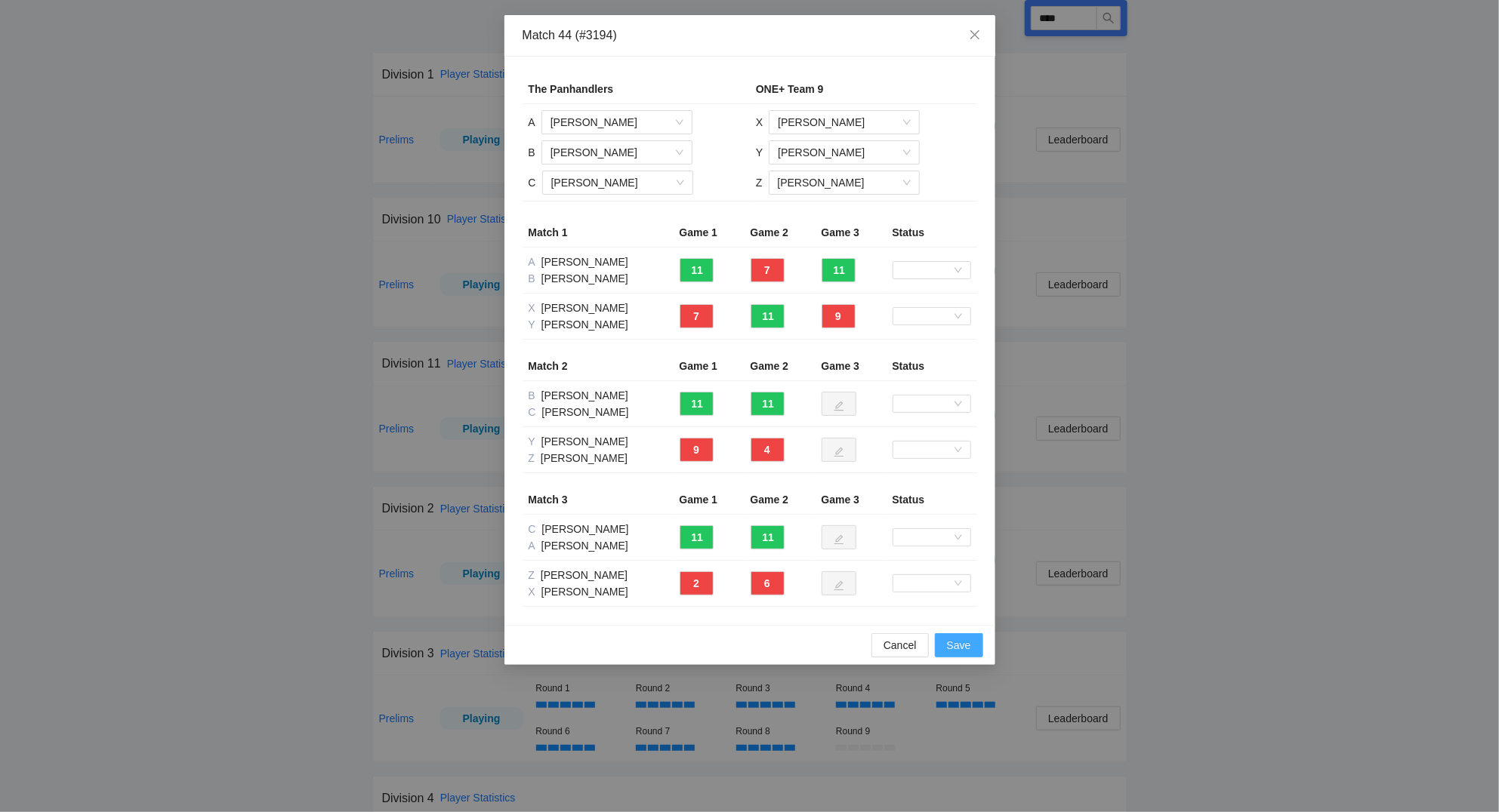
click at [956, 642] on span "Save" at bounding box center [958, 645] width 24 height 17
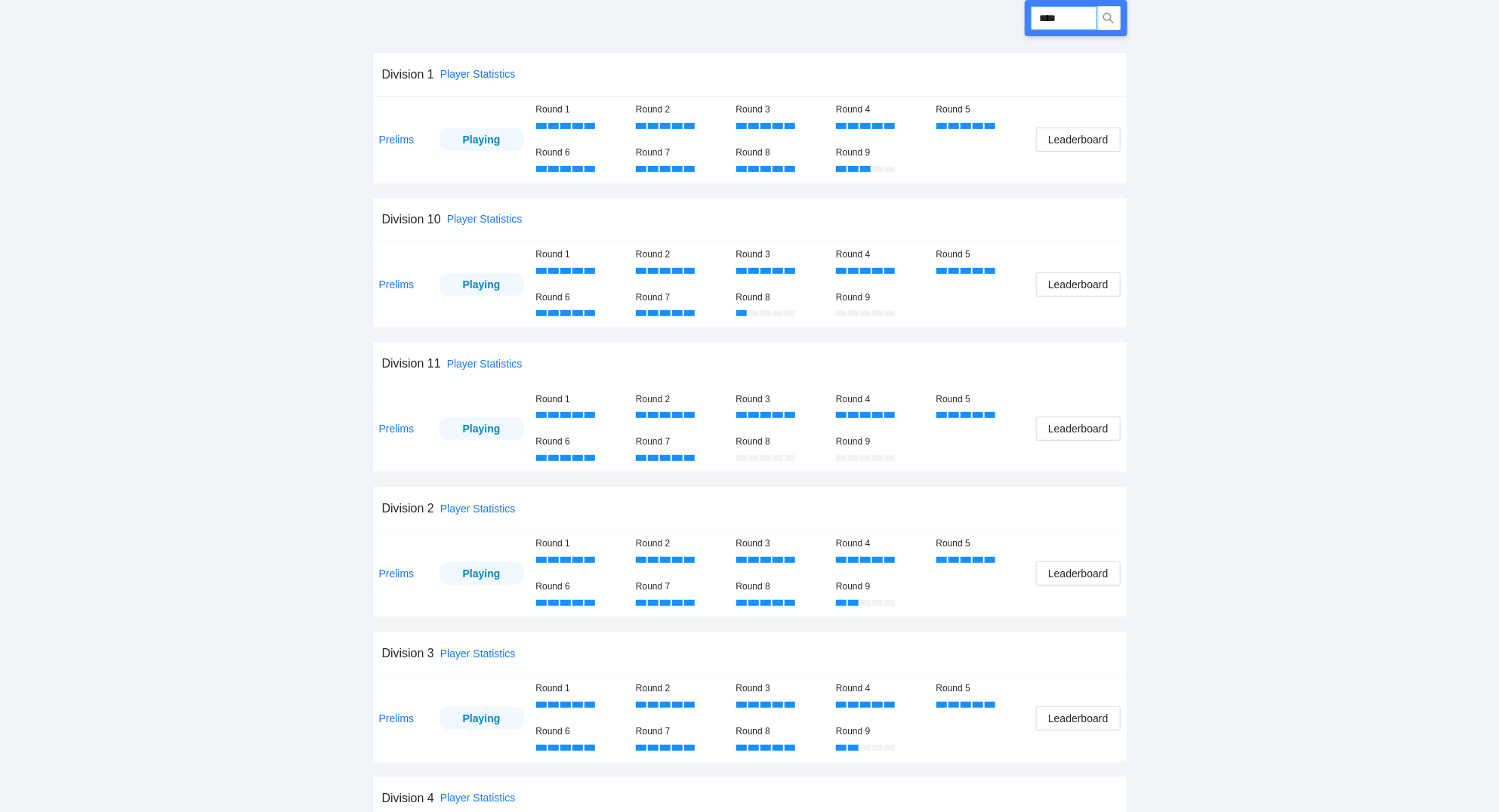
click at [1089, 19] on input "****" at bounding box center [1064, 18] width 67 height 24
type input "*****"
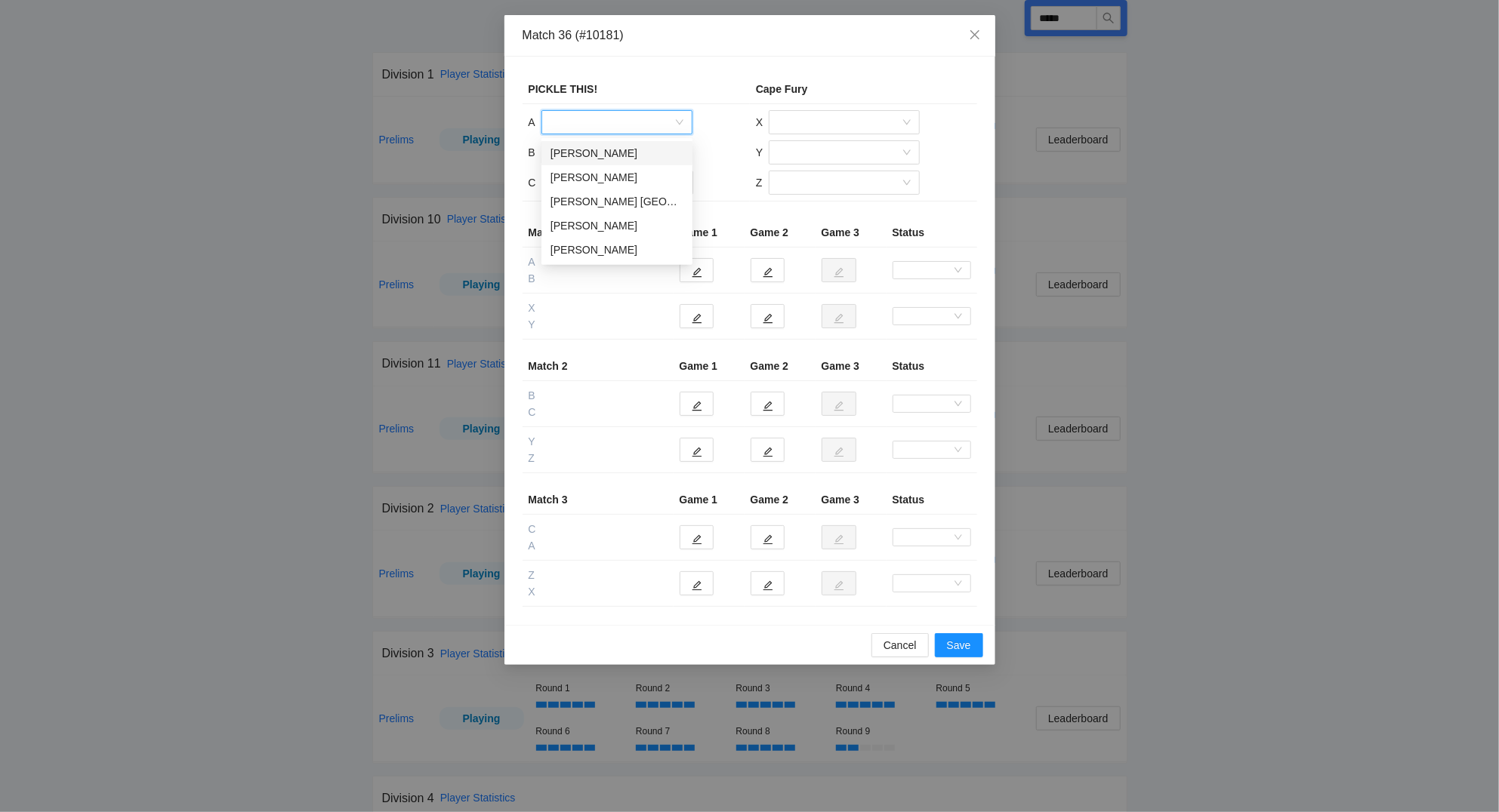
click at [611, 127] on input "search" at bounding box center [611, 123] width 122 height 23
click at [588, 153] on div "[PERSON_NAME]" at bounding box center [617, 153] width 133 height 17
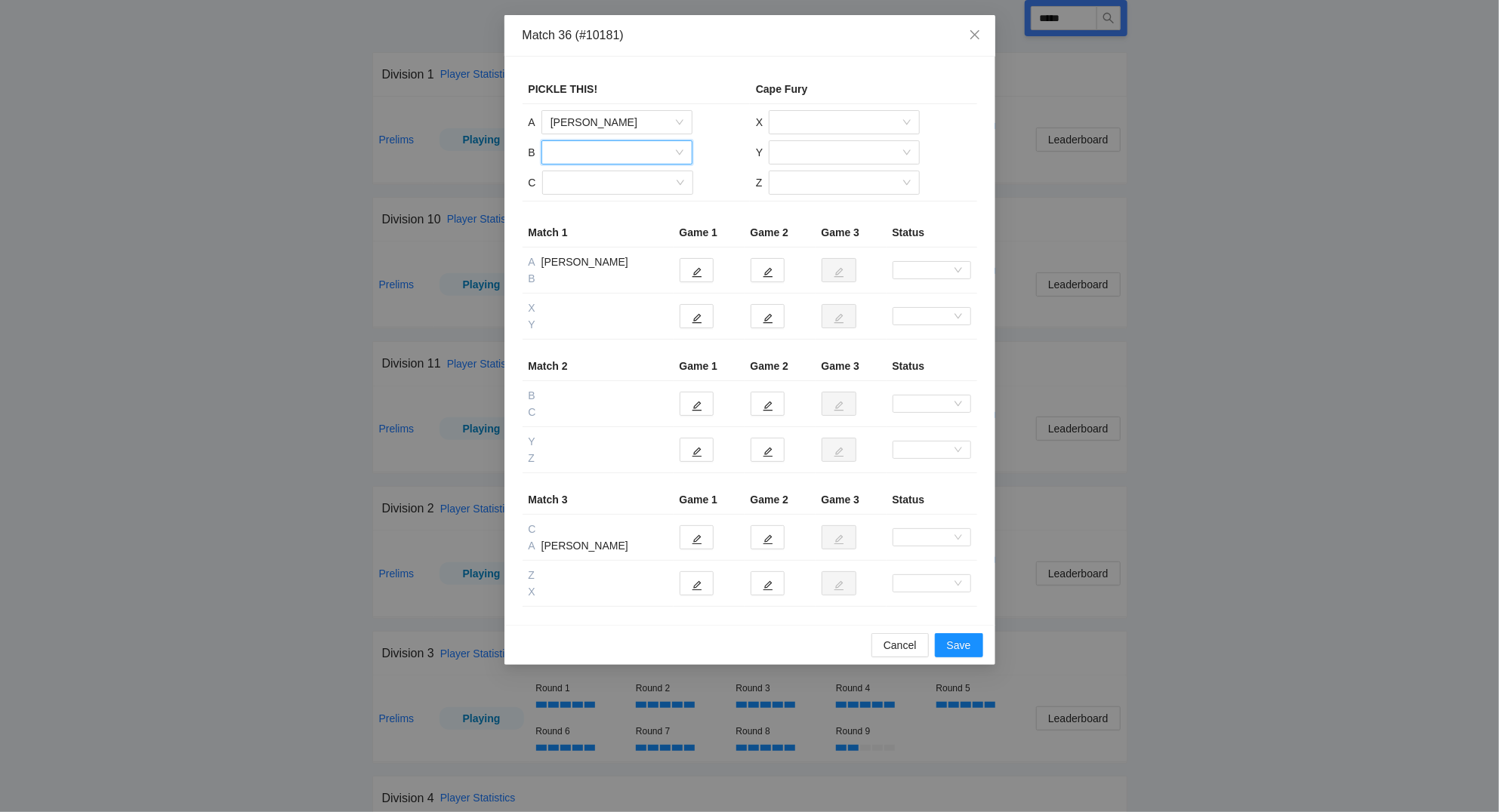
click at [588, 151] on input "search" at bounding box center [611, 153] width 122 height 23
click at [577, 181] on div "[PERSON_NAME]" at bounding box center [617, 183] width 133 height 17
click at [577, 181] on input "search" at bounding box center [612, 183] width 122 height 23
click at [597, 237] on div "[PERSON_NAME]" at bounding box center [617, 238] width 133 height 17
click at [817, 120] on input "search" at bounding box center [839, 123] width 122 height 23
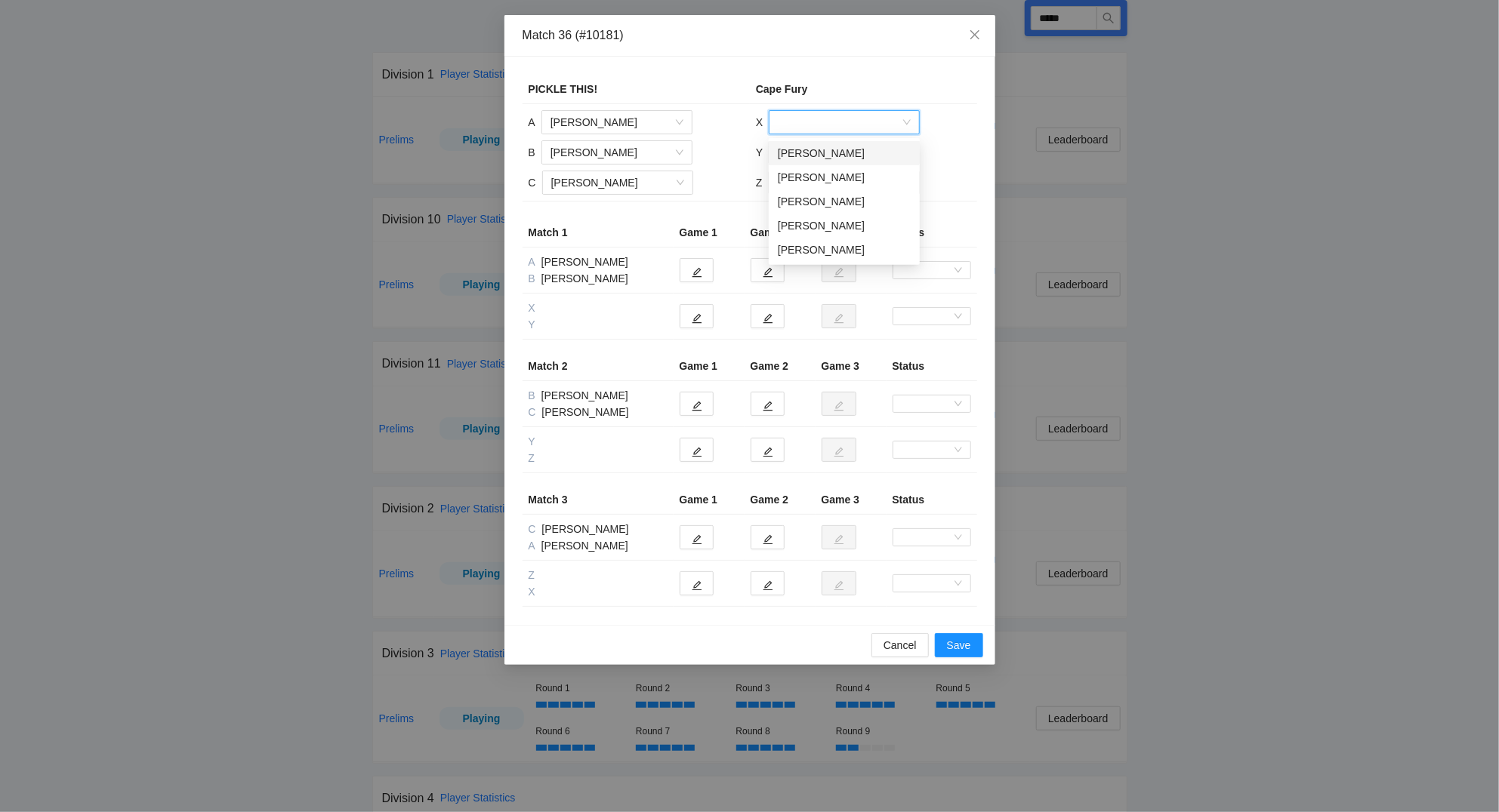
click at [817, 154] on div "[PERSON_NAME]" at bounding box center [844, 153] width 133 height 17
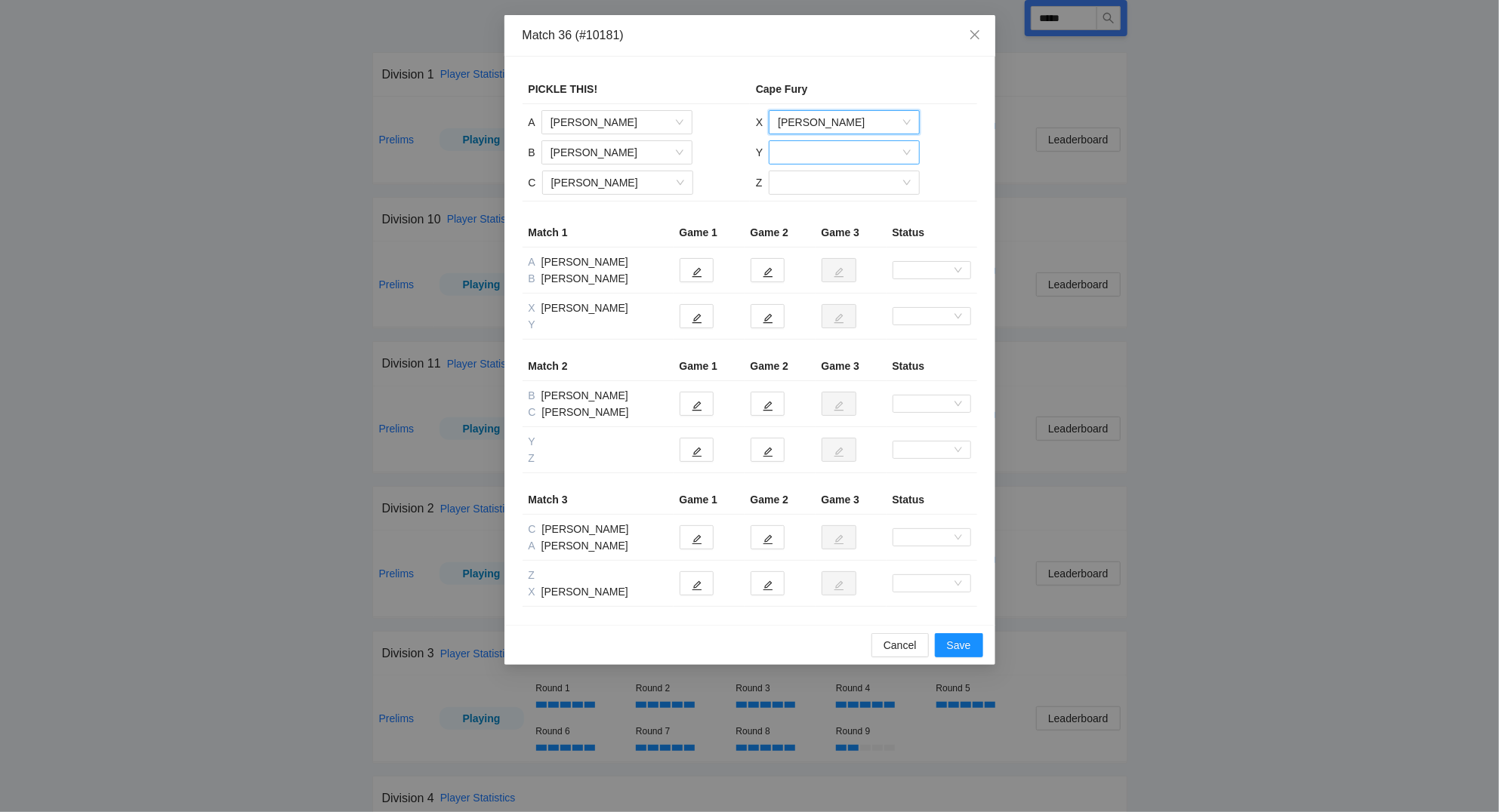
click at [815, 154] on input "search" at bounding box center [839, 153] width 122 height 23
click at [821, 258] on div "[PERSON_NAME]" at bounding box center [844, 256] width 133 height 17
click at [799, 182] on input "search" at bounding box center [839, 183] width 122 height 23
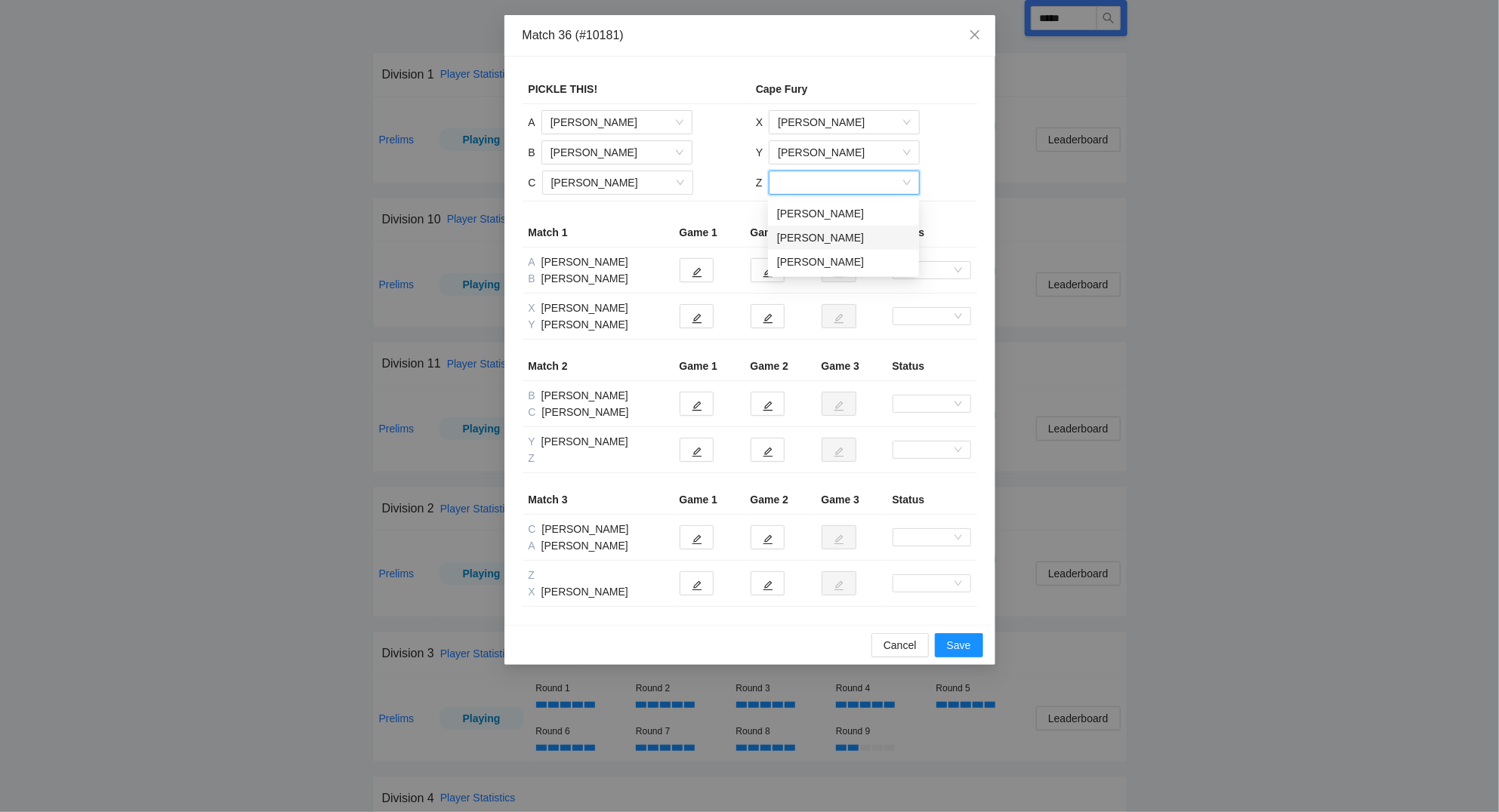
click at [801, 239] on div "[PERSON_NAME]" at bounding box center [843, 238] width 133 height 17
click at [693, 272] on icon "edit" at bounding box center [697, 272] width 11 height 11
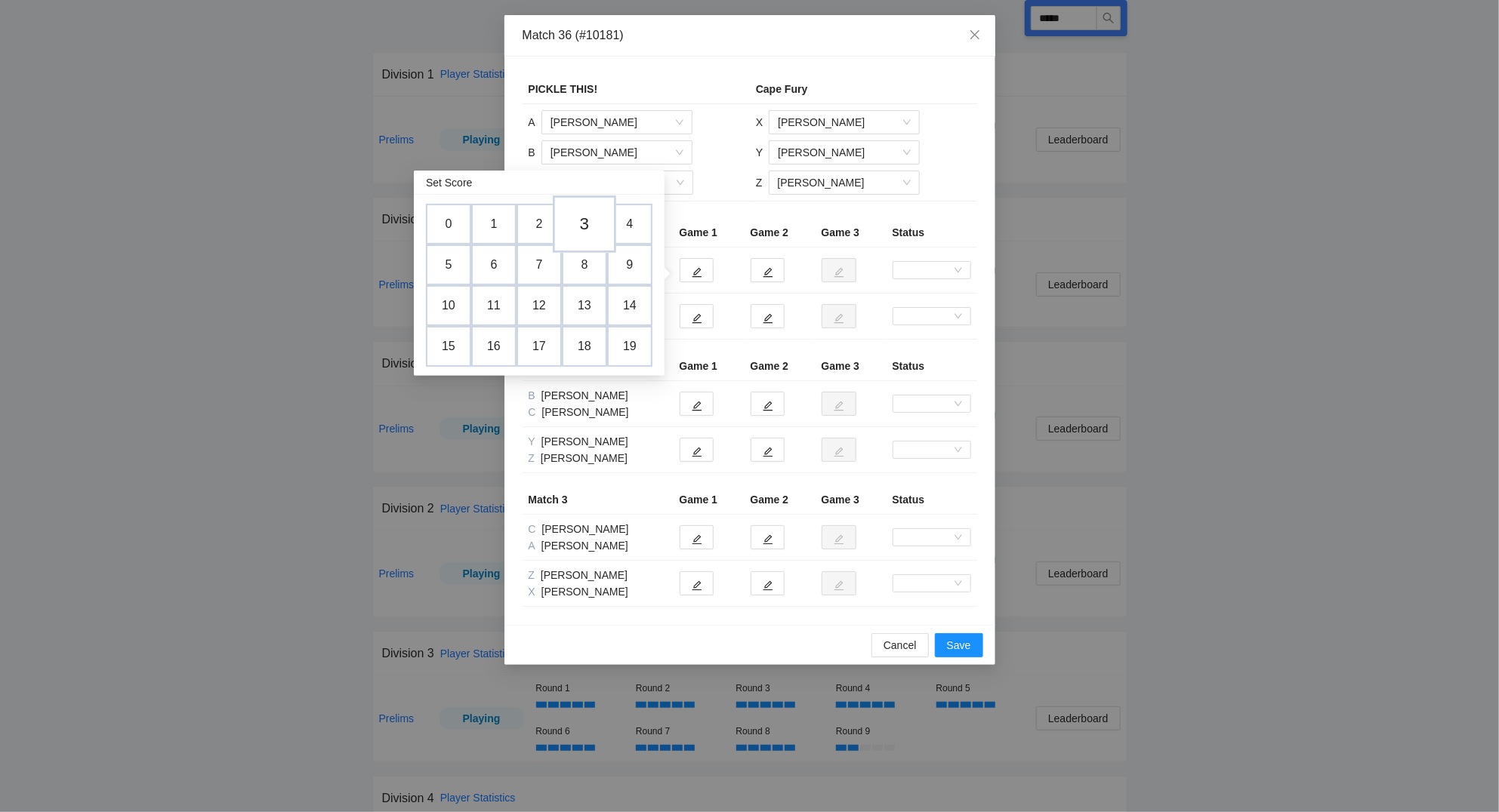
click at [587, 213] on td "3" at bounding box center [584, 225] width 64 height 58
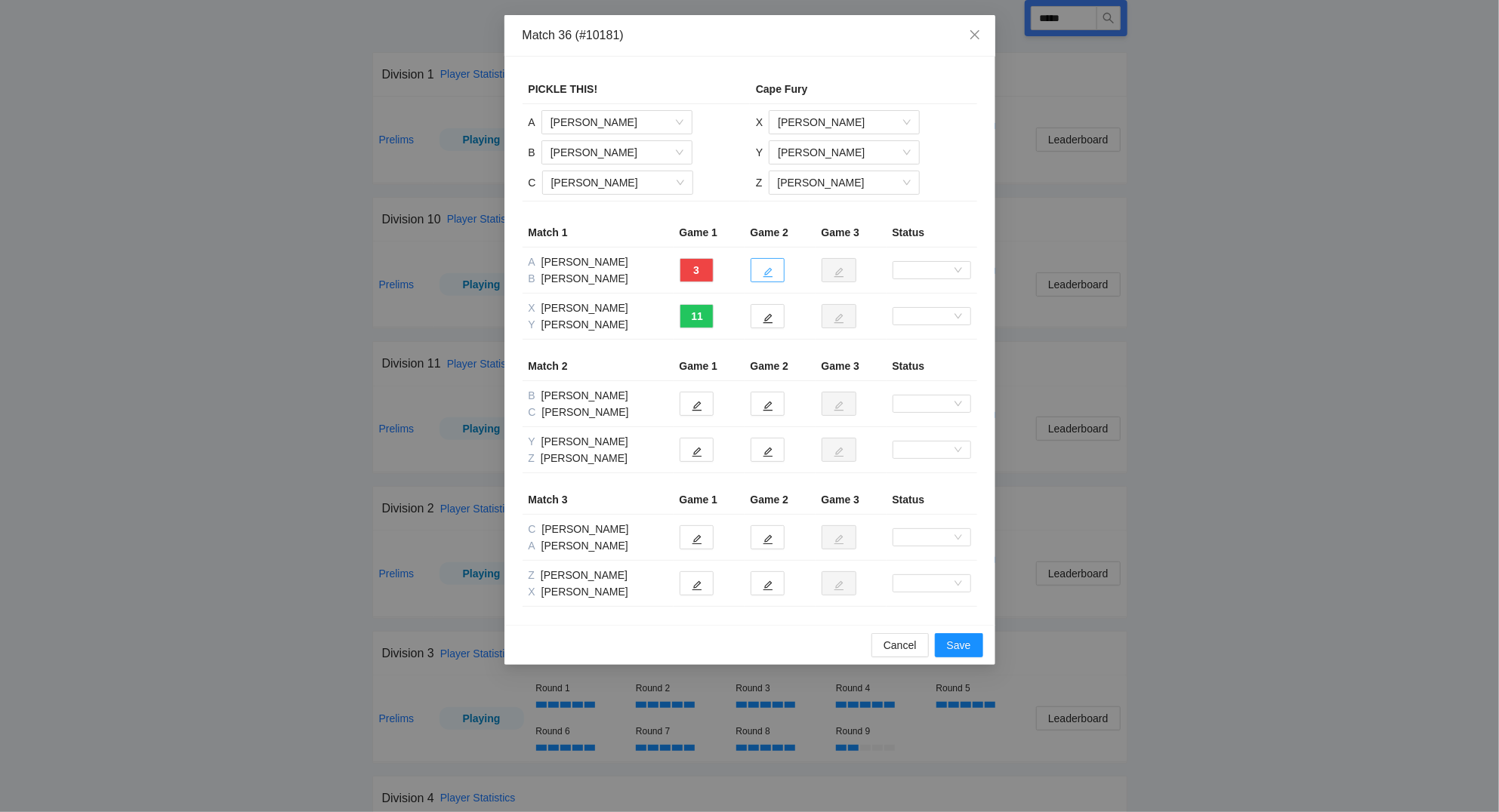
click at [771, 270] on icon "edit" at bounding box center [767, 272] width 10 height 10
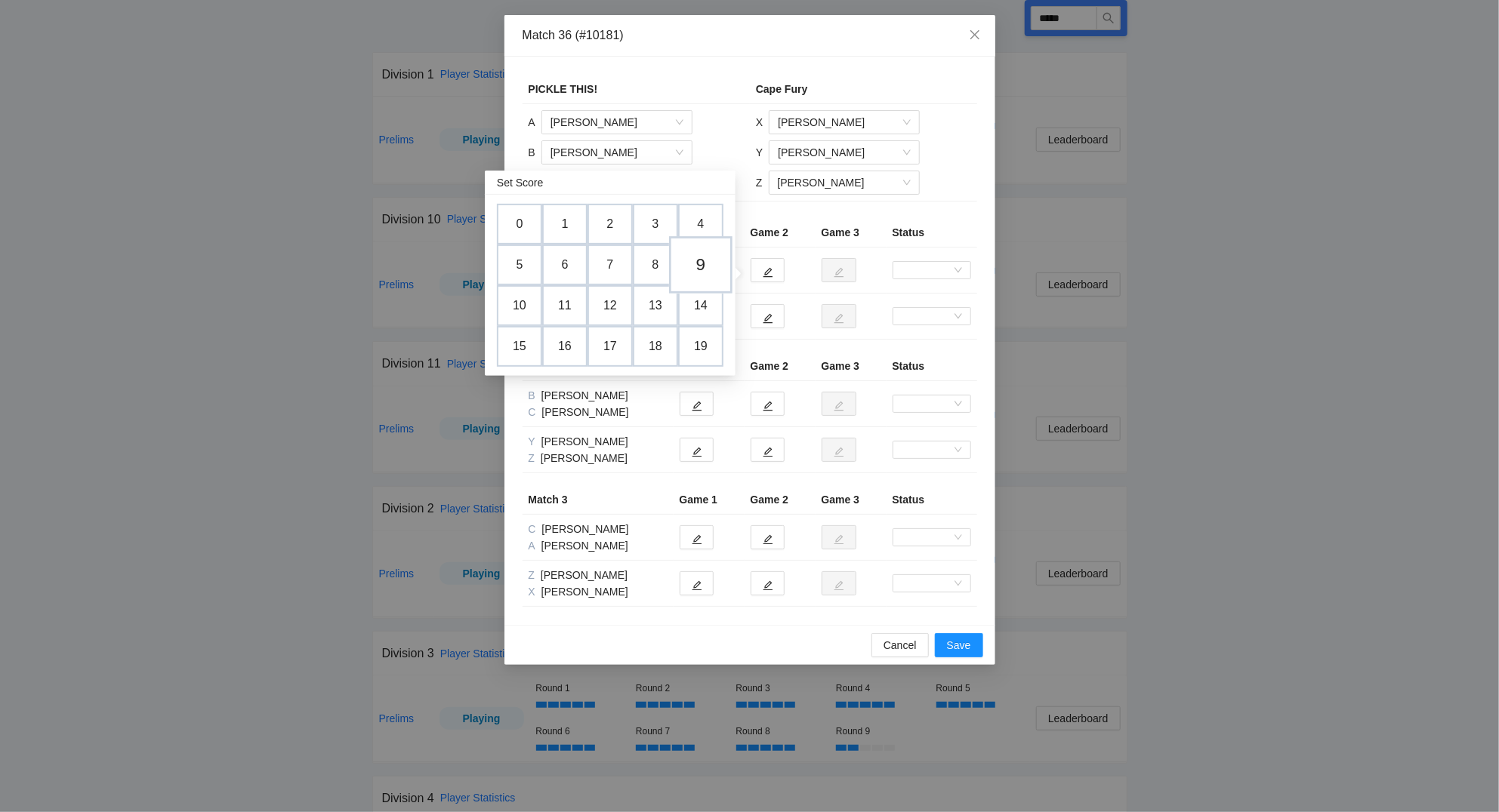
click at [700, 262] on td "9" at bounding box center [700, 266] width 64 height 58
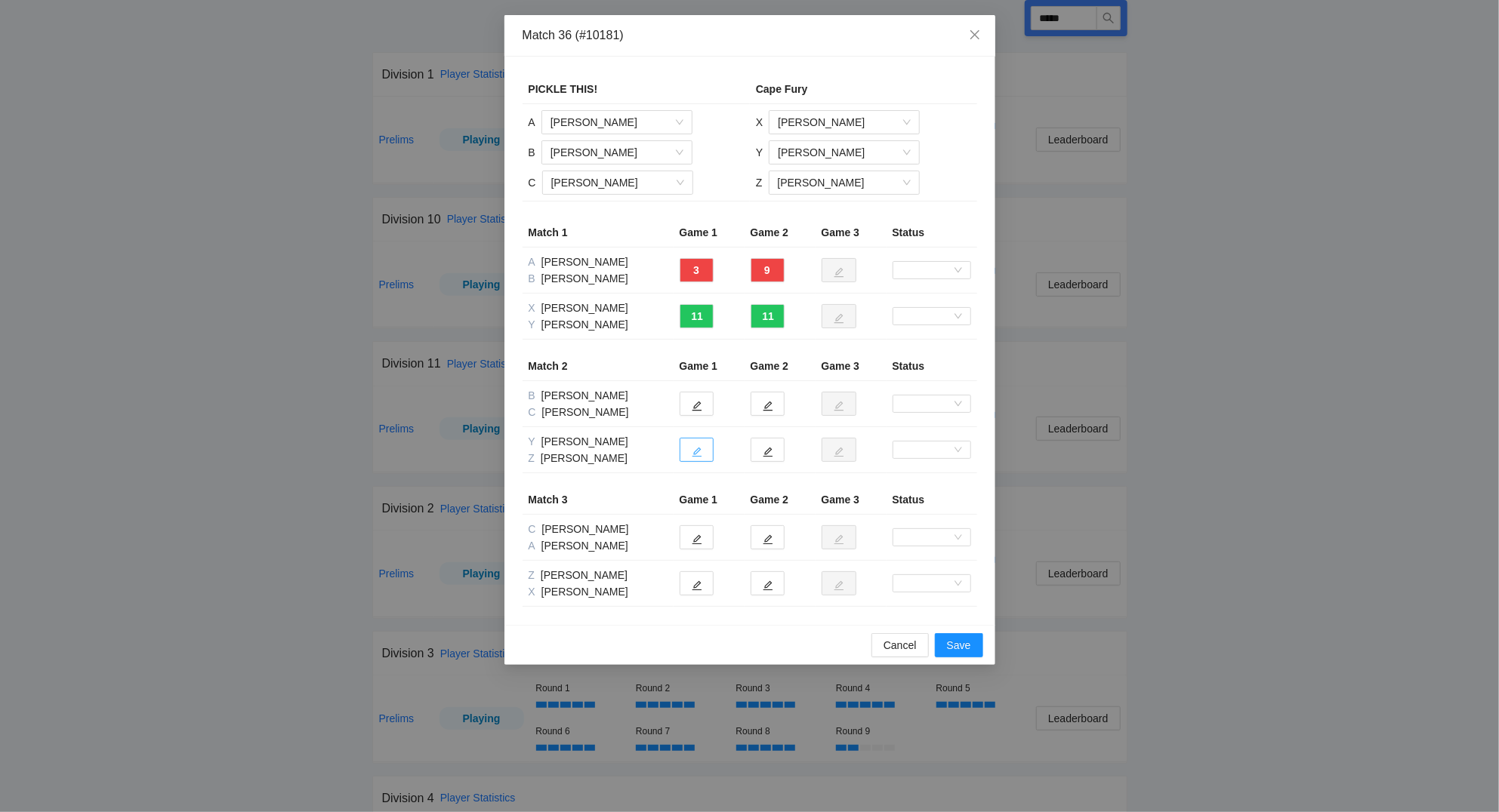
click at [701, 457] on icon "edit" at bounding box center [697, 452] width 11 height 11
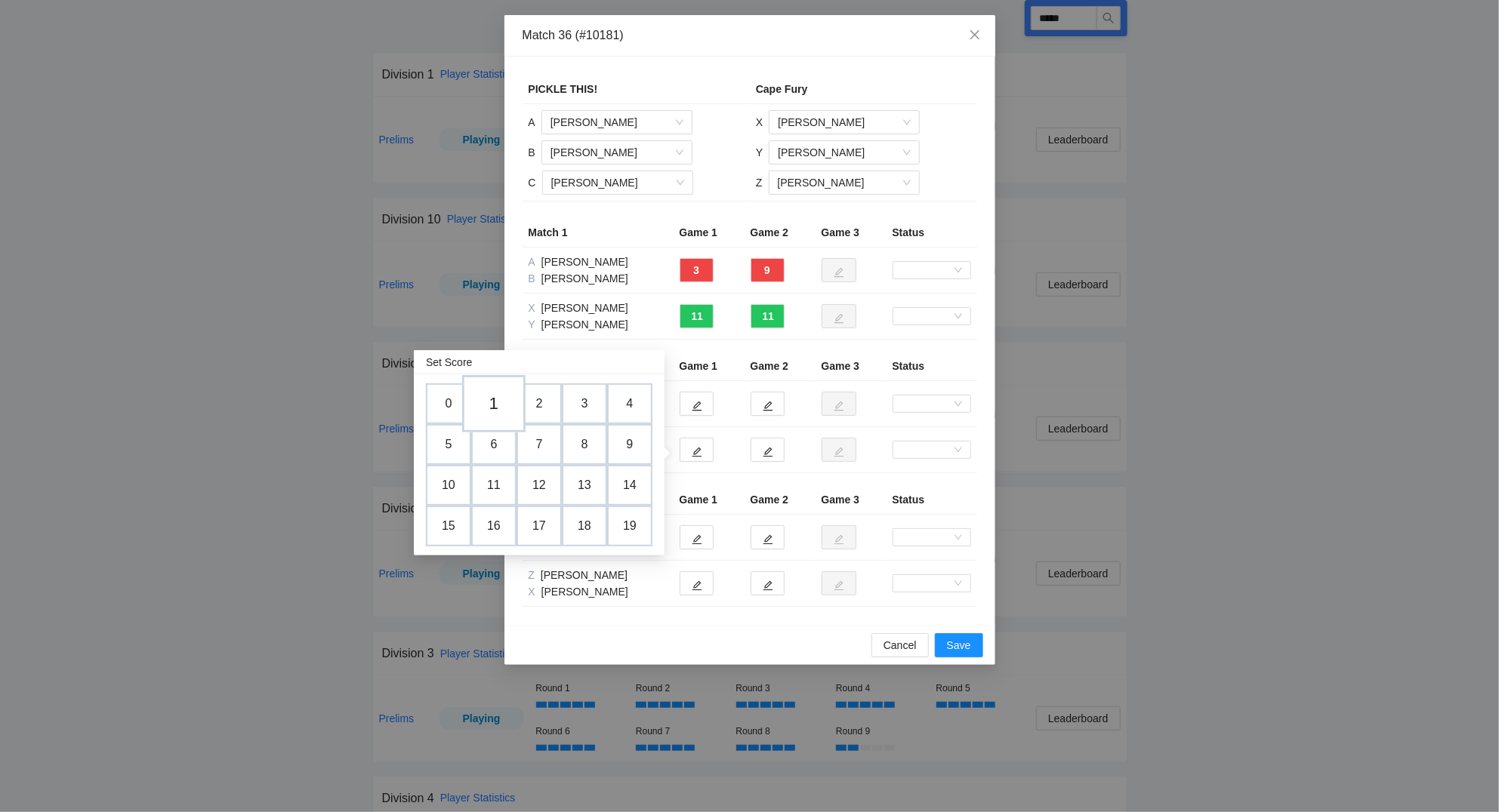
click at [499, 408] on td "1" at bounding box center [494, 404] width 64 height 58
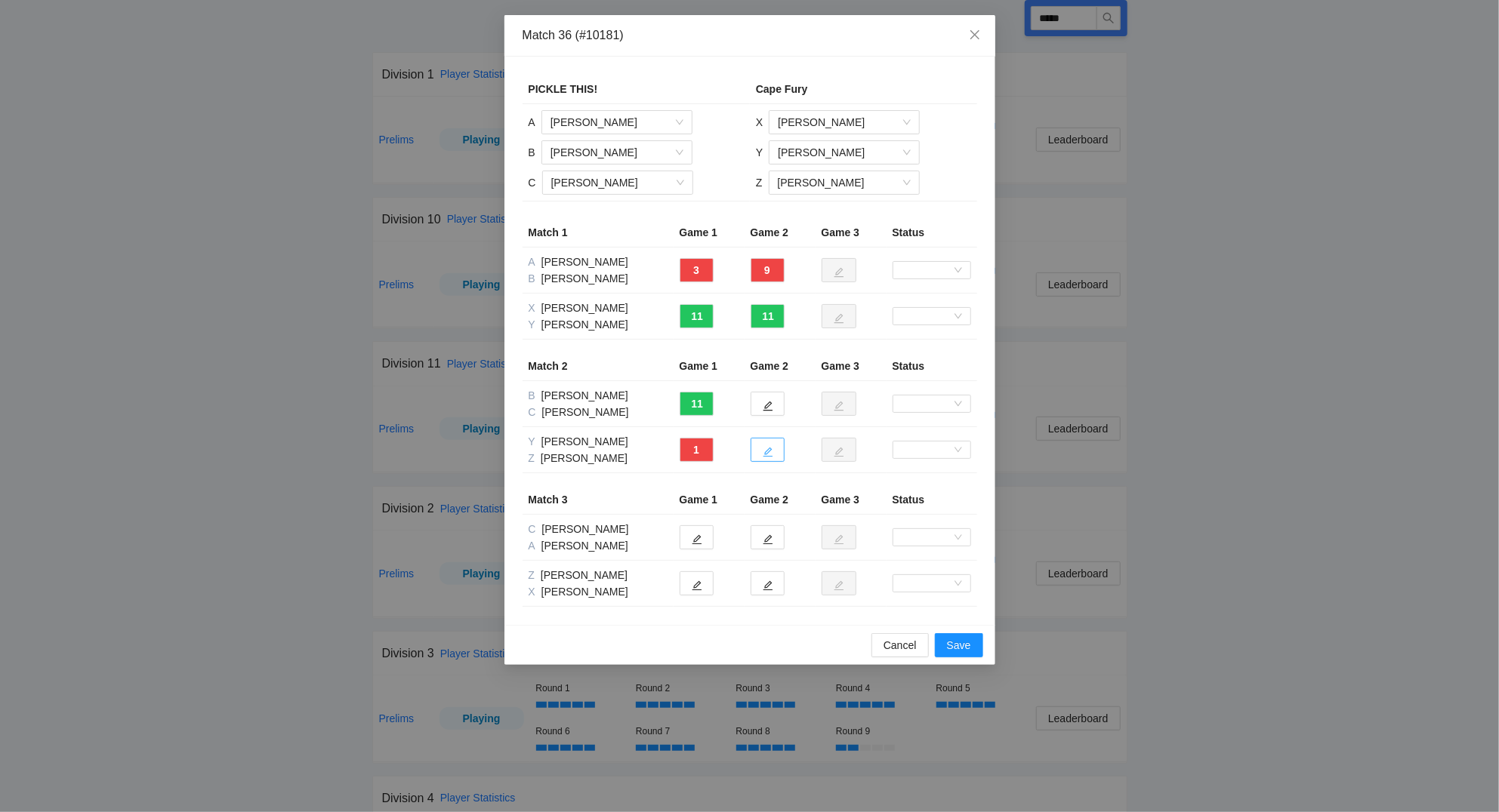
click at [779, 454] on button "button" at bounding box center [768, 449] width 34 height 24
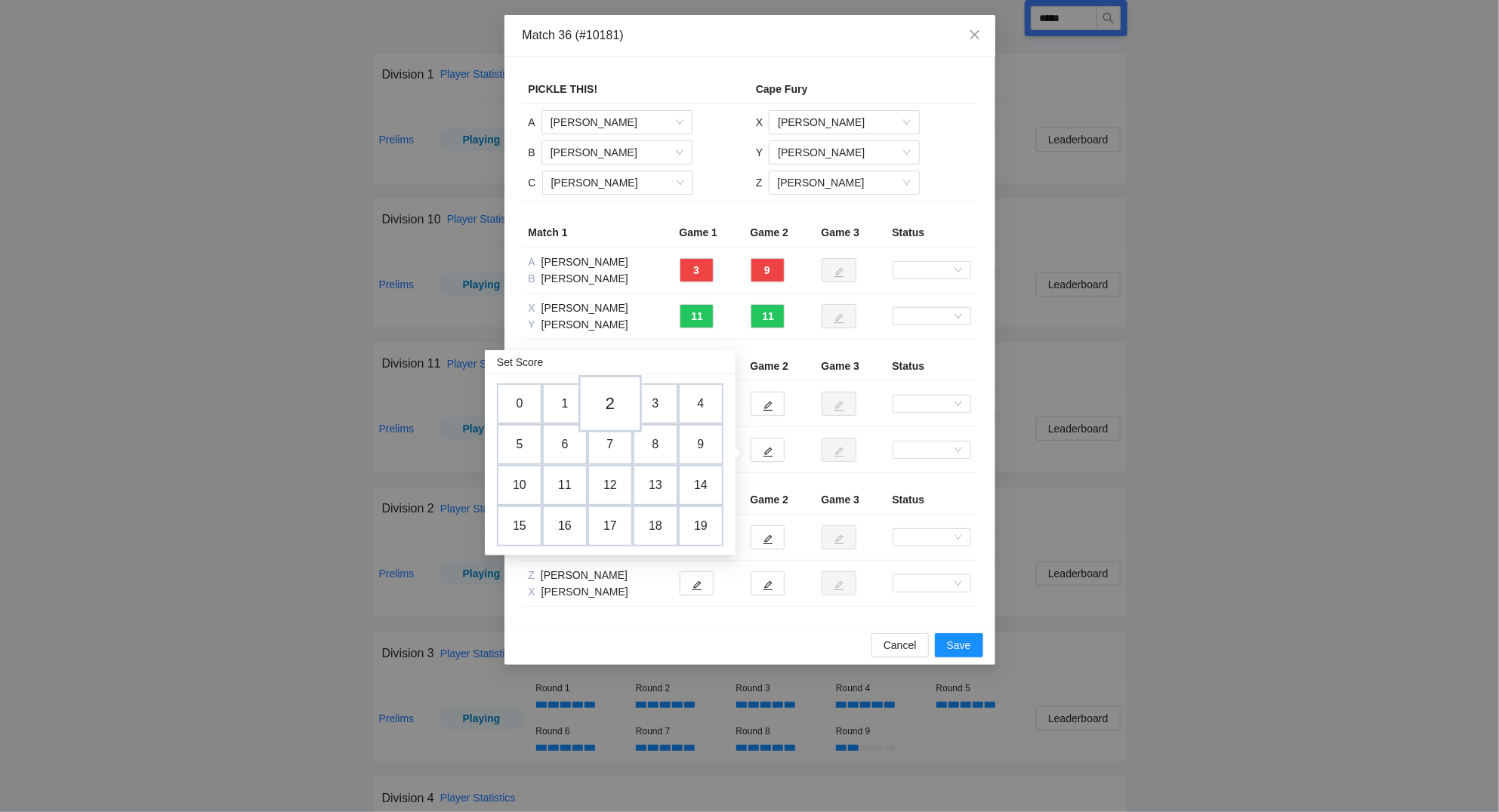
click at [612, 409] on td "2" at bounding box center [610, 404] width 64 height 58
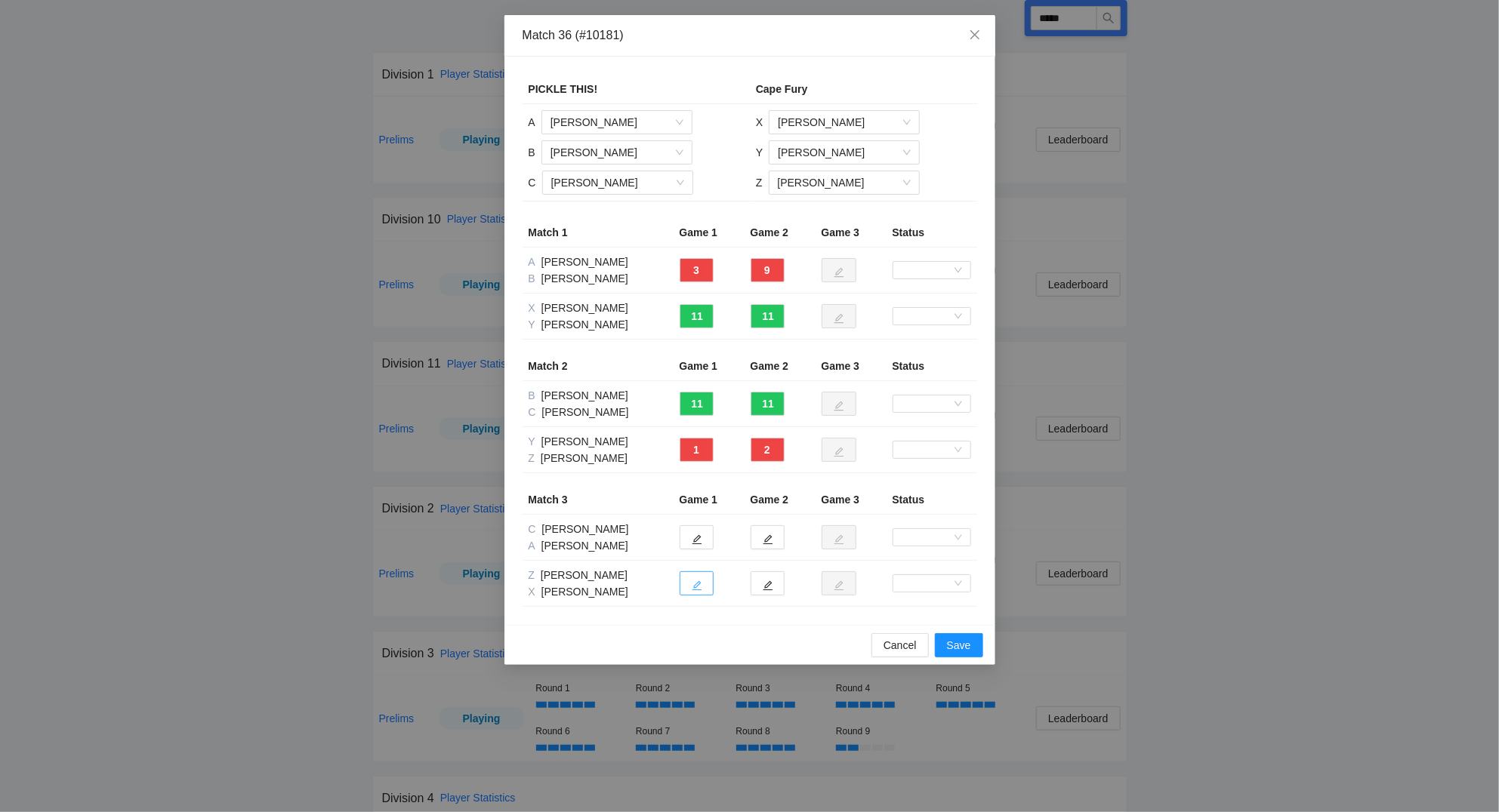
click at [695, 591] on icon "edit" at bounding box center [697, 586] width 11 height 11
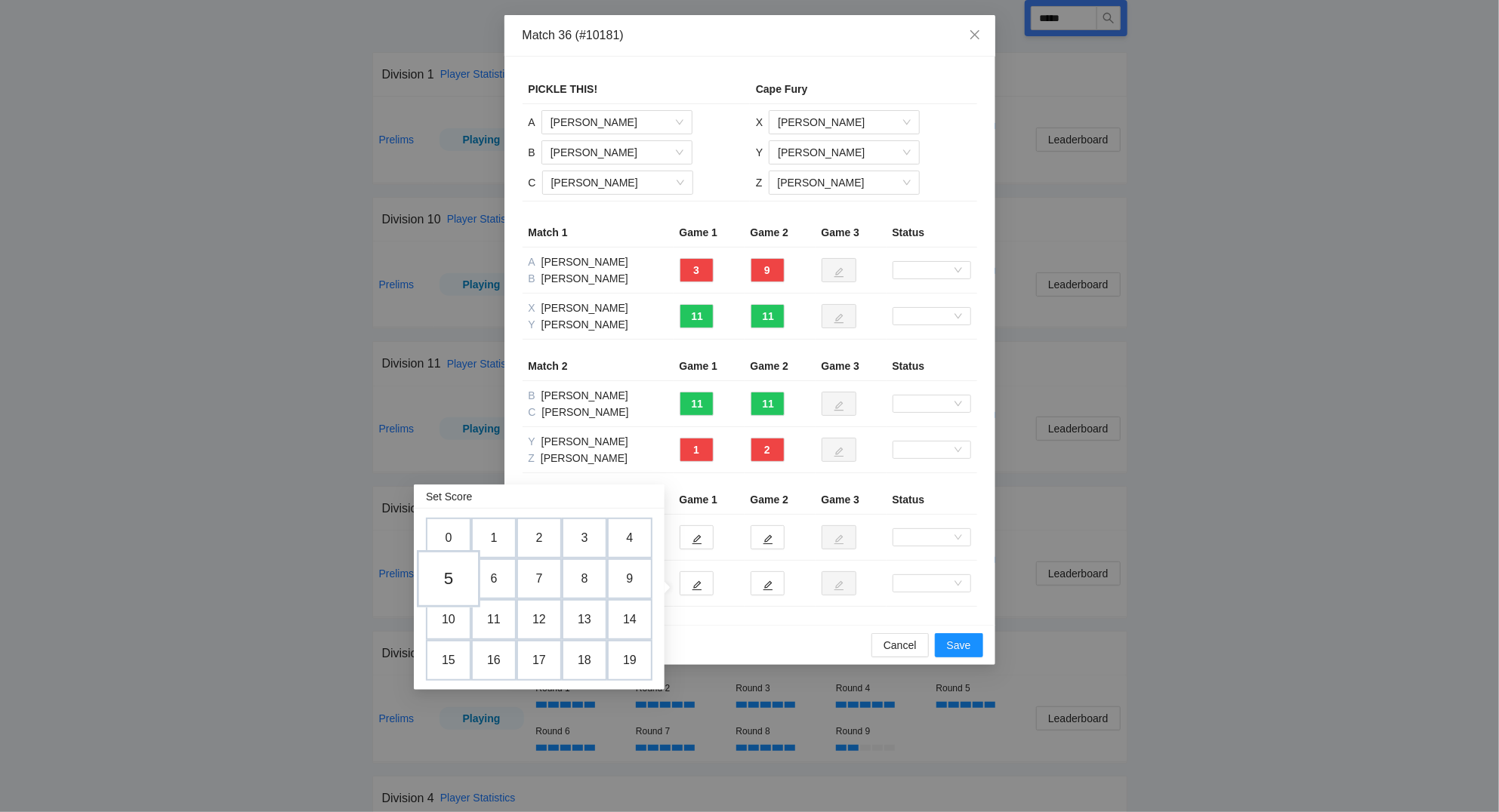
click at [455, 579] on td "5" at bounding box center [448, 579] width 64 height 58
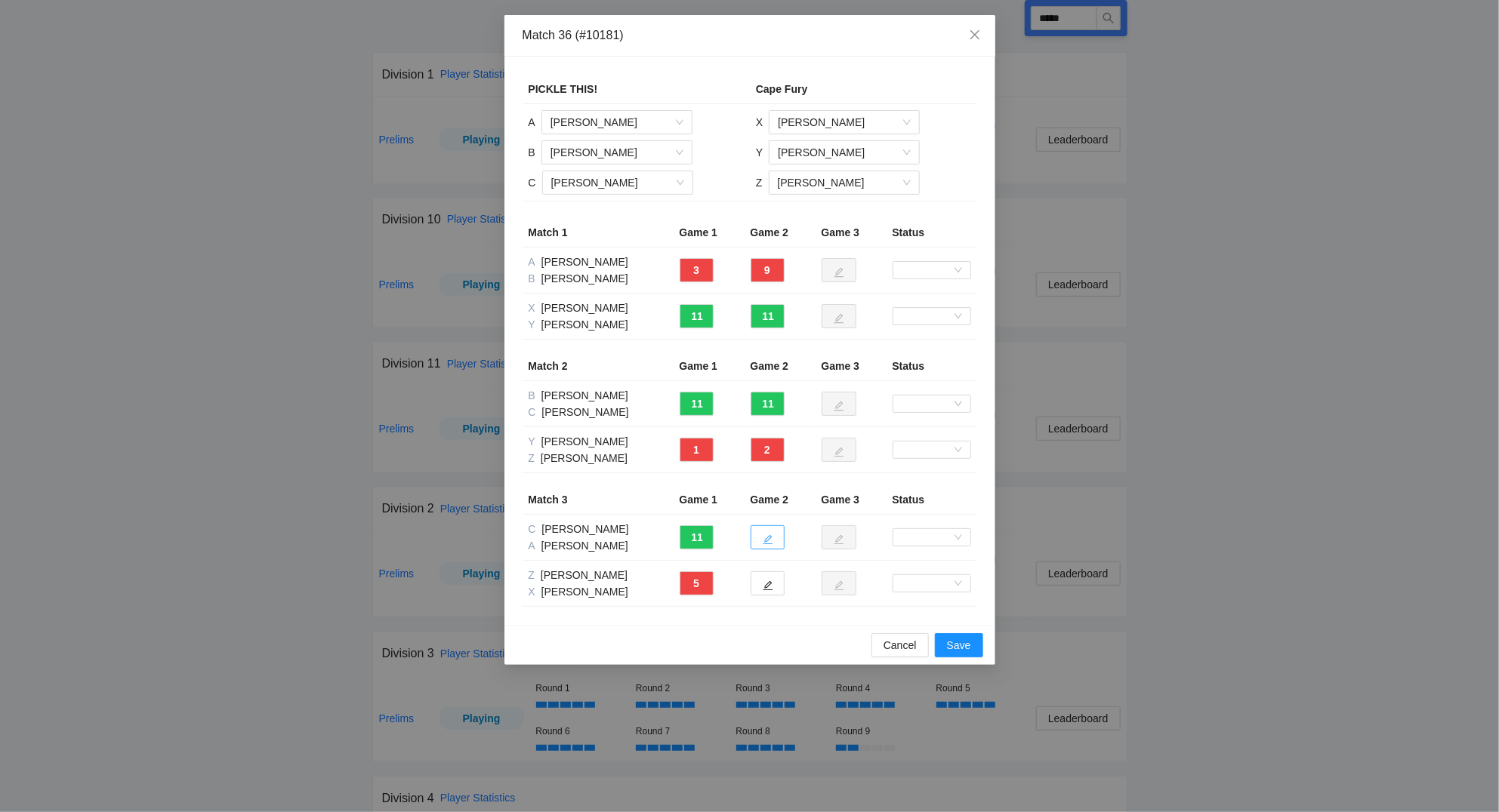
click at [767, 536] on icon "edit" at bounding box center [768, 540] width 11 height 11
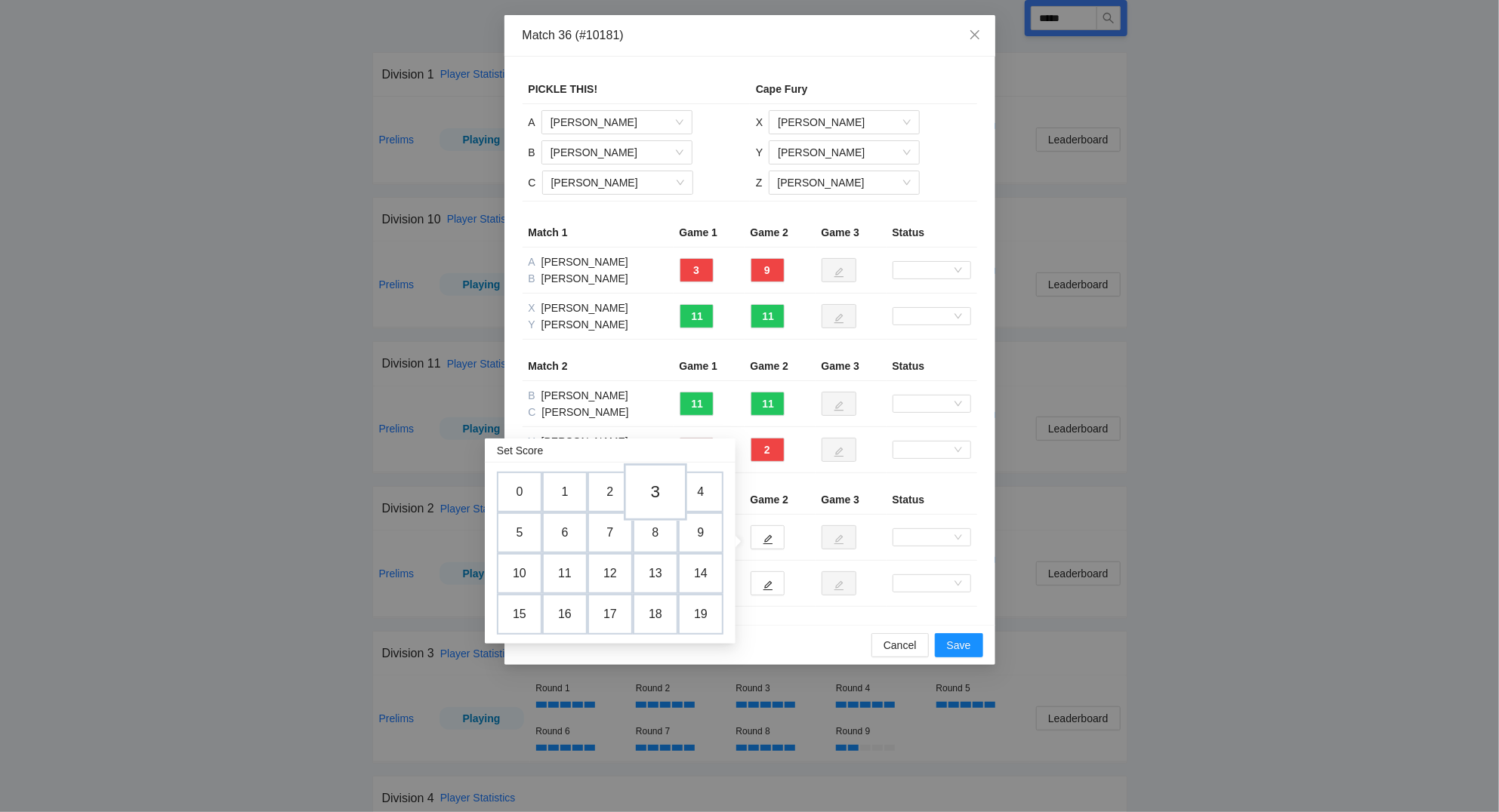
click at [661, 490] on td "3" at bounding box center [655, 493] width 64 height 58
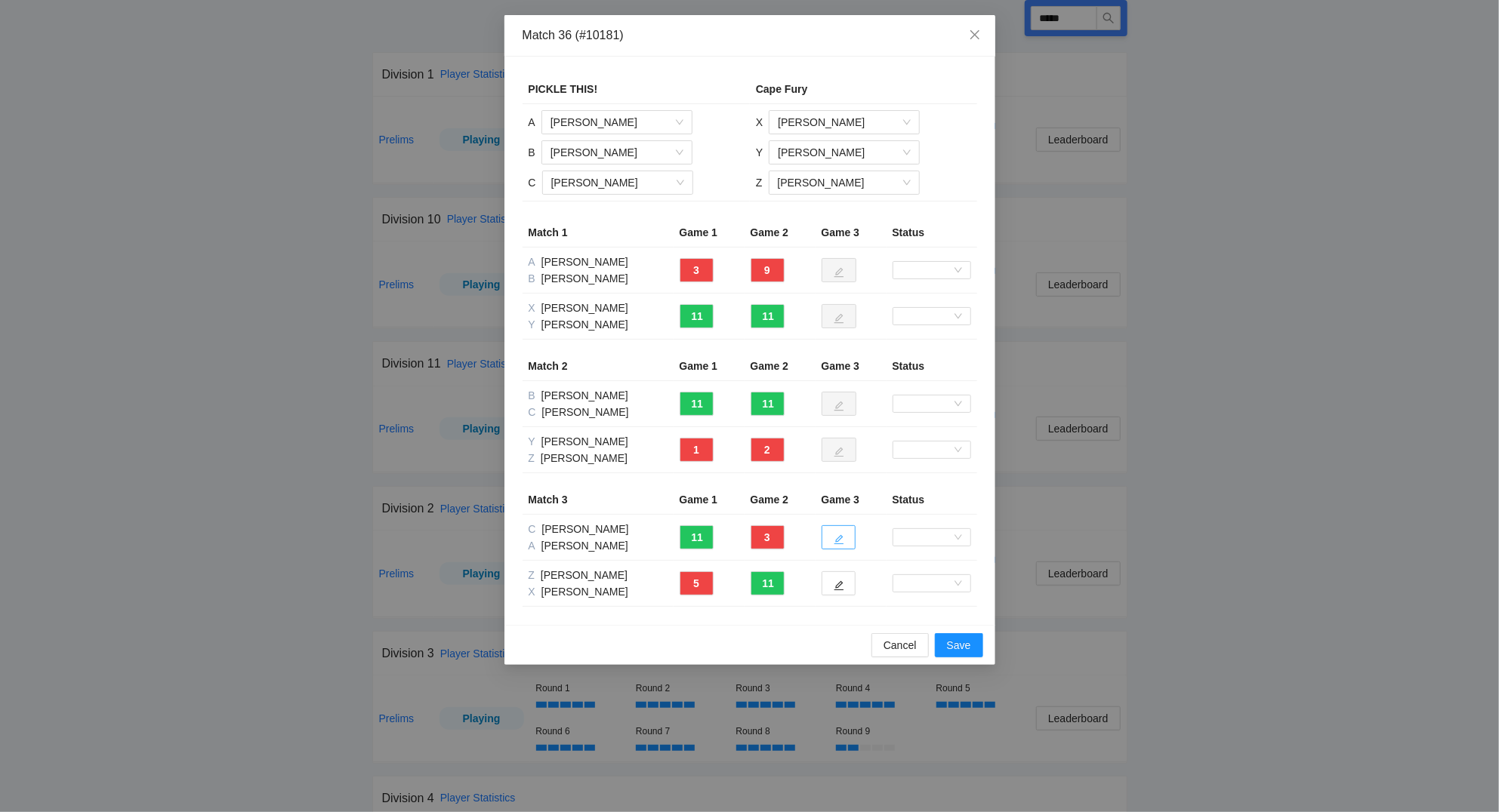
click at [845, 536] on button "button" at bounding box center [839, 537] width 34 height 24
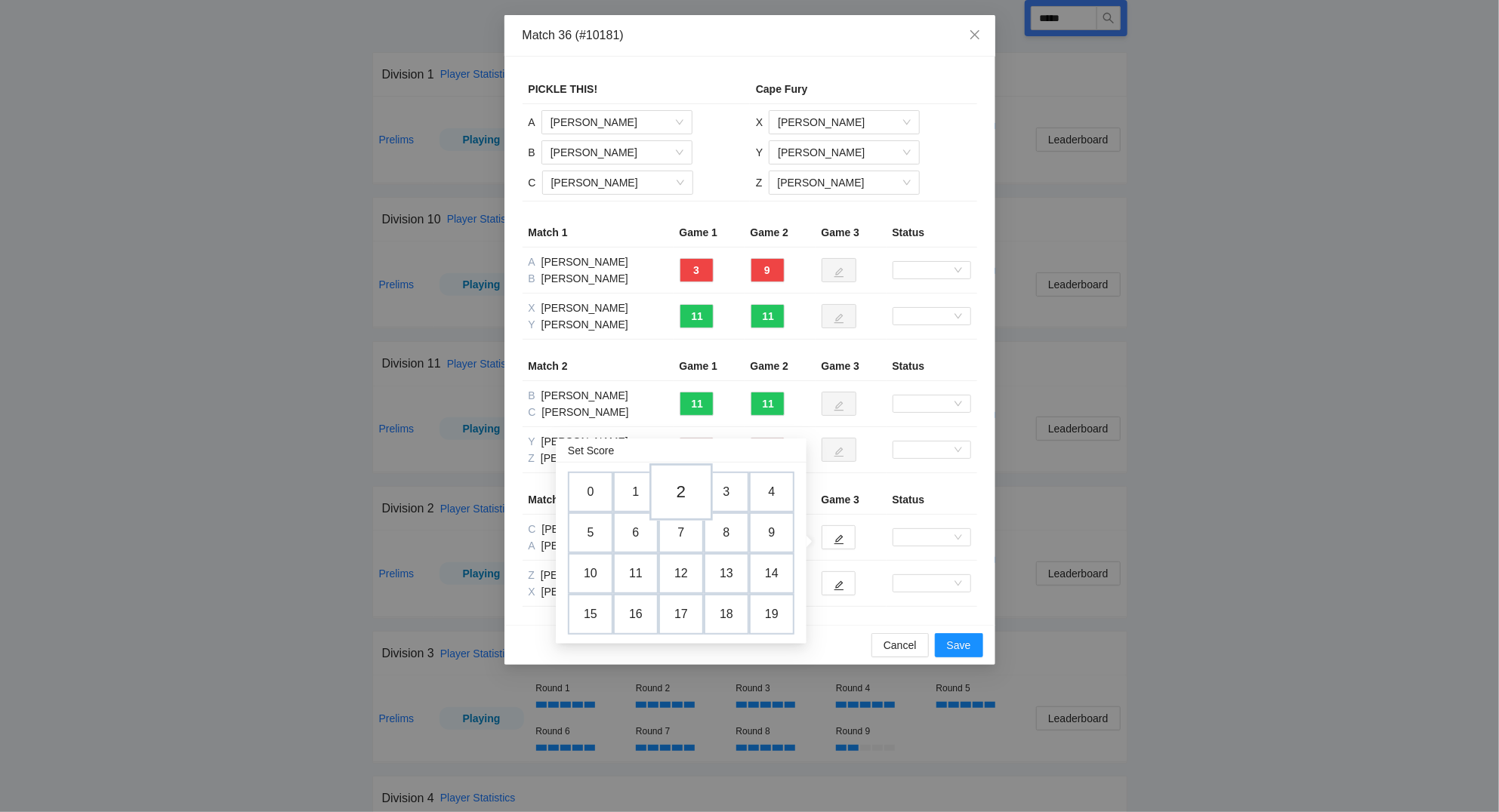
click at [677, 486] on td "2" at bounding box center [681, 493] width 64 height 58
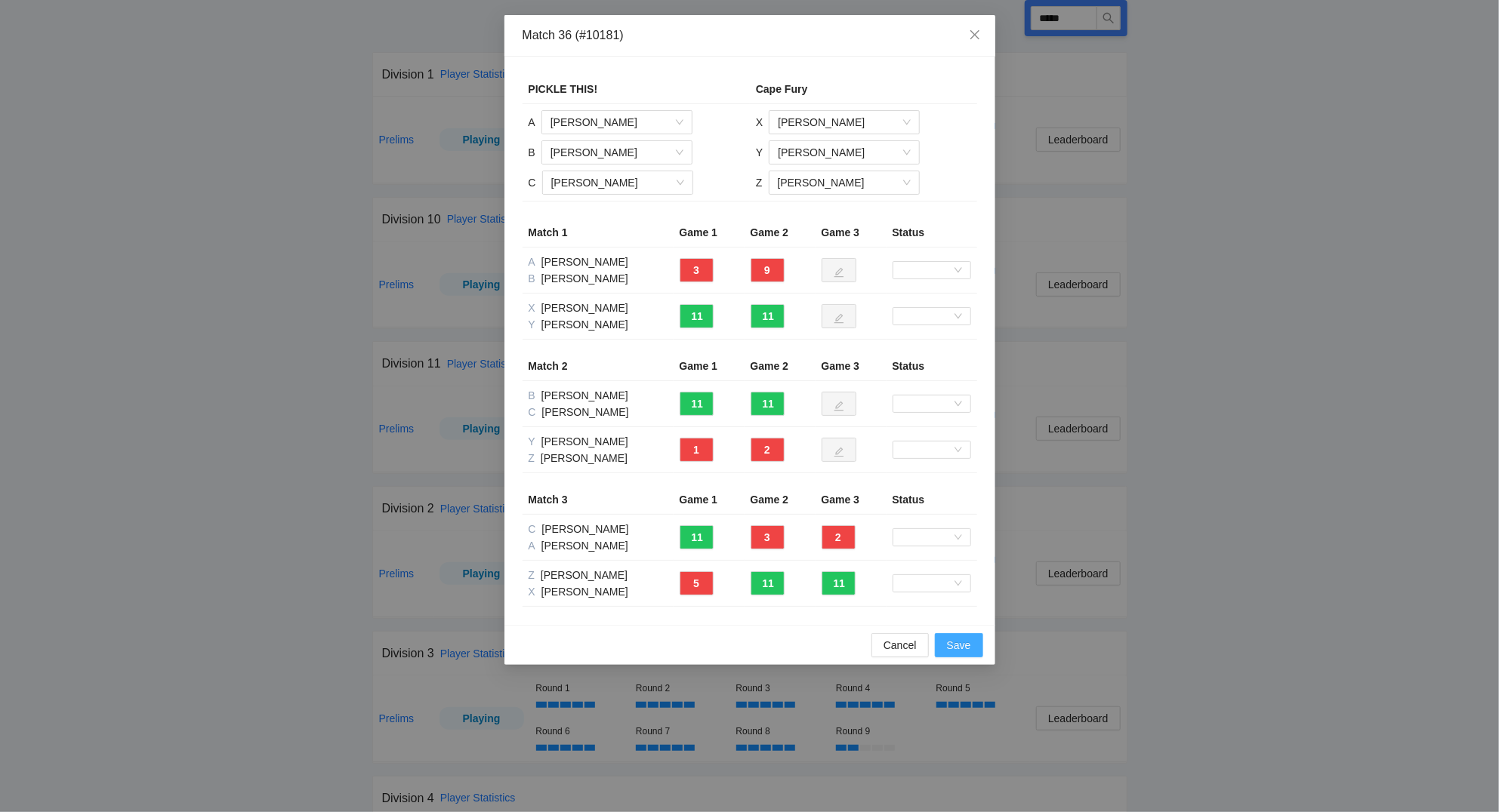
click at [968, 649] on span "Save" at bounding box center [958, 645] width 24 height 17
